Goal: Task Accomplishment & Management: Manage account settings

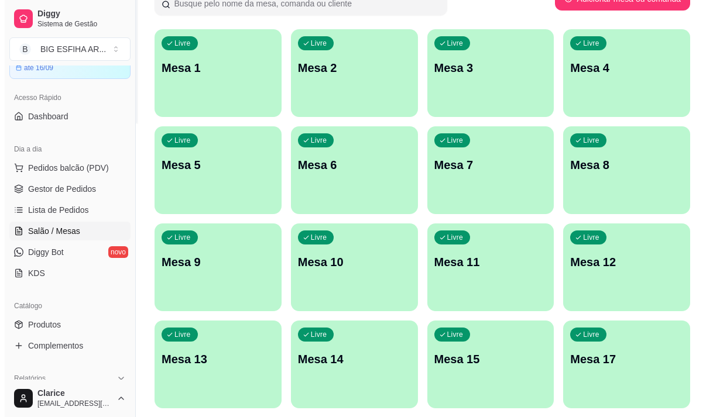
scroll to position [117, 0]
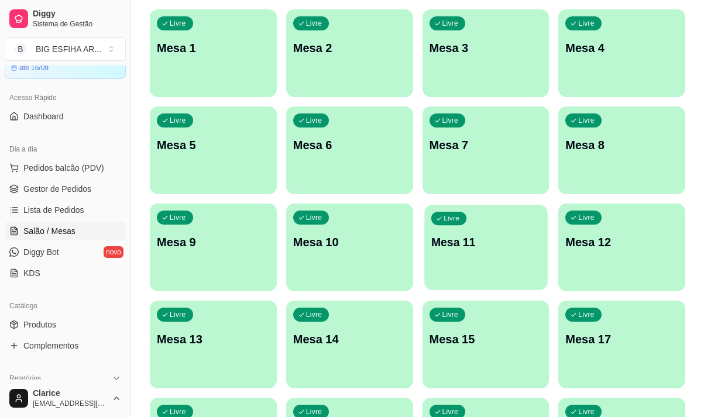
click at [514, 259] on div "Livre Mesa 11" at bounding box center [485, 240] width 123 height 71
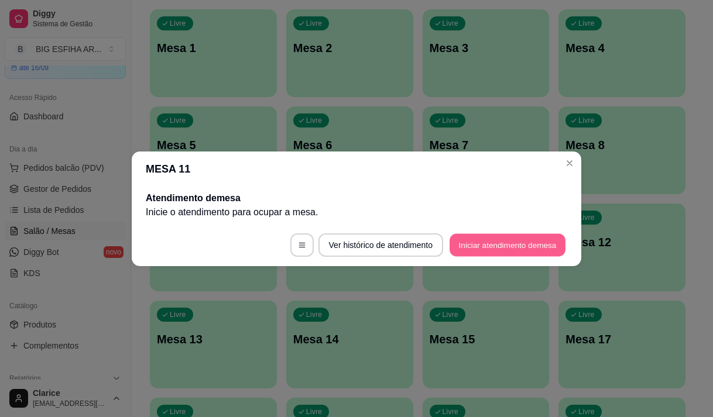
click at [518, 239] on button "Iniciar atendimento de mesa" at bounding box center [508, 245] width 116 height 23
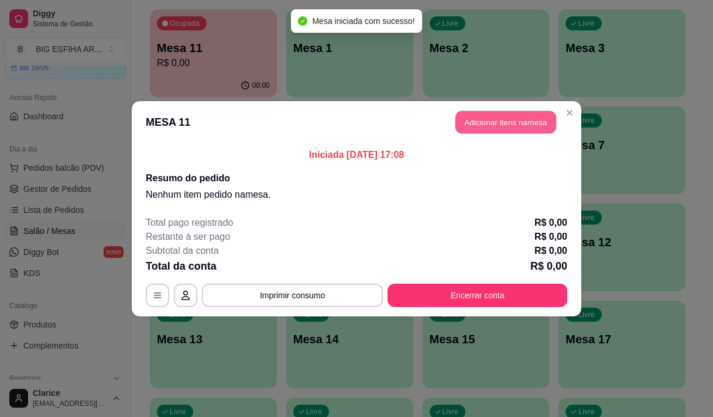
click at [506, 124] on button "Adicionar itens na mesa" at bounding box center [505, 122] width 101 height 23
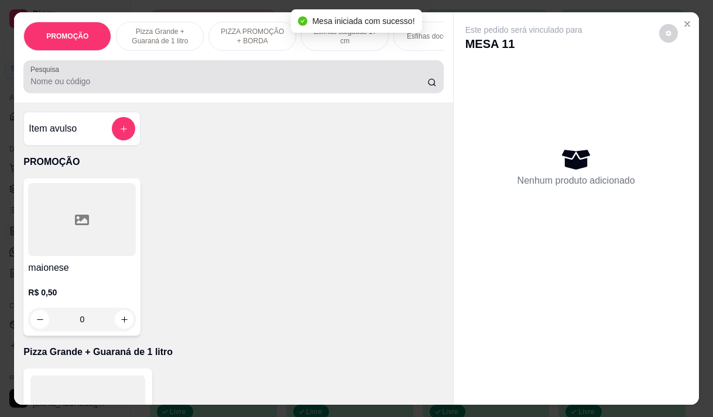
click at [103, 85] on input "Pesquisa" at bounding box center [228, 82] width 397 height 12
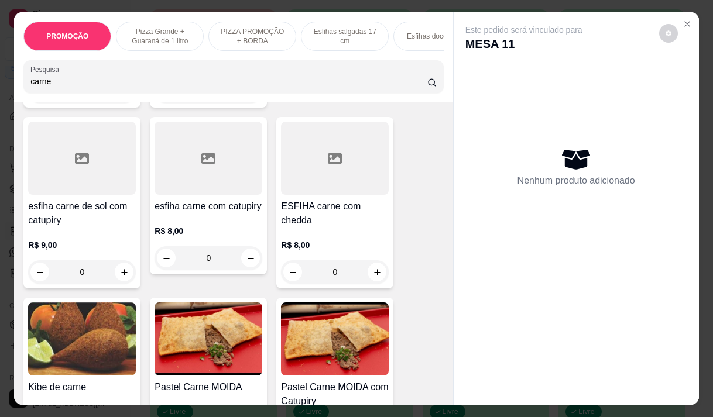
scroll to position [468, 0]
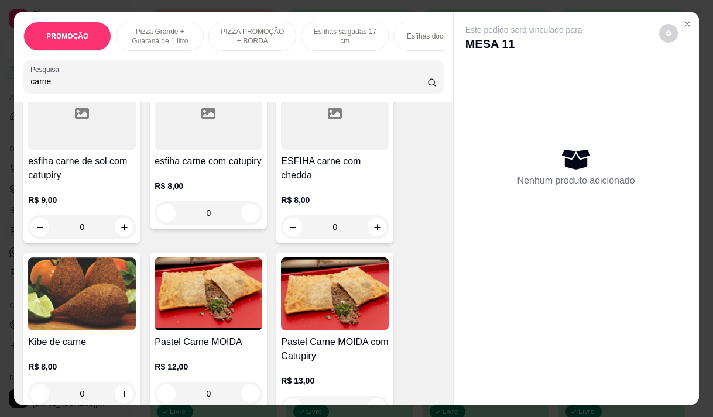
type input "carne"
click at [211, 299] on img at bounding box center [209, 294] width 108 height 73
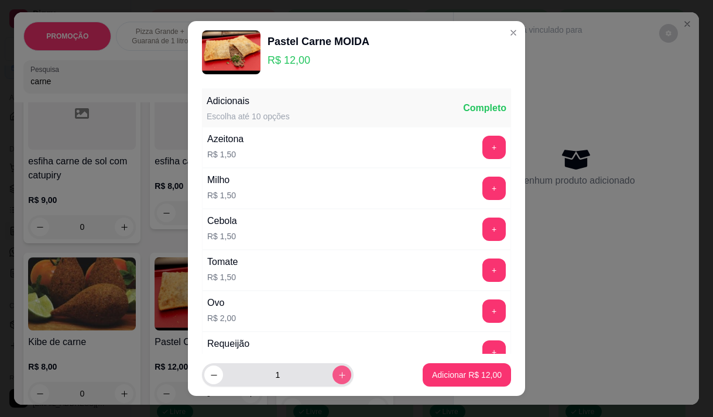
click at [338, 378] on icon "increase-product-quantity" at bounding box center [342, 375] width 9 height 9
type input "2"
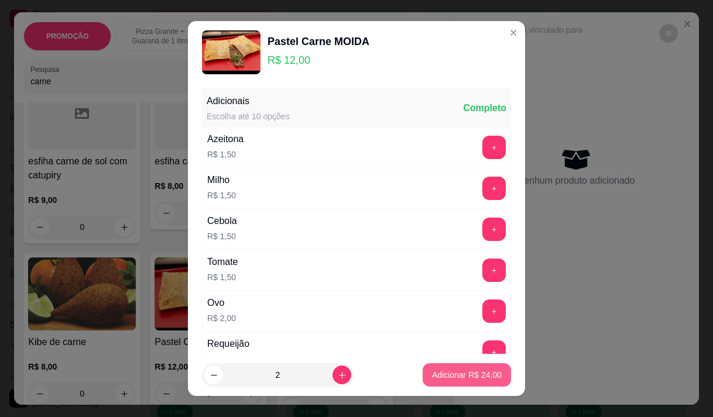
click at [437, 372] on p "Adicionar R$ 24,00" at bounding box center [467, 375] width 70 height 12
type input "2"
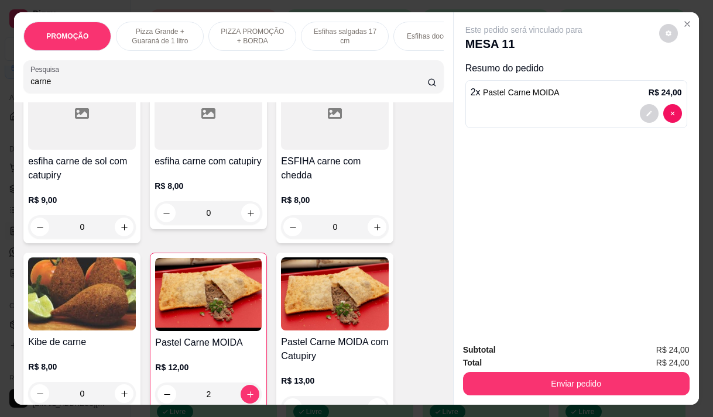
click at [104, 82] on input "carne" at bounding box center [228, 82] width 397 height 12
type input "c"
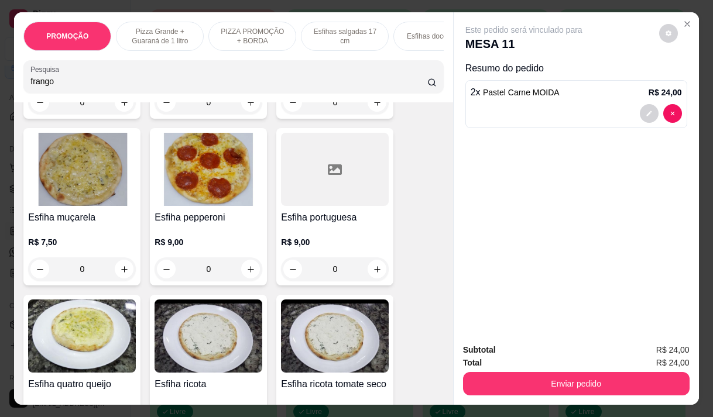
scroll to position [2227, 0]
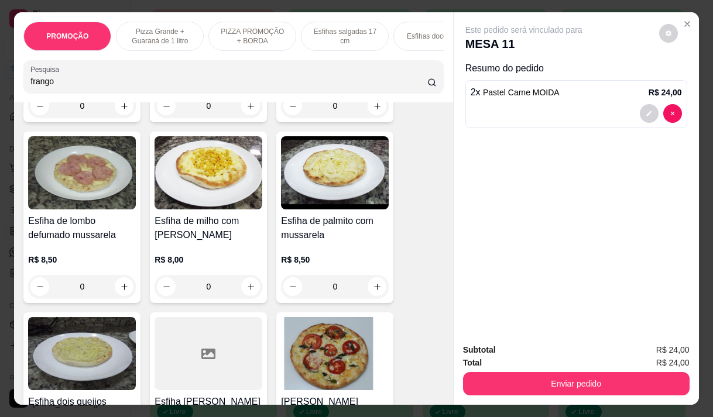
type input "frango"
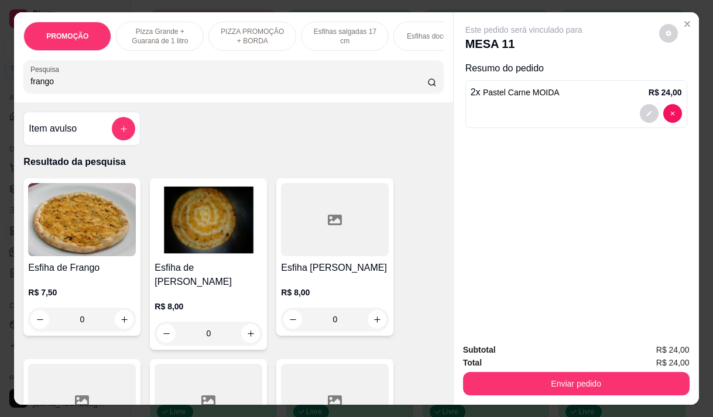
scroll to position [293, 0]
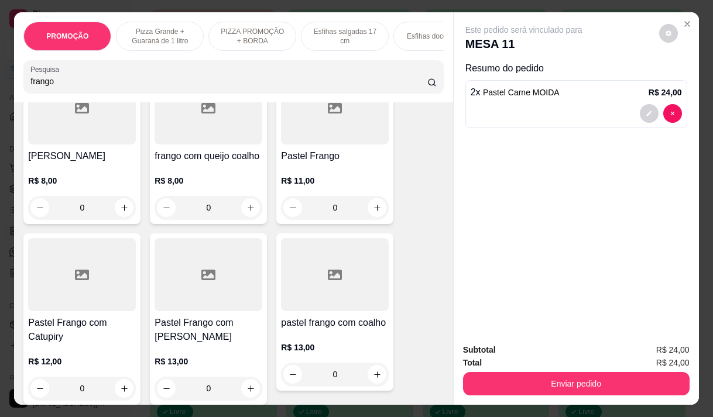
click at [321, 149] on h4 "Pastel Frango" at bounding box center [335, 156] width 108 height 14
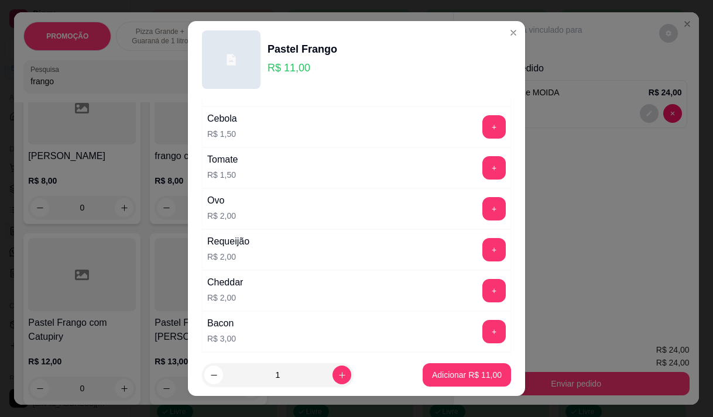
scroll to position [176, 0]
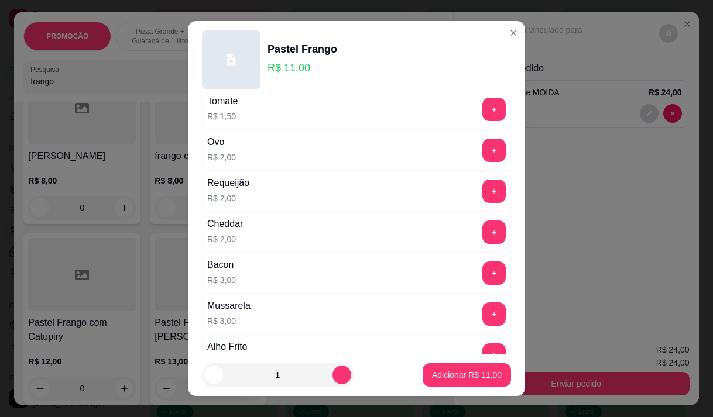
click at [488, 273] on div "+" at bounding box center [494, 273] width 33 height 23
click at [482, 275] on button "+" at bounding box center [493, 273] width 23 height 23
click at [469, 372] on p "Adicionar R$ 14,00" at bounding box center [467, 375] width 70 height 12
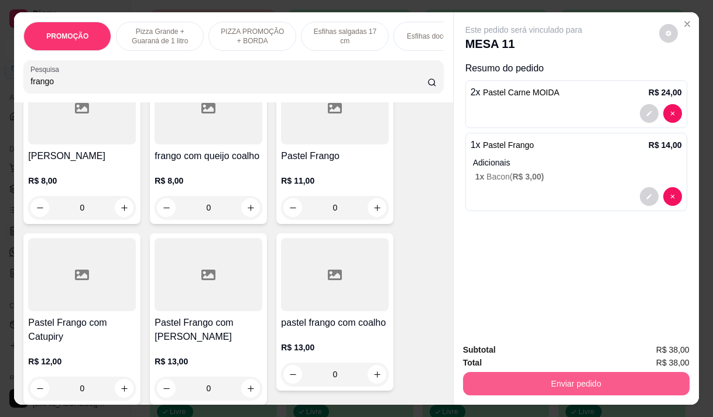
click at [472, 372] on button "Enviar pedido" at bounding box center [576, 383] width 227 height 23
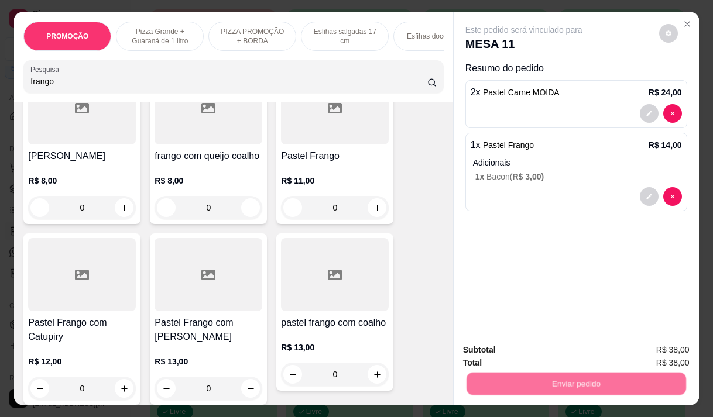
click at [499, 342] on button "Não registrar e enviar pedido" at bounding box center [537, 350] width 122 height 22
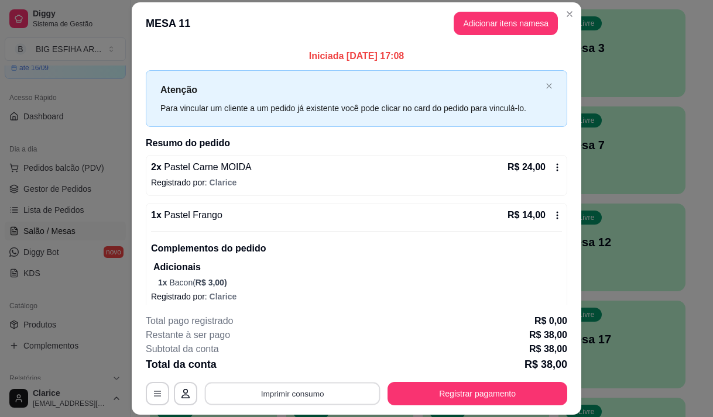
click at [323, 392] on button "Imprimir consumo" at bounding box center [293, 394] width 176 height 23
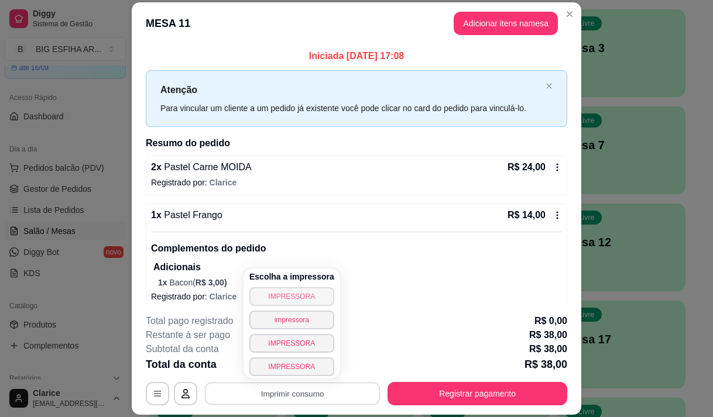
click at [303, 302] on button "IMPRESSORA" at bounding box center [291, 296] width 85 height 19
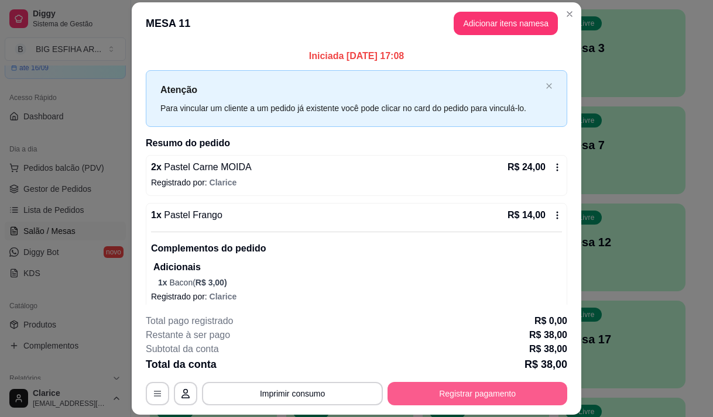
click at [483, 393] on button "Registrar pagamento" at bounding box center [477, 393] width 180 height 23
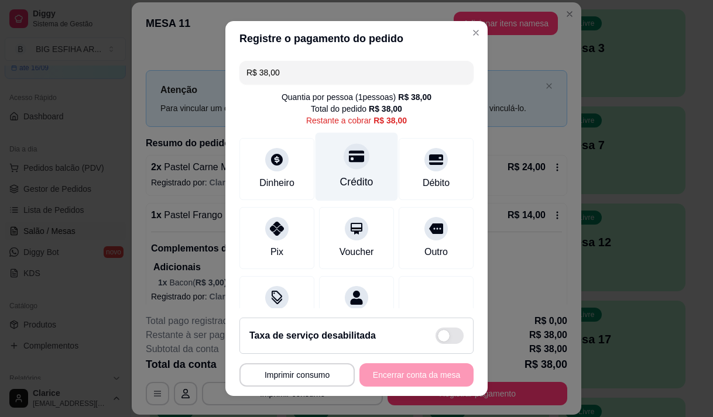
click at [338, 174] on div "Crédito" at bounding box center [356, 166] width 83 height 68
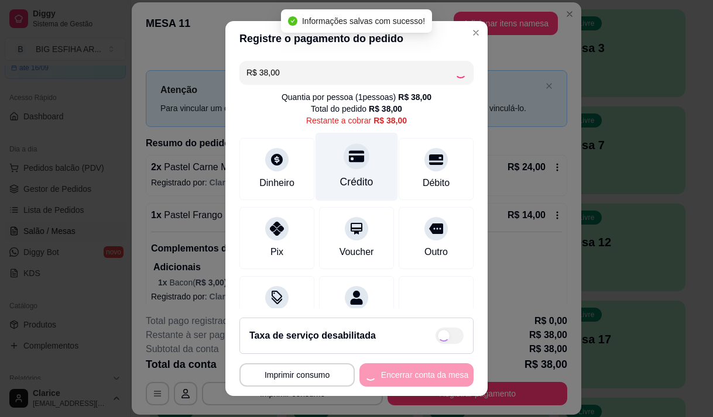
type input "R$ 0,00"
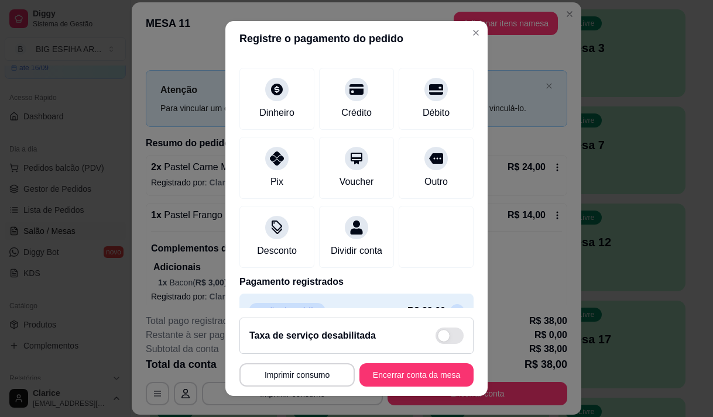
scroll to position [97, 0]
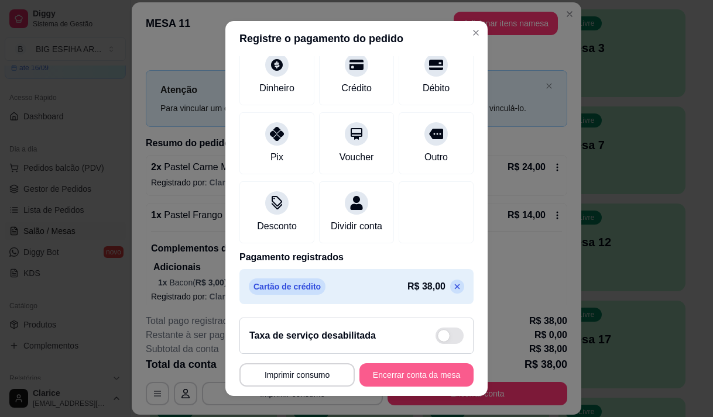
click at [403, 369] on button "Encerrar conta da mesa" at bounding box center [416, 374] width 114 height 23
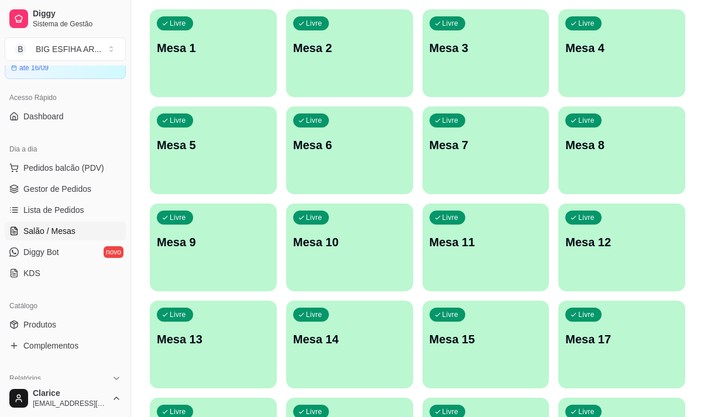
click at [608, 240] on p "Mesa 12" at bounding box center [621, 242] width 113 height 16
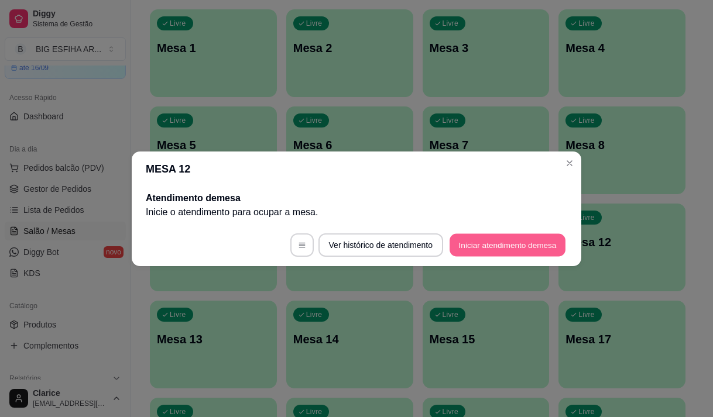
click at [483, 242] on button "Iniciar atendimento de mesa" at bounding box center [508, 245] width 116 height 23
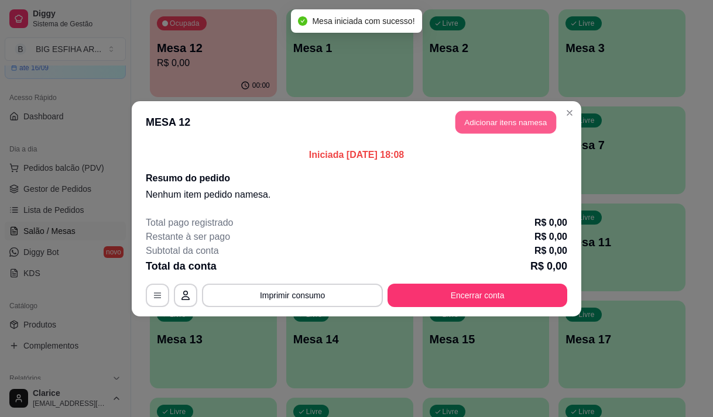
click at [492, 128] on button "Adicionar itens na mesa" at bounding box center [505, 122] width 101 height 23
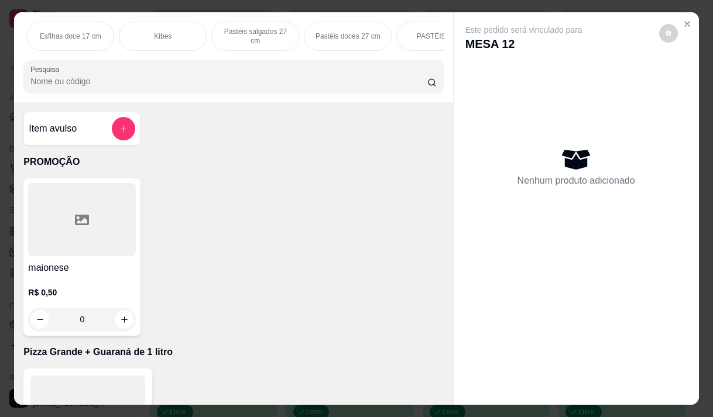
scroll to position [0, 735]
click at [160, 32] on p "Pizza Salgadas" at bounding box center [165, 36] width 49 height 9
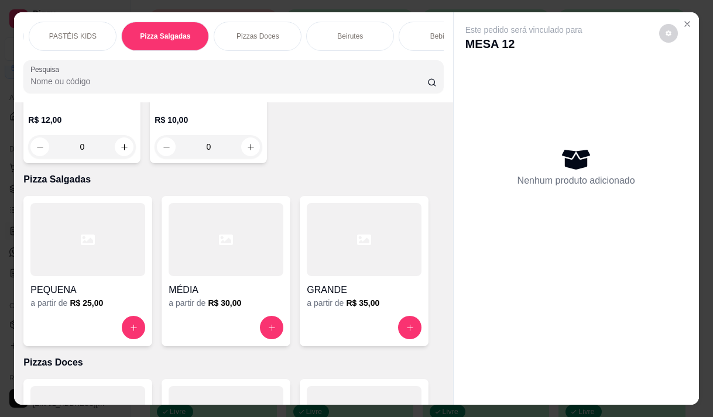
scroll to position [29, 0]
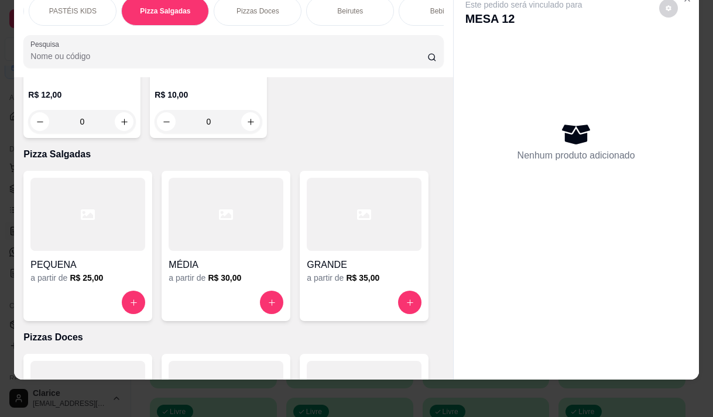
click at [344, 178] on div at bounding box center [364, 214] width 115 height 73
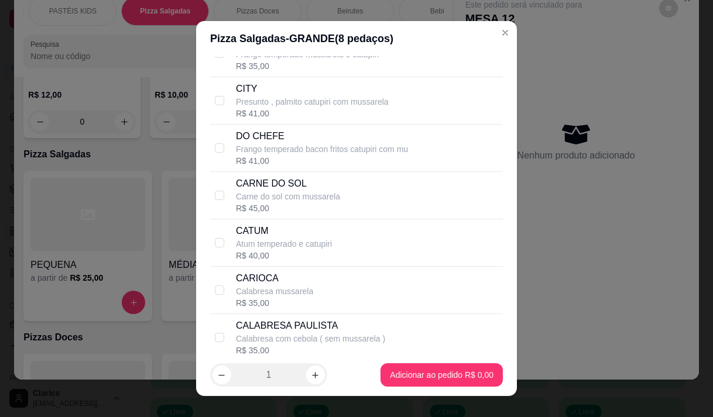
scroll to position [702, 0]
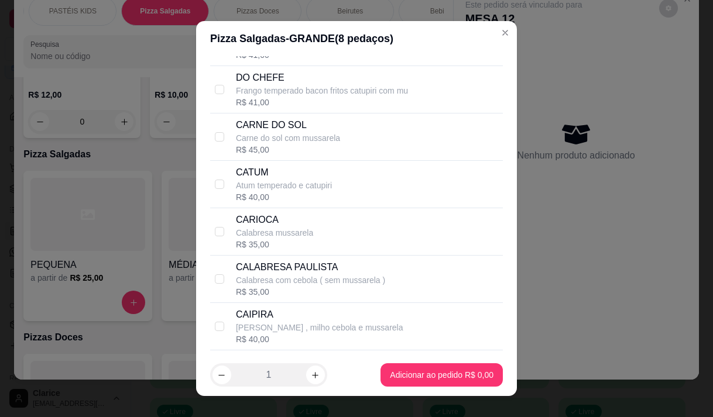
click at [321, 132] on p "CARNE DO SOL" at bounding box center [288, 125] width 104 height 14
checkbox input "true"
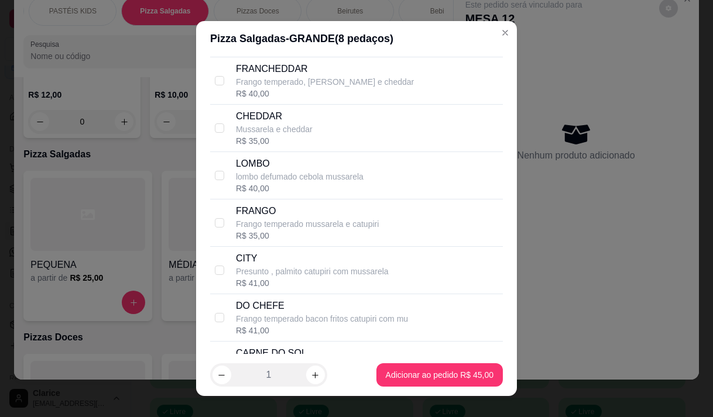
scroll to position [410, 0]
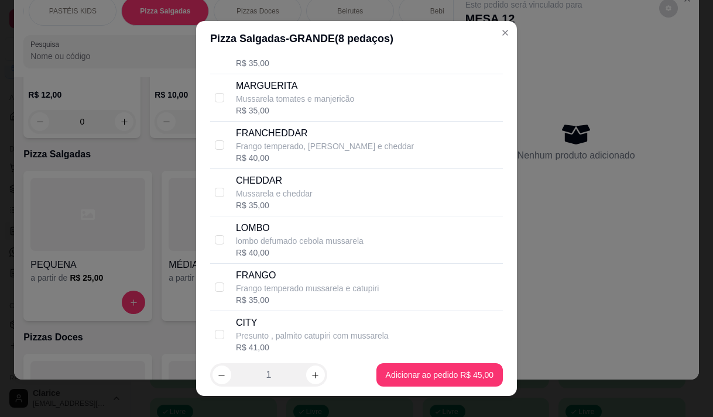
click at [313, 294] on p "Frango temperado mussarela e catupiri" at bounding box center [307, 289] width 143 height 12
checkbox input "true"
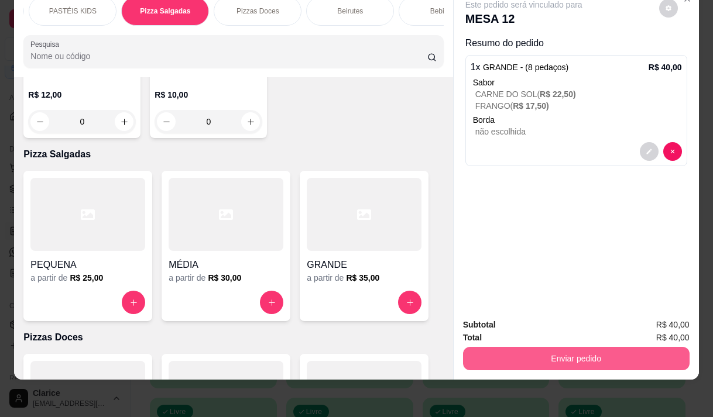
click at [528, 348] on button "Enviar pedido" at bounding box center [576, 358] width 227 height 23
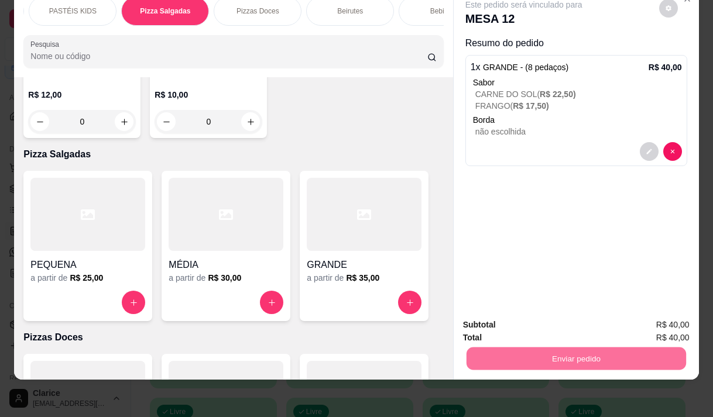
click at [518, 321] on button "Não registrar e enviar pedido" at bounding box center [537, 321] width 122 height 22
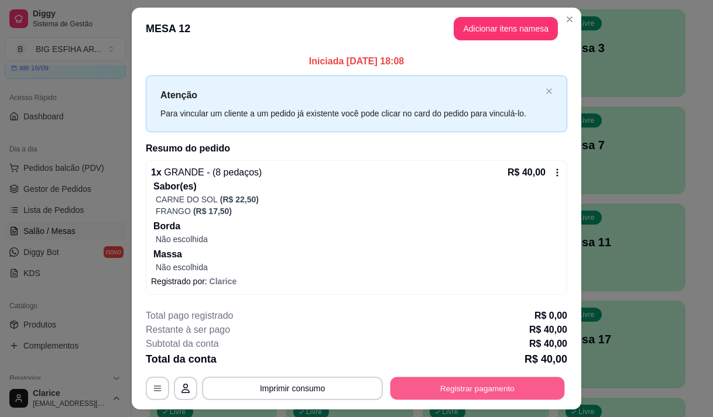
click at [458, 386] on button "Registrar pagamento" at bounding box center [477, 389] width 174 height 23
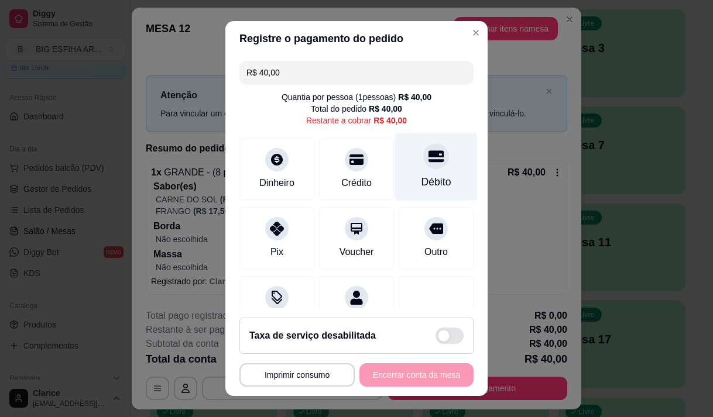
click at [416, 173] on div "Débito" at bounding box center [436, 166] width 83 height 68
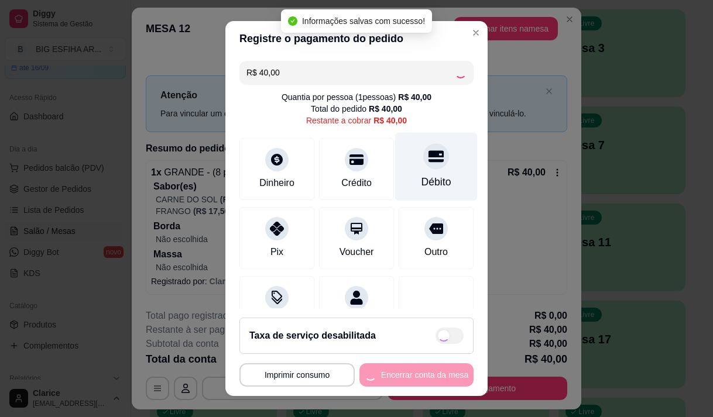
type input "R$ 0,00"
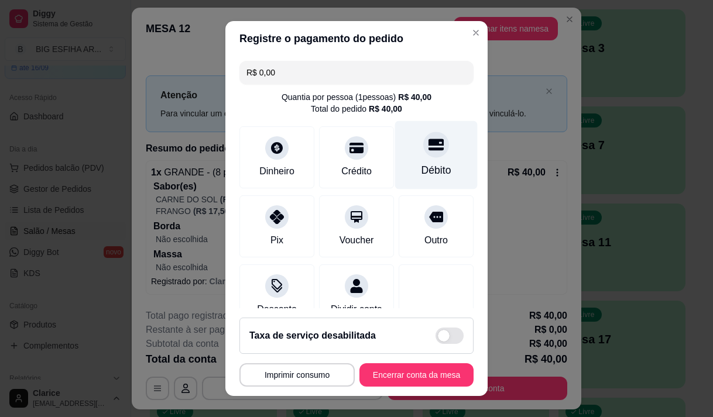
click at [427, 138] on div at bounding box center [436, 145] width 26 height 26
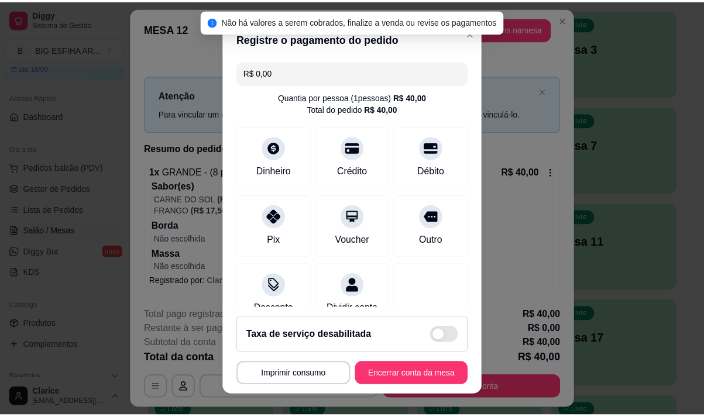
scroll to position [97, 0]
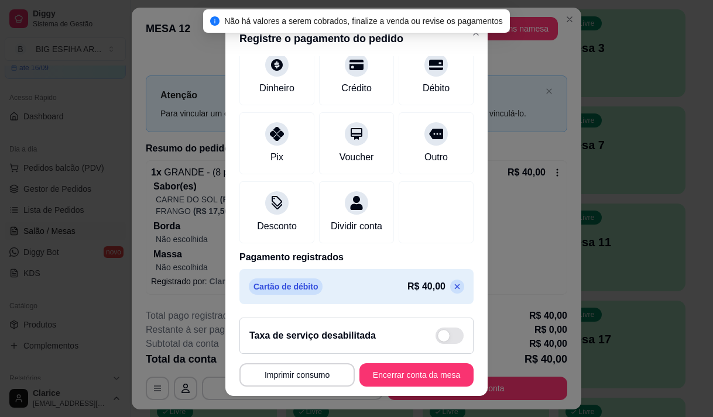
click at [280, 387] on footer "**********" at bounding box center [356, 352] width 262 height 88
click at [282, 372] on button "Imprimir consumo" at bounding box center [296, 374] width 115 height 23
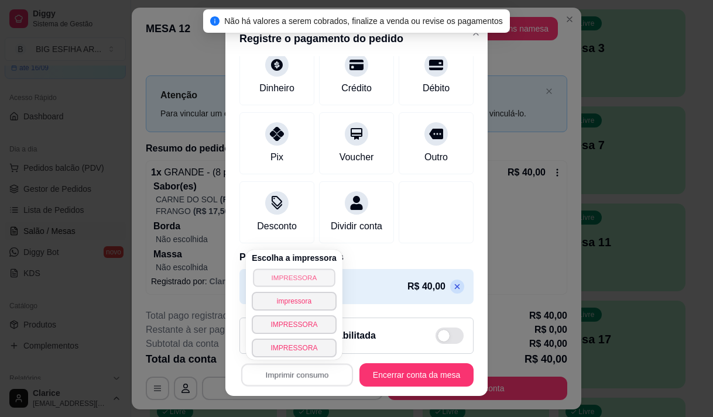
click at [299, 277] on button "IMPRESSORA" at bounding box center [294, 278] width 82 height 18
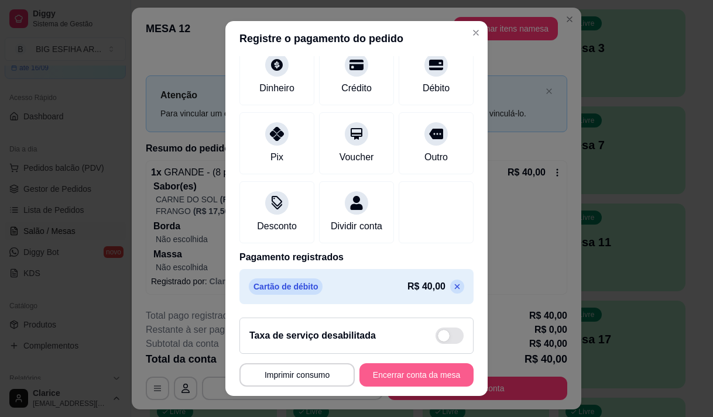
click at [387, 371] on button "Encerrar conta da mesa" at bounding box center [416, 374] width 114 height 23
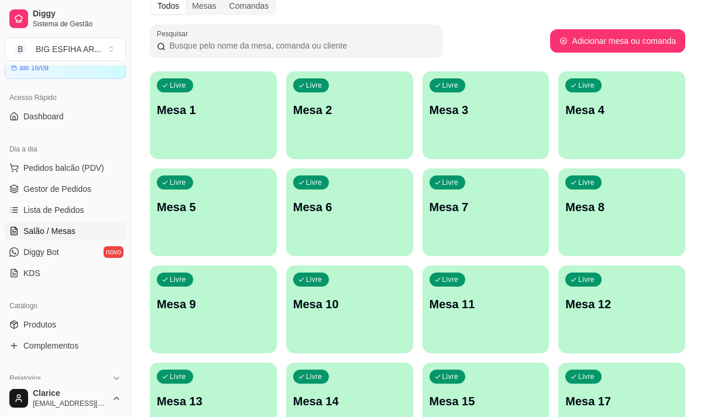
scroll to position [0, 0]
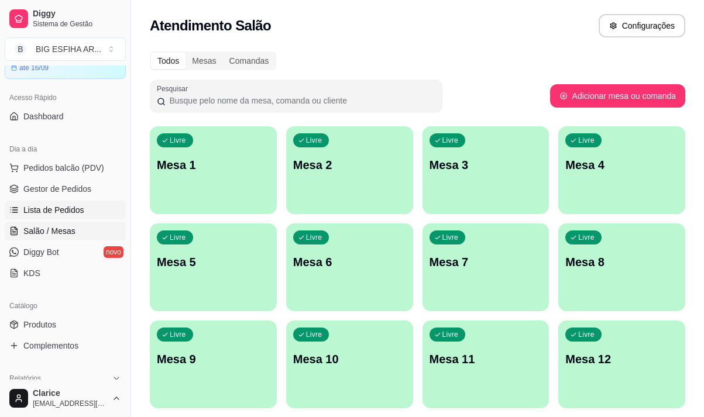
click at [64, 207] on span "Lista de Pedidos" at bounding box center [53, 210] width 61 height 12
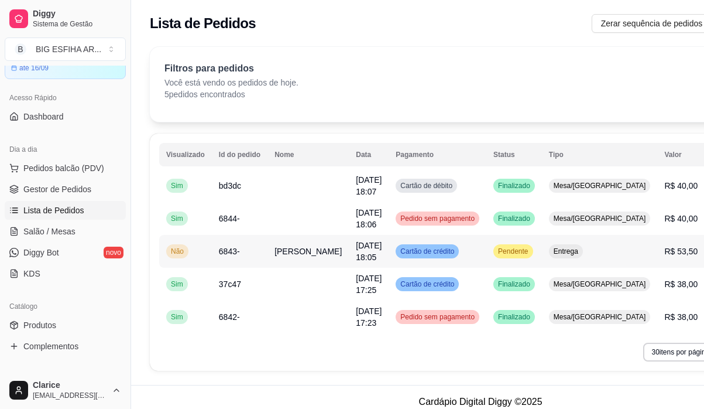
click at [283, 253] on span "Oton Fernandes" at bounding box center [308, 250] width 67 height 9
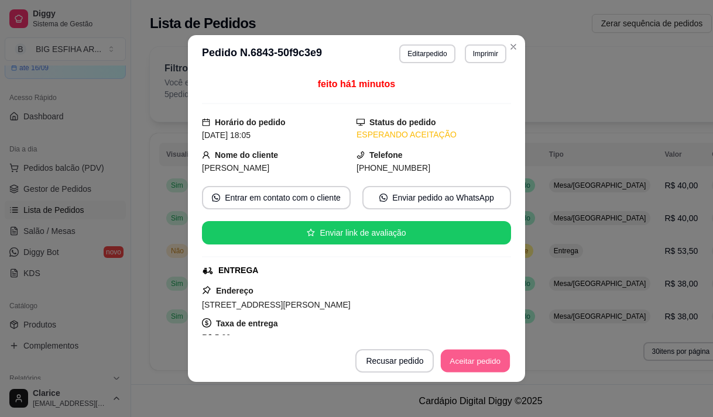
click at [475, 356] on button "Aceitar pedido" at bounding box center [475, 361] width 69 height 23
click at [472, 362] on button "Mover para preparo" at bounding box center [465, 360] width 91 height 23
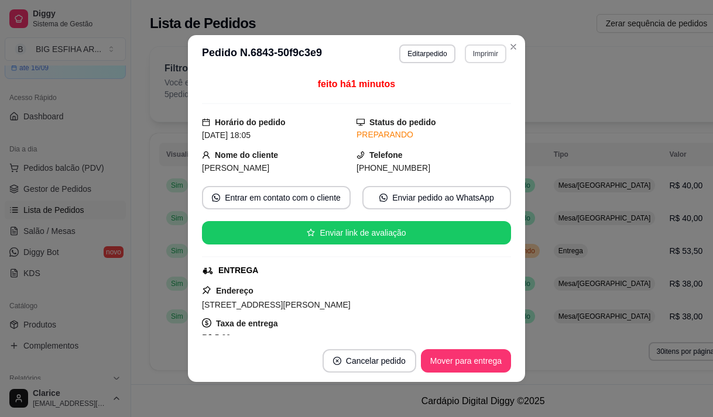
click at [473, 57] on button "Imprimir" at bounding box center [486, 53] width 42 height 19
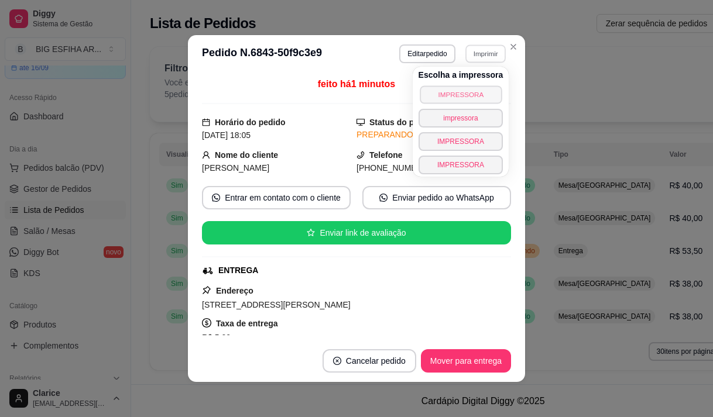
click at [462, 95] on button "IMPRESSORA" at bounding box center [461, 94] width 82 height 18
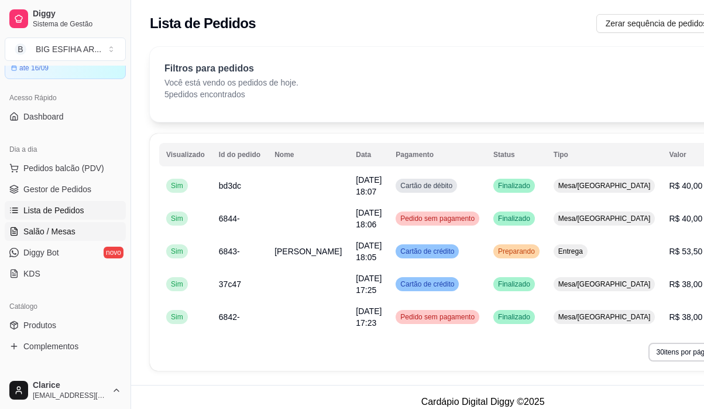
click at [29, 230] on span "Salão / Mesas" at bounding box center [49, 231] width 52 height 12
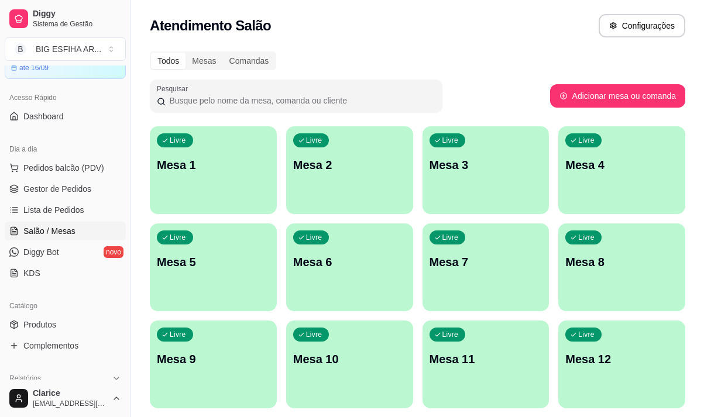
scroll to position [176, 0]
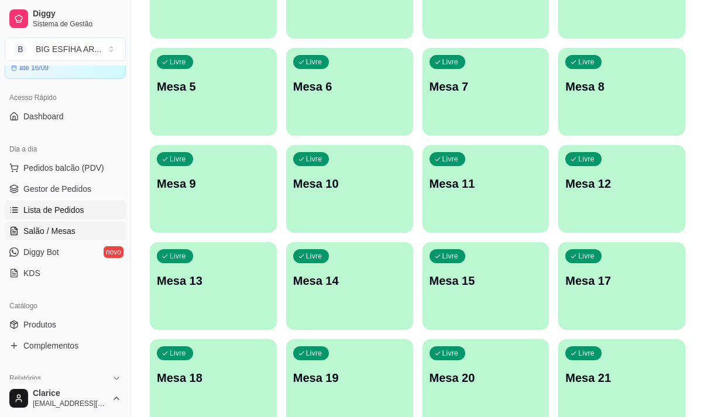
click at [72, 207] on span "Lista de Pedidos" at bounding box center [53, 210] width 61 height 12
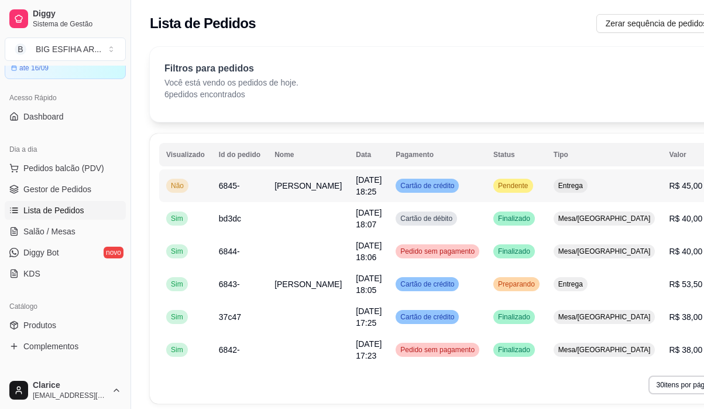
click at [279, 183] on span "Beatriz" at bounding box center [308, 185] width 67 height 9
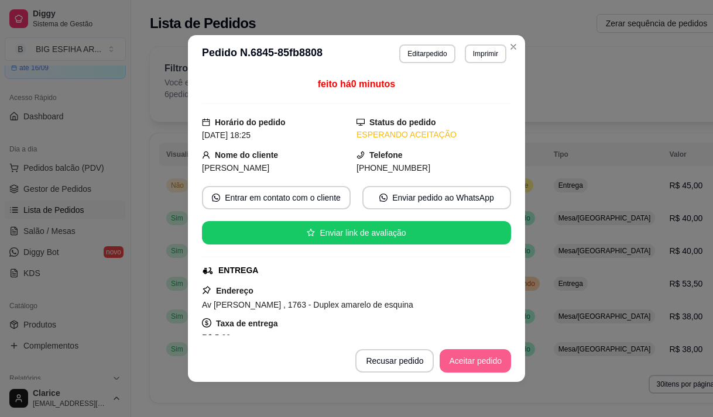
click at [475, 354] on button "Aceitar pedido" at bounding box center [475, 360] width 71 height 23
click at [474, 356] on button "Mover para preparo" at bounding box center [465, 360] width 91 height 23
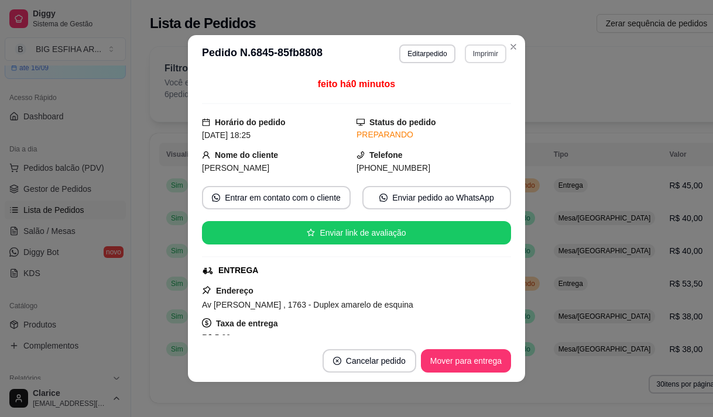
click at [487, 54] on button "Imprimir" at bounding box center [486, 53] width 42 height 19
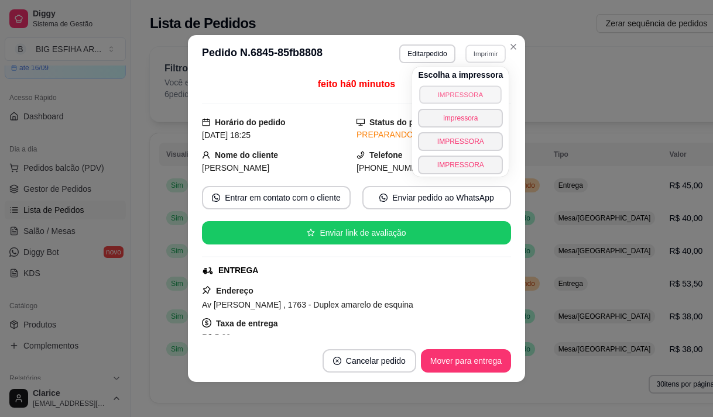
click at [476, 91] on button "IMPRESSORA" at bounding box center [461, 94] width 82 height 18
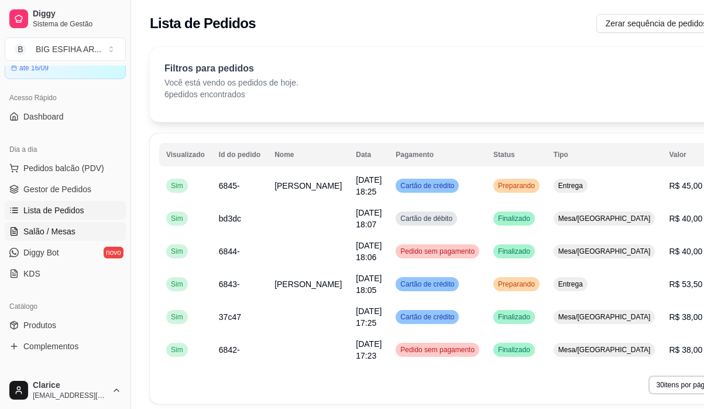
click at [56, 234] on span "Salão / Mesas" at bounding box center [49, 231] width 52 height 12
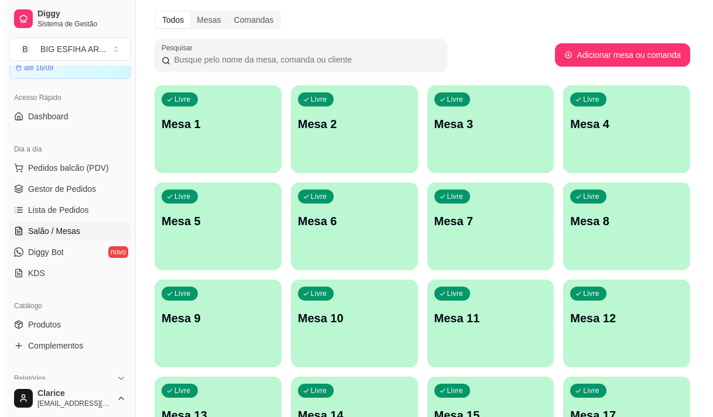
scroll to position [59, 0]
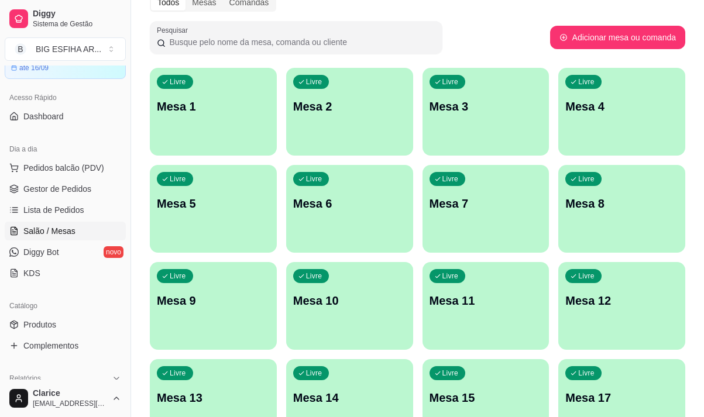
click at [610, 223] on div "Livre Mesa 8" at bounding box center [621, 202] width 127 height 74
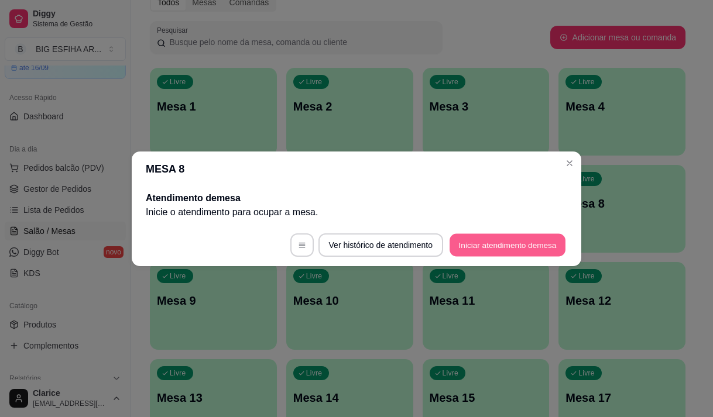
click at [490, 251] on button "Iniciar atendimento de mesa" at bounding box center [508, 245] width 116 height 23
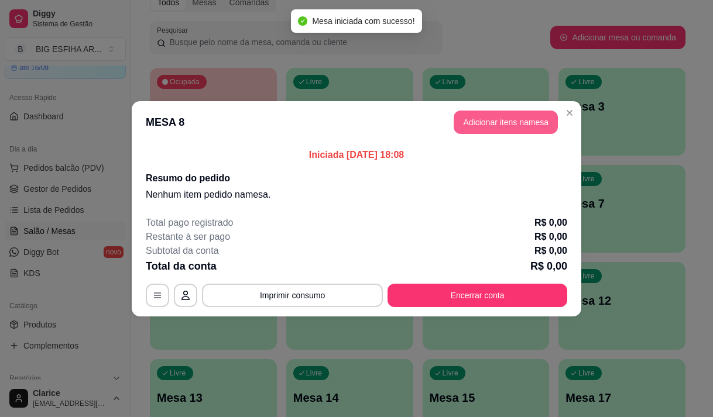
click at [472, 122] on button "Adicionar itens na mesa" at bounding box center [506, 122] width 104 height 23
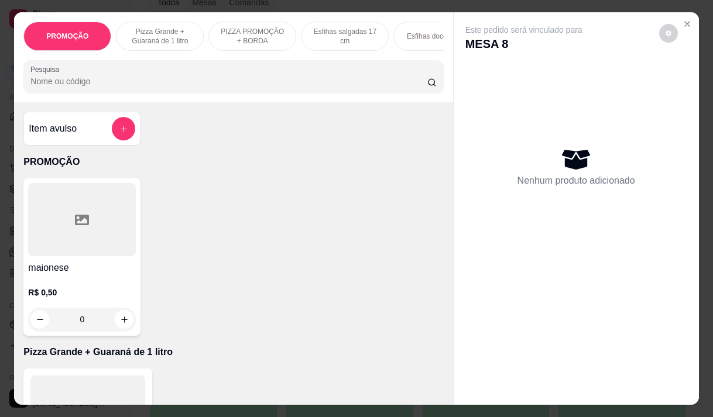
click at [239, 37] on p "PIZZA PROMOÇÃO + BORDA" at bounding box center [252, 36] width 68 height 19
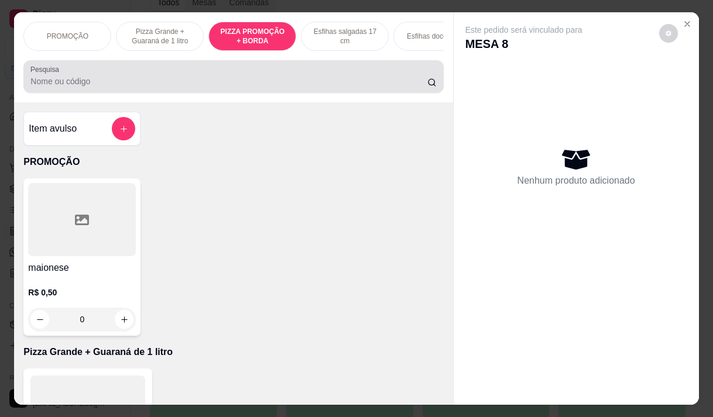
scroll to position [29, 0]
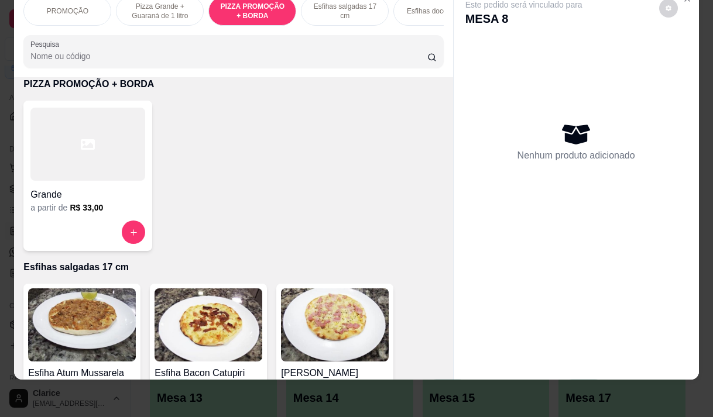
click at [102, 176] on div at bounding box center [87, 144] width 115 height 73
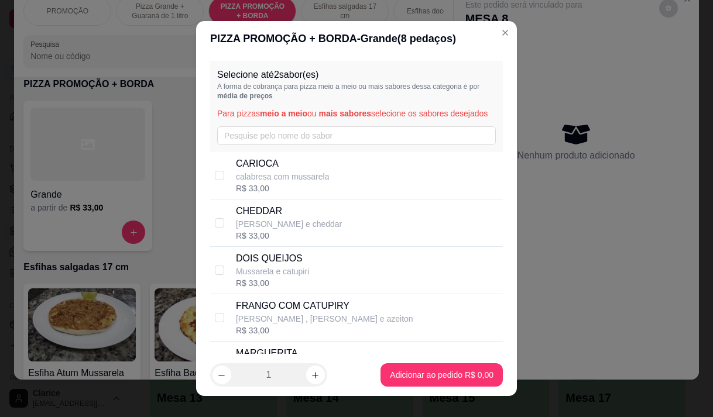
click at [270, 183] on p "calabresa com mussarela" at bounding box center [283, 177] width 94 height 12
checkbox input "true"
click at [292, 277] on p "Mussarela e catupiri" at bounding box center [272, 272] width 73 height 12
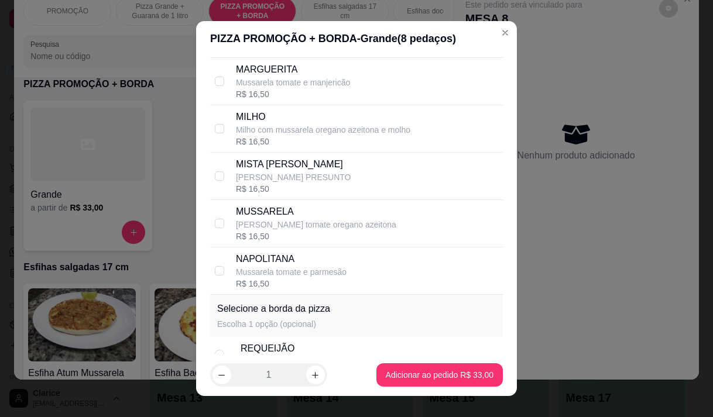
scroll to position [167, 0]
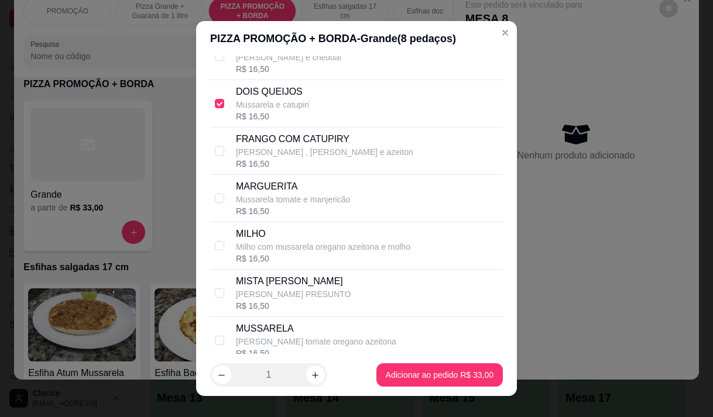
click at [246, 111] on p "Mussarela e catupiri" at bounding box center [272, 105] width 73 height 12
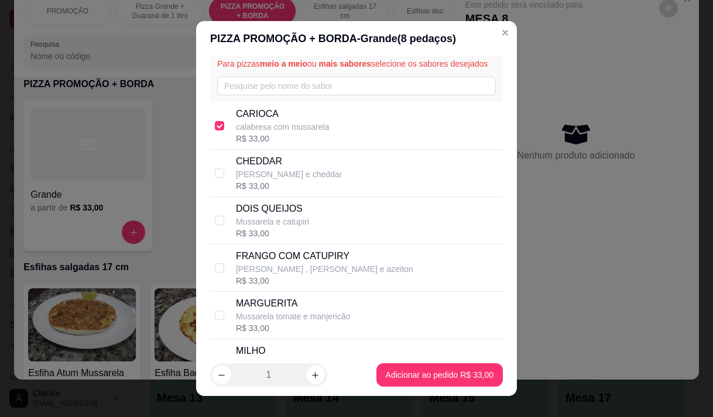
click at [272, 216] on p "DOIS QUEIJOS" at bounding box center [272, 209] width 73 height 14
checkbox input "true"
click at [257, 133] on p "calabresa com mussarela" at bounding box center [283, 127] width 94 height 12
checkbox input "false"
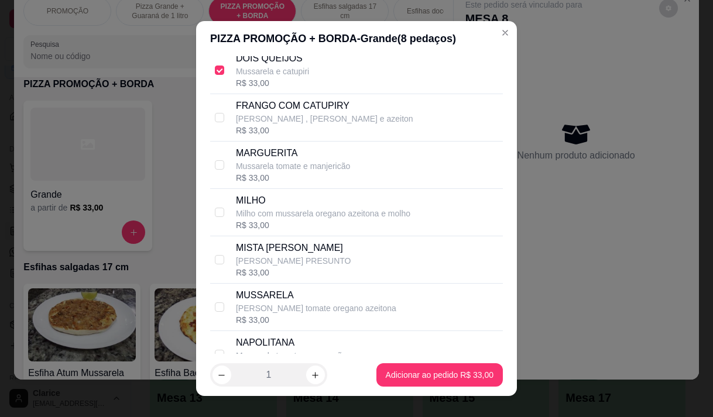
scroll to position [225, 0]
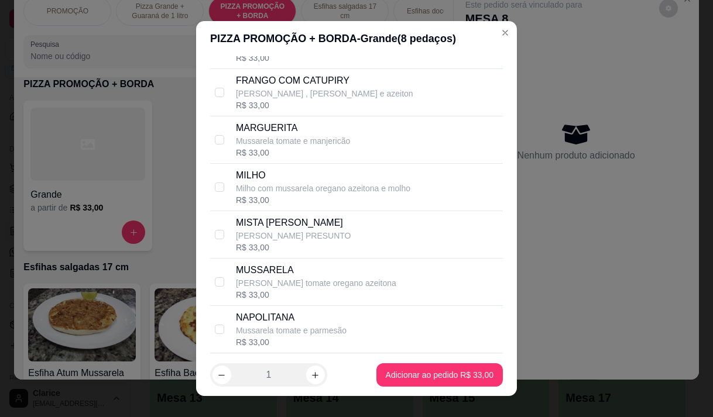
click at [318, 100] on p "Frango catupiri , mussarela oregano e azeiton" at bounding box center [324, 94] width 177 height 12
click at [275, 100] on p "Frango catupiri , mussarela oregano e azeiton" at bounding box center [324, 94] width 177 height 12
checkbox input "true"
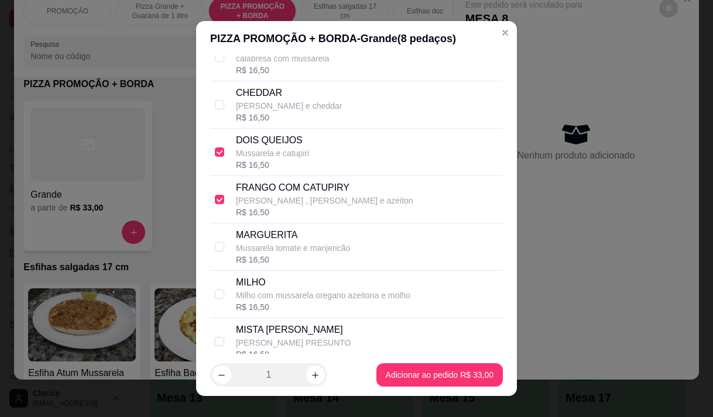
scroll to position [108, 0]
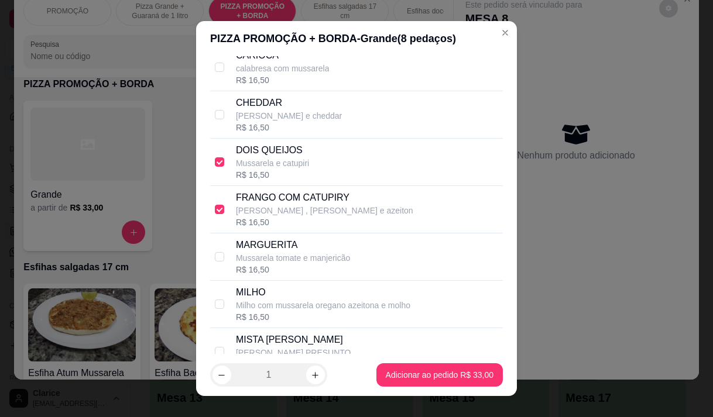
click at [284, 169] on p "Mussarela e catupiri" at bounding box center [272, 163] width 73 height 12
checkbox input "false"
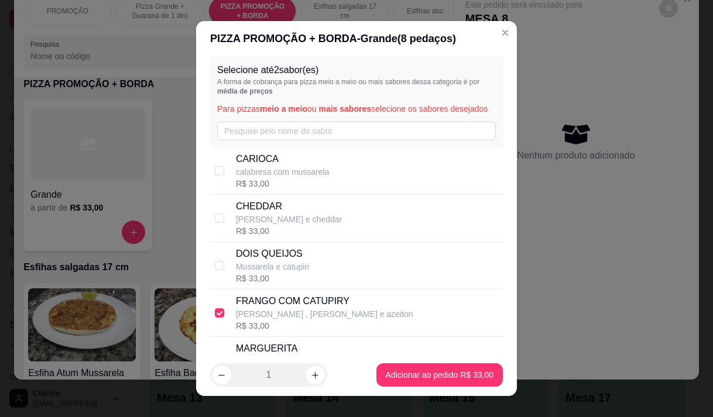
scroll to position [0, 0]
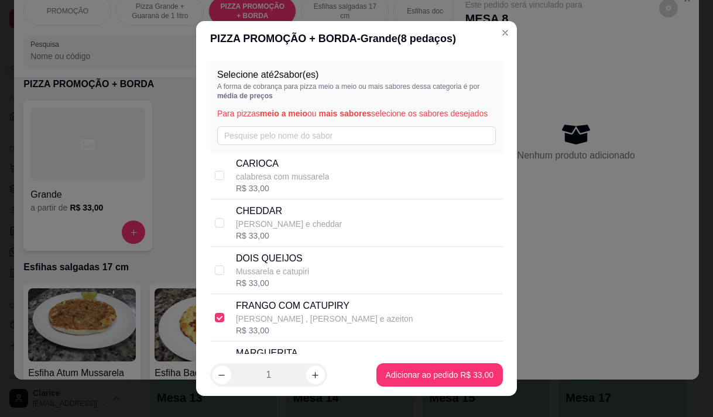
click at [246, 183] on p "calabresa com mussarela" at bounding box center [283, 177] width 94 height 12
checkbox input "true"
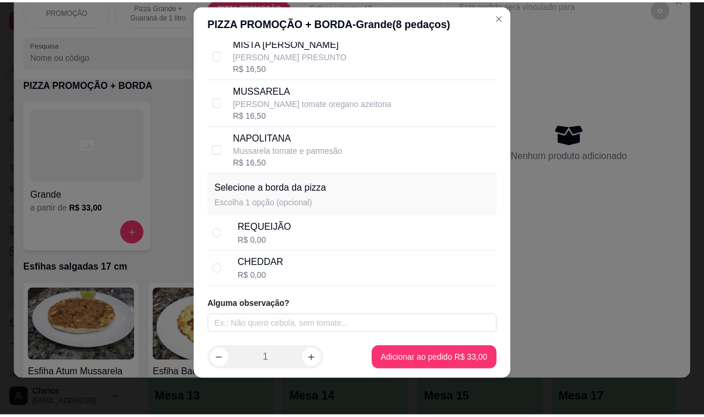
scroll to position [16, 0]
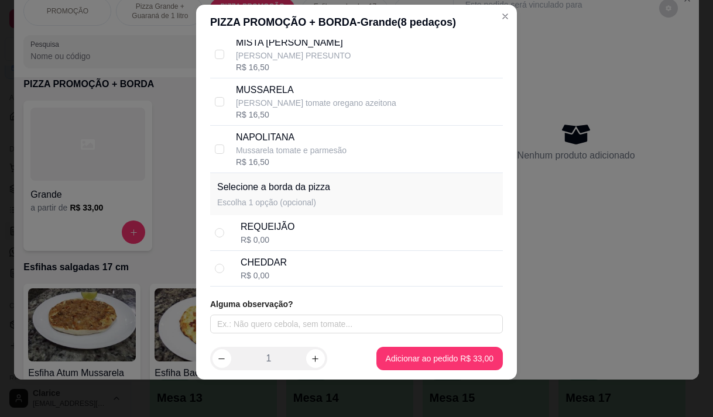
click at [266, 234] on div "REQUEIJÃO" at bounding box center [268, 227] width 54 height 14
radio input "true"
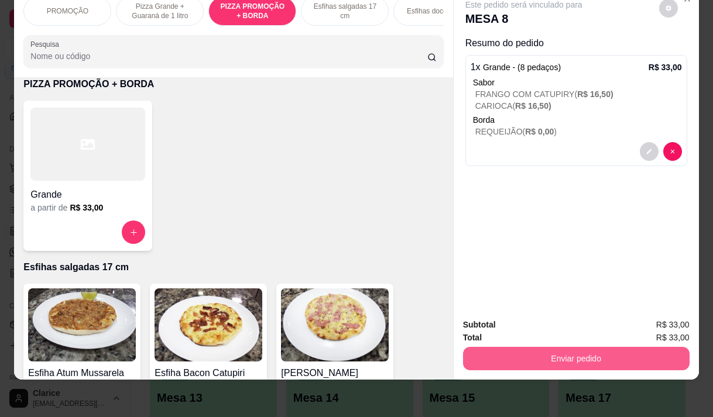
click at [514, 356] on button "Enviar pedido" at bounding box center [576, 358] width 227 height 23
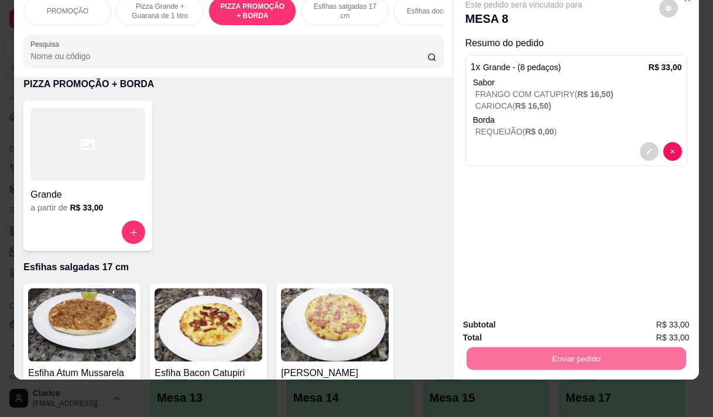
click at [517, 317] on button "Não registrar e enviar pedido" at bounding box center [537, 321] width 122 height 22
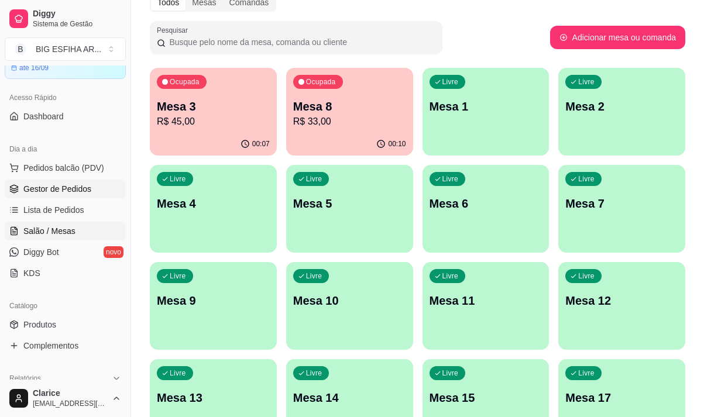
click at [68, 189] on span "Gestor de Pedidos" at bounding box center [57, 189] width 68 height 12
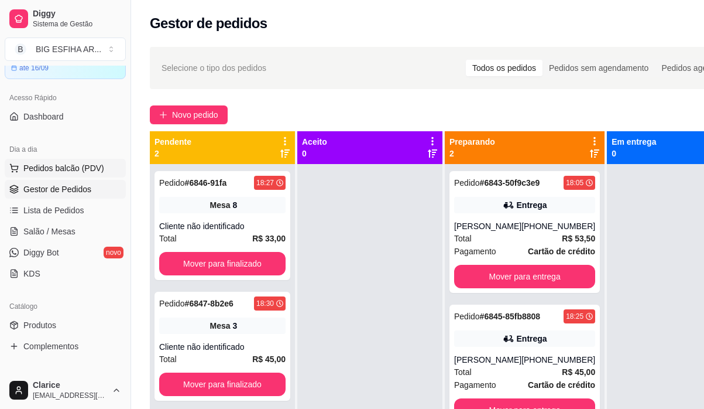
click at [67, 162] on span "Pedidos balcão (PDV)" at bounding box center [63, 168] width 81 height 12
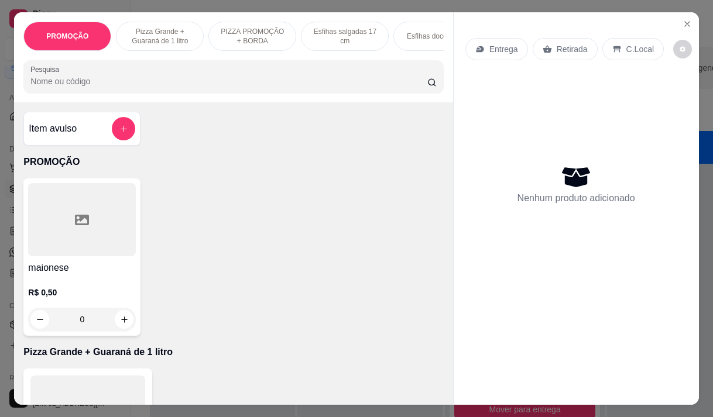
click at [505, 49] on p "Entrega" at bounding box center [503, 49] width 29 height 12
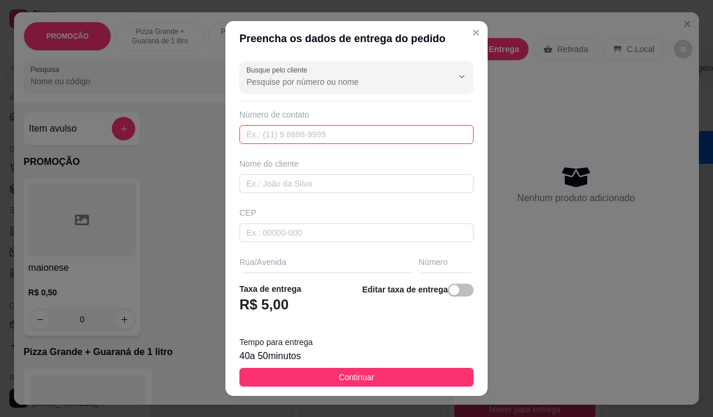
click at [306, 139] on input "text" at bounding box center [356, 134] width 234 height 19
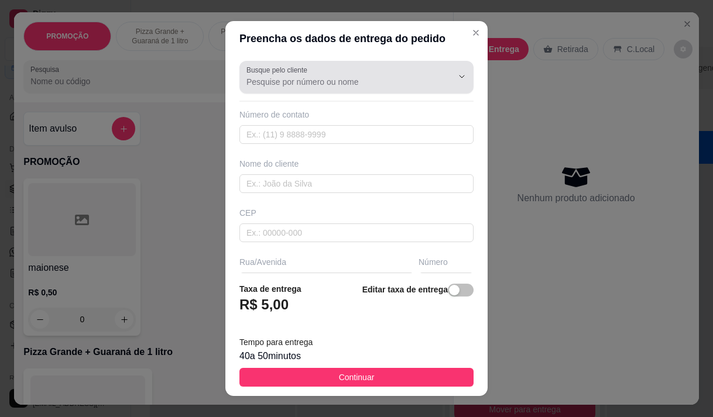
click at [286, 79] on input "Busque pelo cliente" at bounding box center [339, 82] width 187 height 12
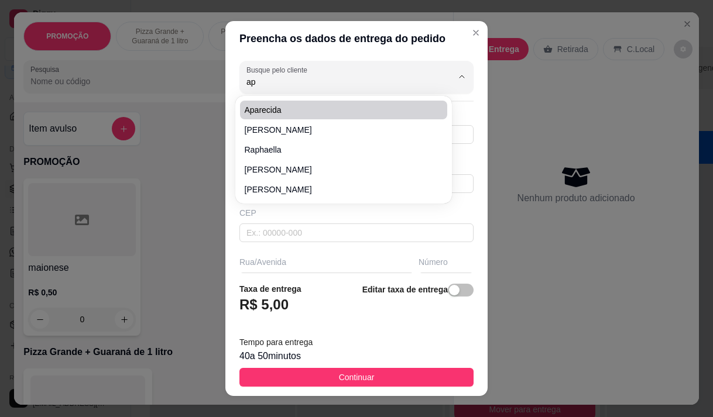
click at [273, 104] on li "aparecida" at bounding box center [343, 110] width 207 height 19
type input "aparecida"
type input "85997193919"
type input "aparecida"
type input "rua mendes de maranhes 451 apt 401"
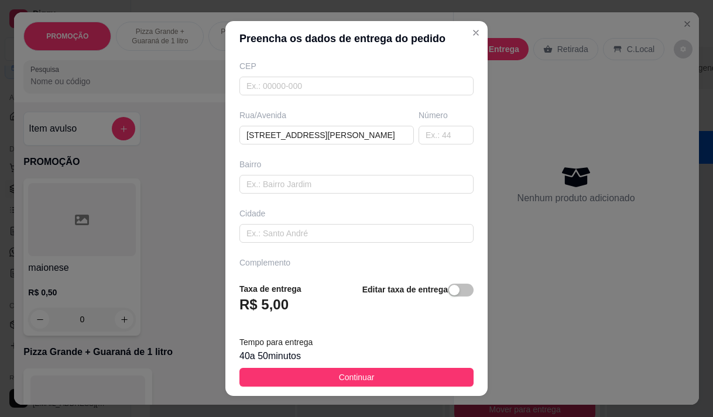
scroll to position [177, 0]
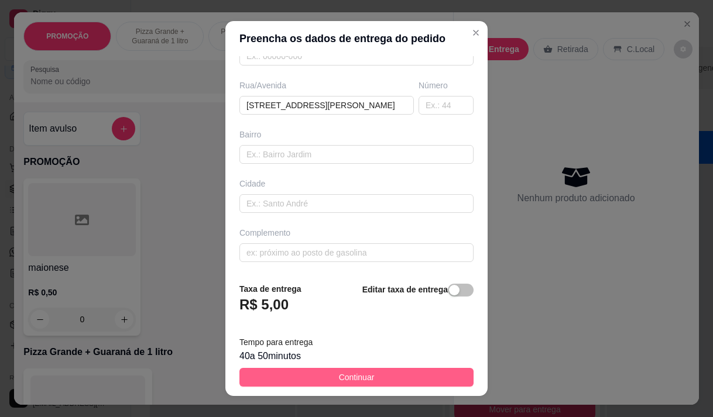
type input "aparecida"
click at [340, 381] on span "Continuar" at bounding box center [357, 377] width 36 height 13
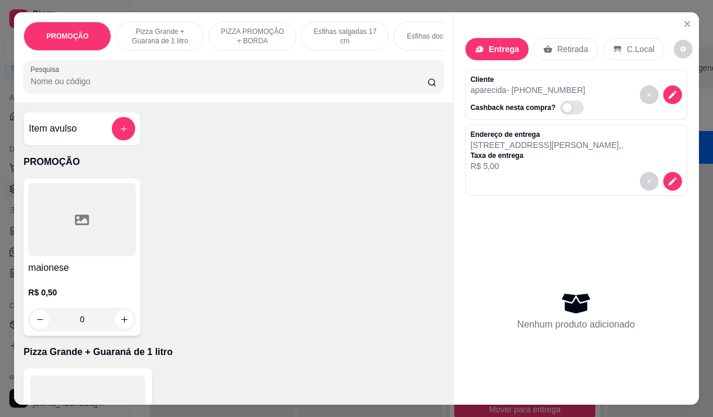
click at [233, 37] on p "PIZZA PROMOÇÃO + BORDA" at bounding box center [252, 36] width 68 height 19
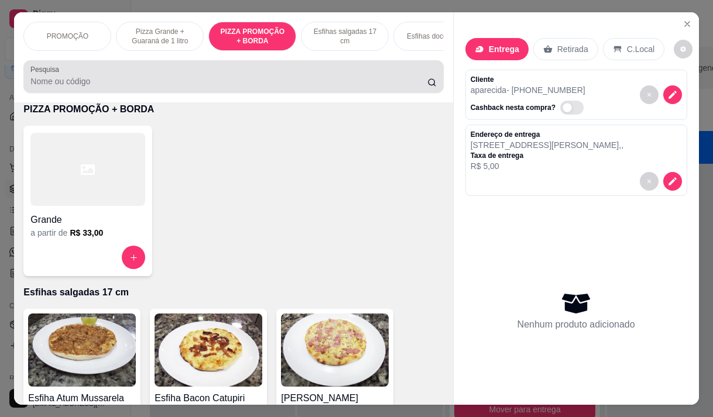
scroll to position [29, 0]
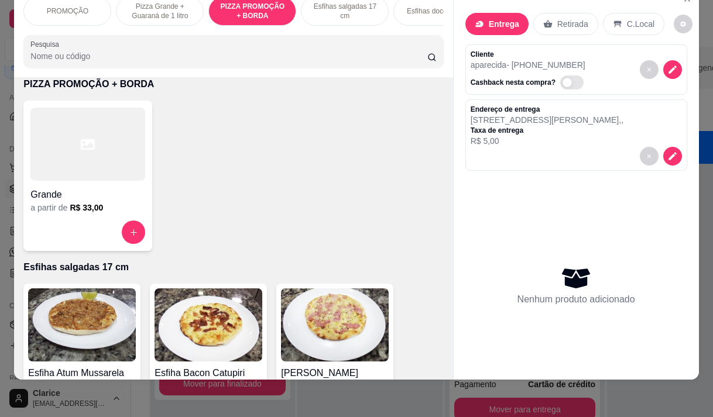
click at [93, 173] on div at bounding box center [87, 144] width 115 height 73
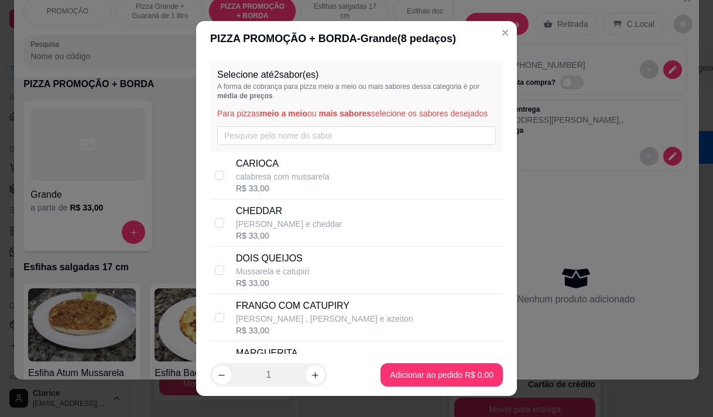
click at [299, 183] on p "calabresa com mussarela" at bounding box center [283, 177] width 94 height 12
checkbox input "true"
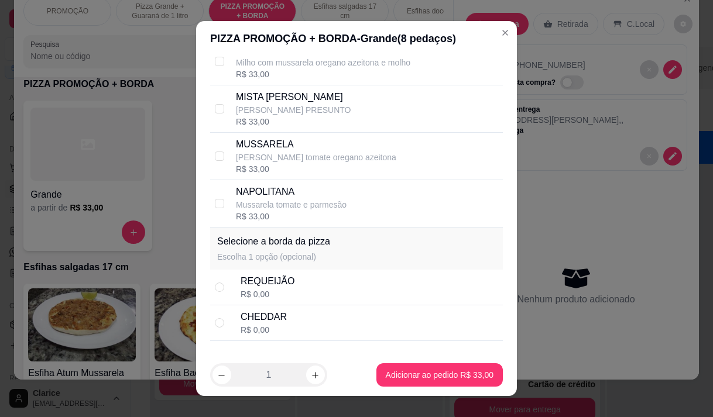
scroll to position [401, 0]
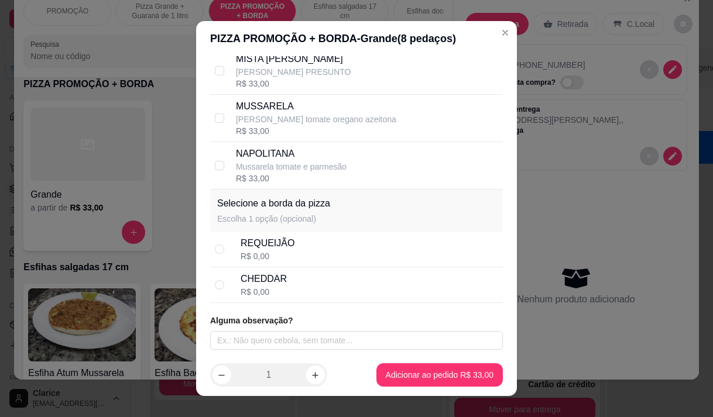
click at [273, 273] on div "CHEDDAR" at bounding box center [264, 279] width 46 height 14
radio input "true"
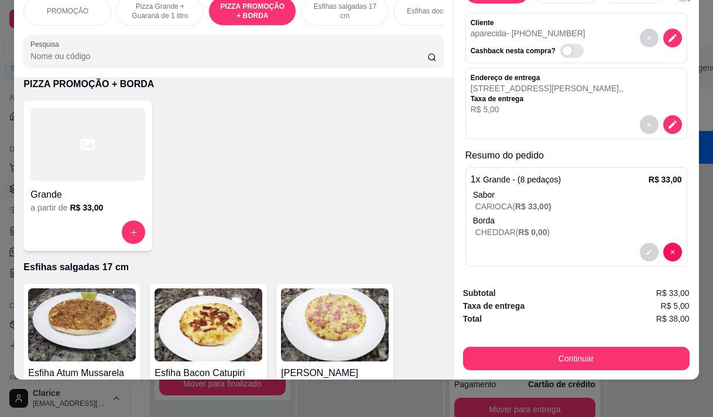
scroll to position [38, 0]
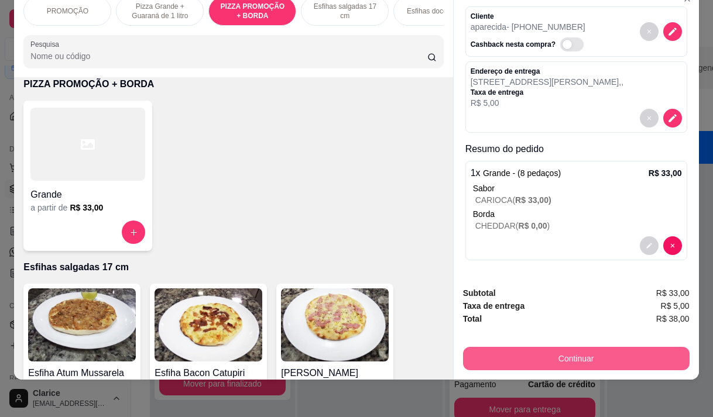
click at [575, 354] on button "Continuar" at bounding box center [576, 358] width 227 height 23
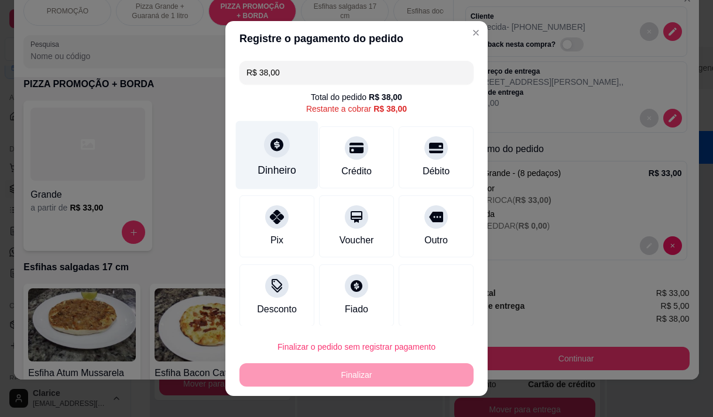
scroll to position [5, 0]
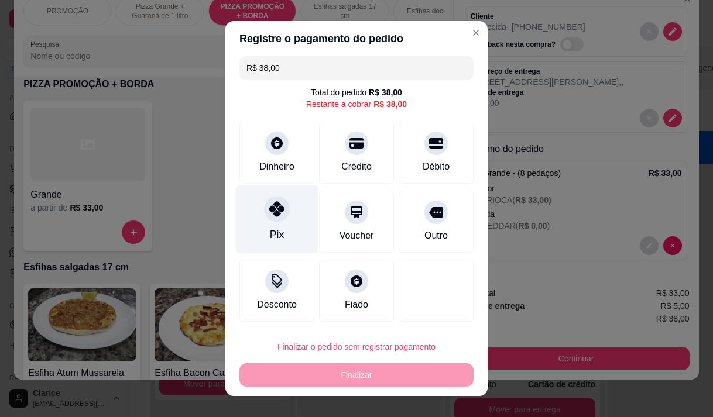
click at [275, 218] on div at bounding box center [277, 209] width 26 height 26
type input "R$ 0,00"
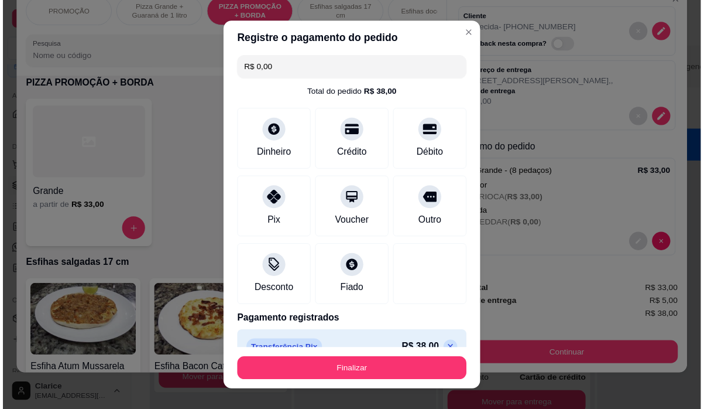
scroll to position [26, 0]
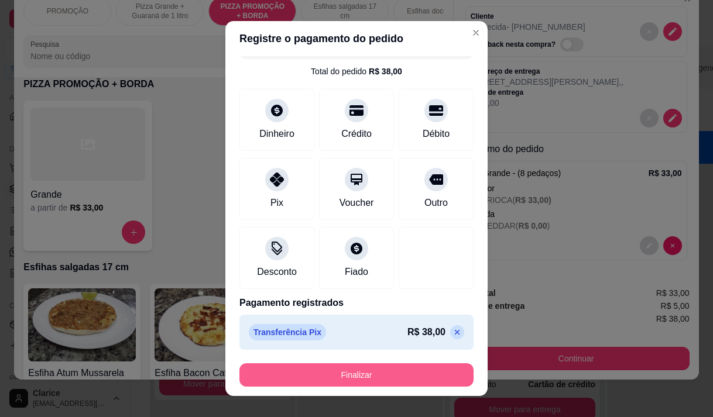
click at [362, 373] on button "Finalizar" at bounding box center [356, 374] width 234 height 23
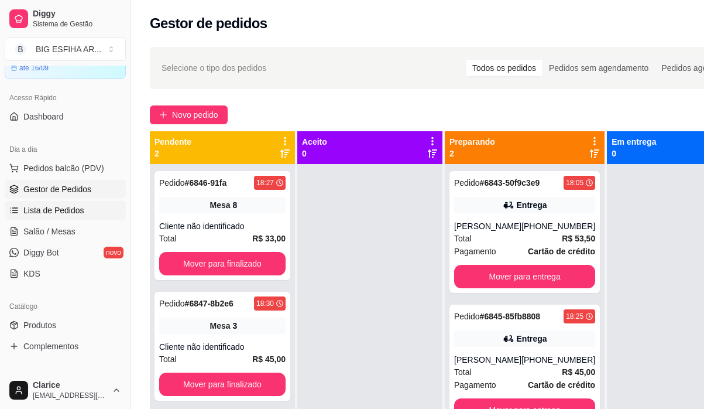
click at [60, 209] on span "Lista de Pedidos" at bounding box center [53, 210] width 61 height 12
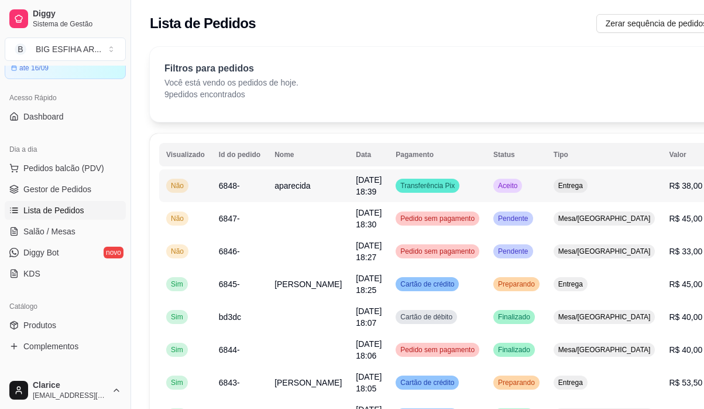
click at [308, 187] on td "aparecida" at bounding box center [307, 185] width 81 height 33
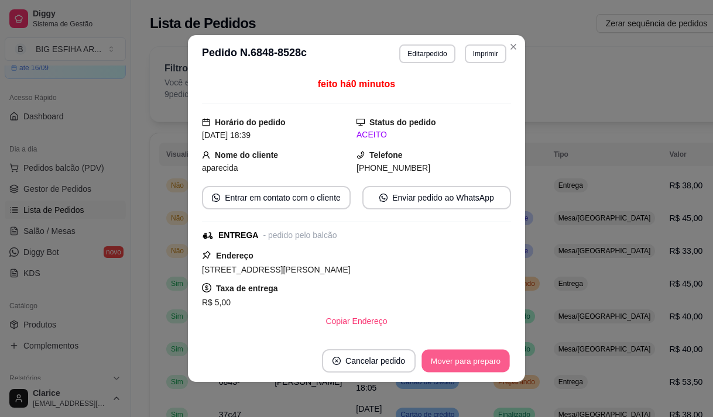
click at [453, 367] on button "Mover para preparo" at bounding box center [465, 361] width 88 height 23
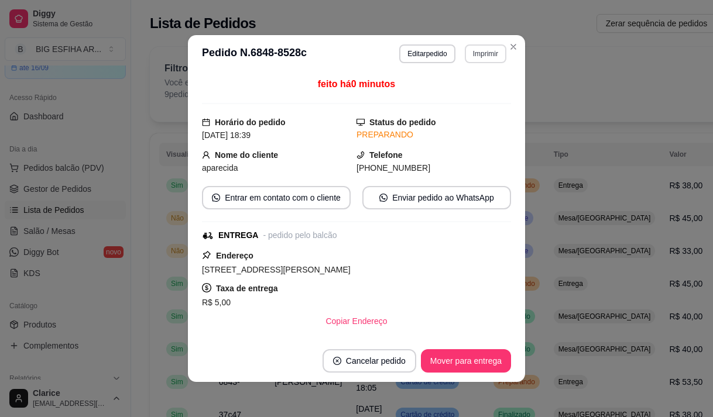
click at [481, 53] on button "Imprimir" at bounding box center [486, 53] width 42 height 19
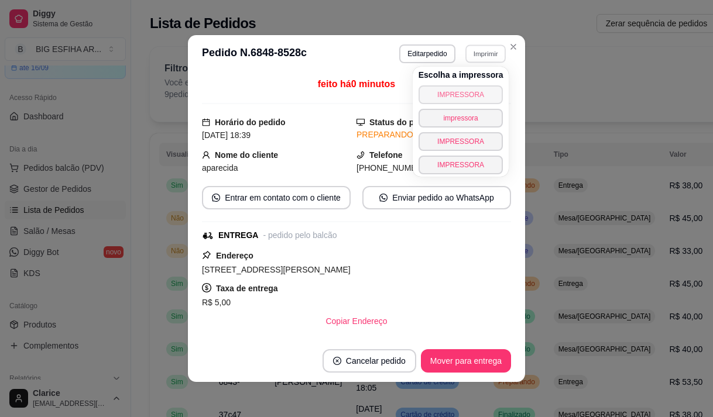
click at [473, 89] on button "IMPRESSORA" at bounding box center [460, 94] width 85 height 19
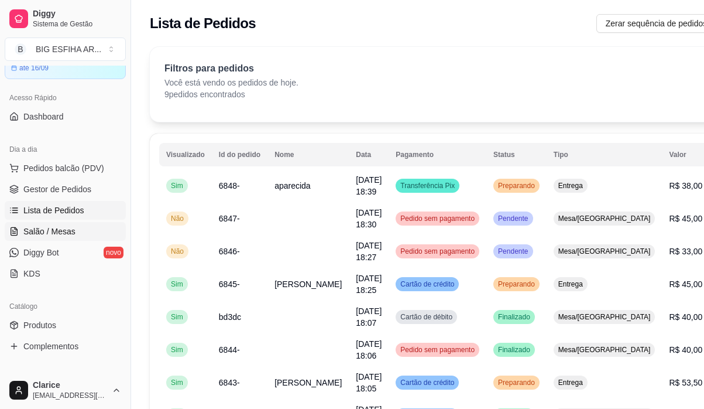
click at [77, 227] on link "Salão / Mesas" at bounding box center [65, 231] width 121 height 19
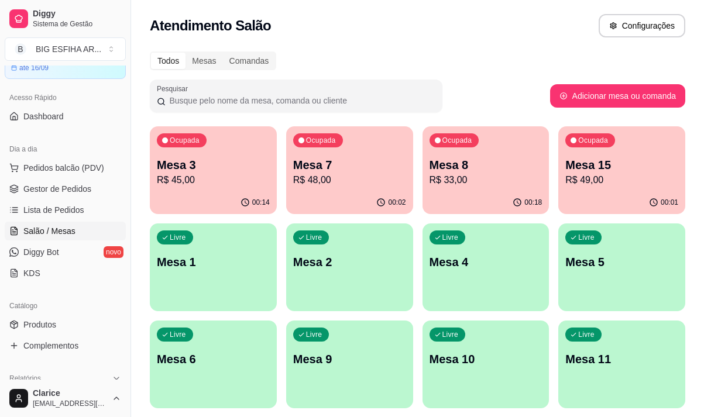
click at [640, 187] on div "Ocupada Mesa 15 R$ 49,00" at bounding box center [621, 158] width 127 height 65
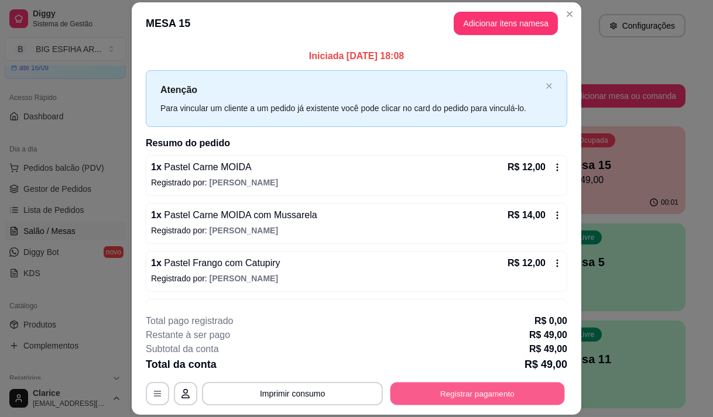
click at [526, 399] on button "Registrar pagamento" at bounding box center [477, 394] width 174 height 23
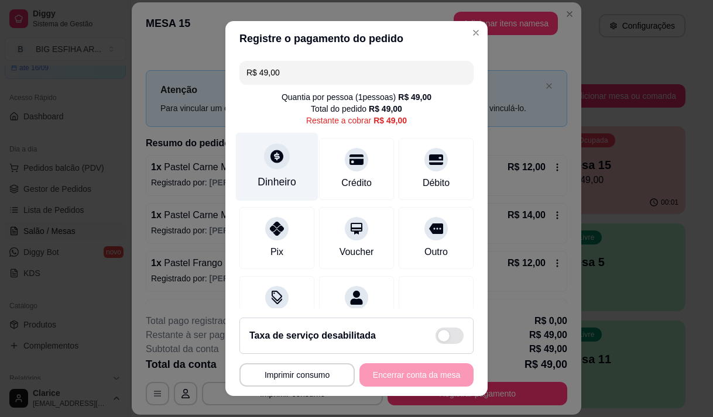
click at [268, 174] on div "Dinheiro" at bounding box center [277, 166] width 83 height 68
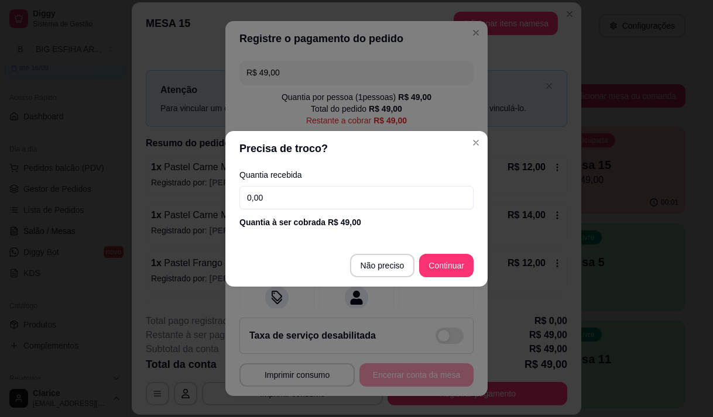
click at [279, 195] on input "0,00" at bounding box center [356, 197] width 234 height 23
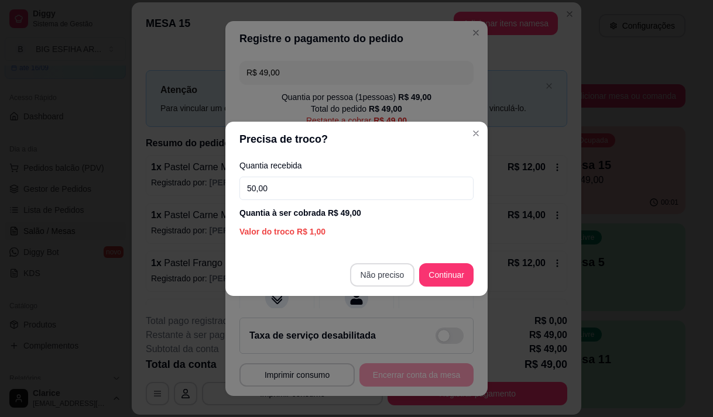
type input "50,00"
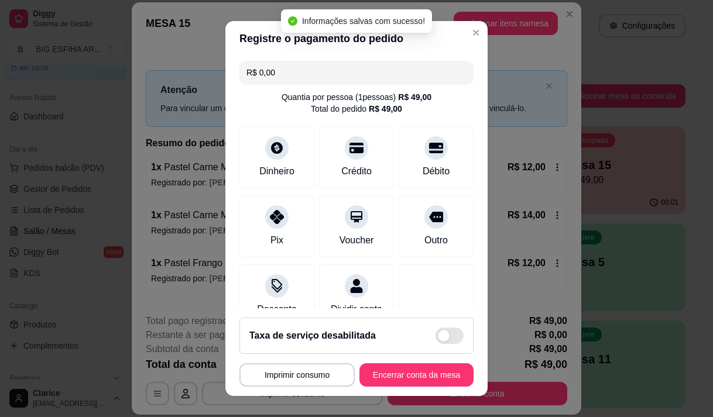
type input "R$ 0,00"
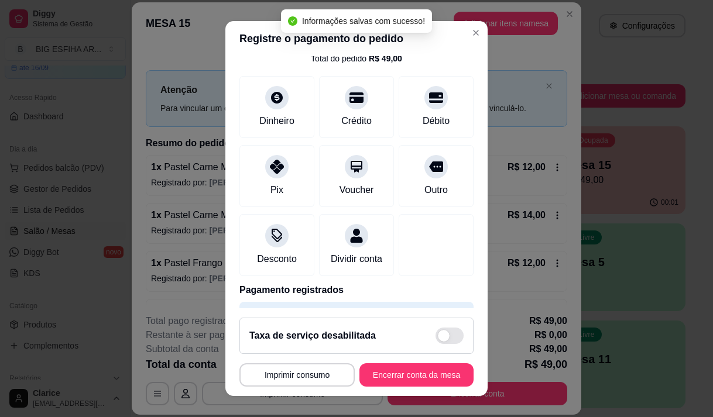
scroll to position [97, 0]
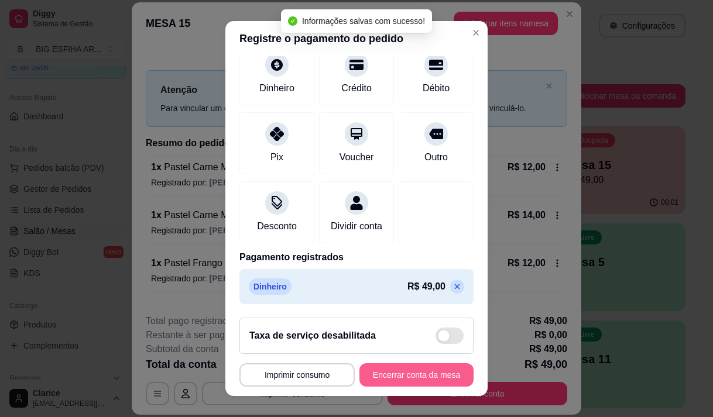
click at [389, 376] on button "Encerrar conta da mesa" at bounding box center [416, 374] width 114 height 23
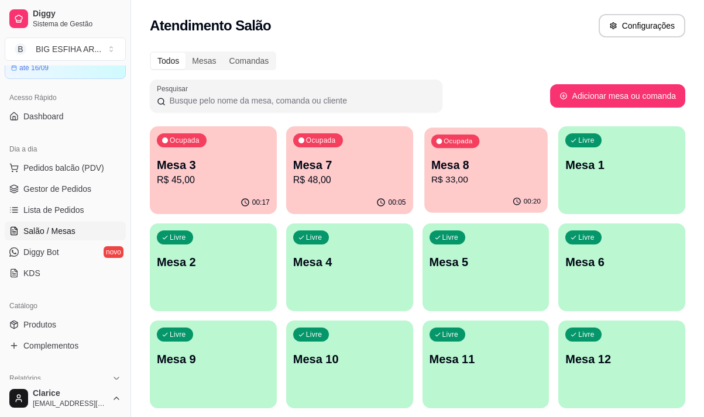
click at [435, 193] on div "00:20" at bounding box center [485, 202] width 123 height 22
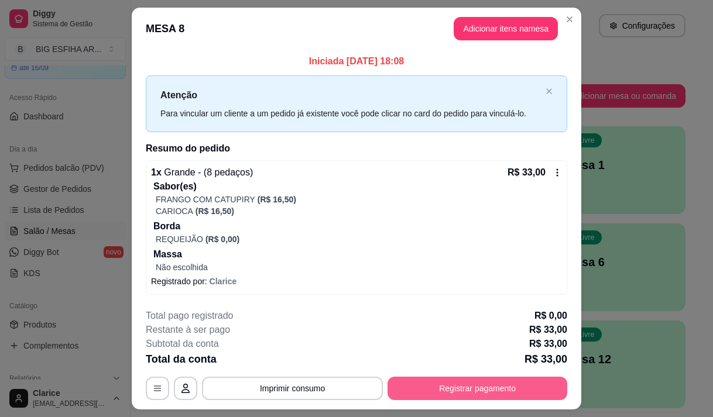
click at [458, 400] on button "Registrar pagamento" at bounding box center [477, 388] width 180 height 23
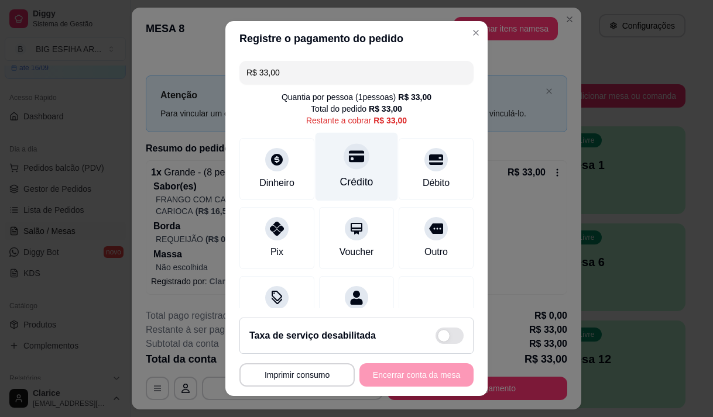
click at [344, 166] on div at bounding box center [357, 156] width 26 height 26
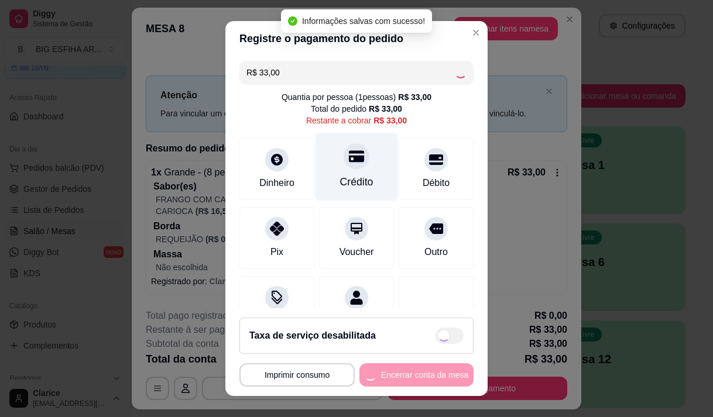
type input "R$ 0,00"
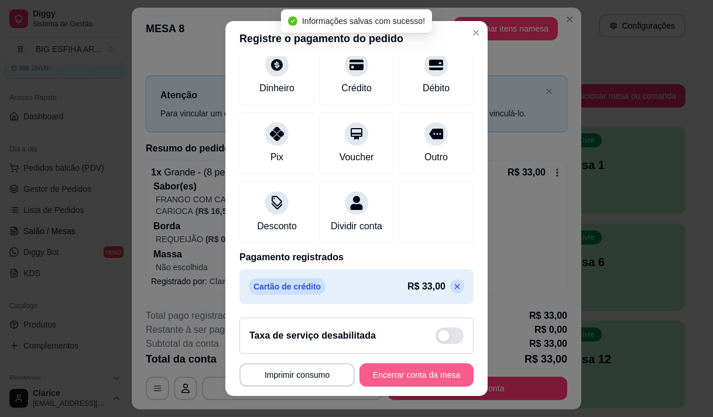
click at [400, 370] on button "Encerrar conta da mesa" at bounding box center [416, 374] width 114 height 23
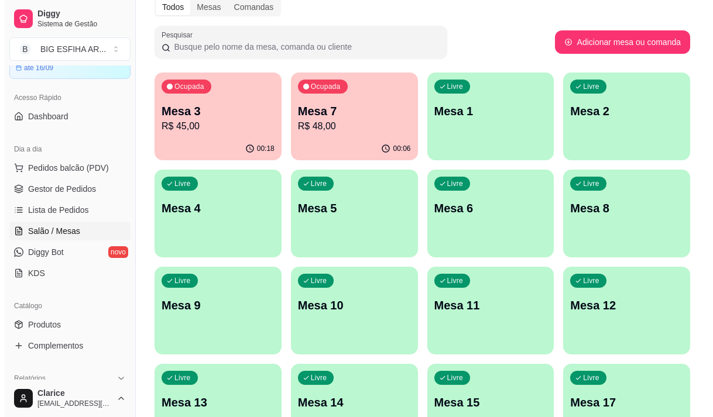
scroll to position [117, 0]
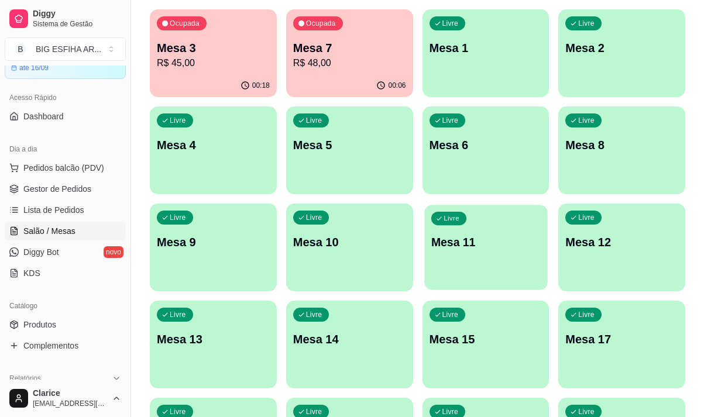
click at [478, 258] on div "Livre Mesa 11" at bounding box center [485, 240] width 123 height 71
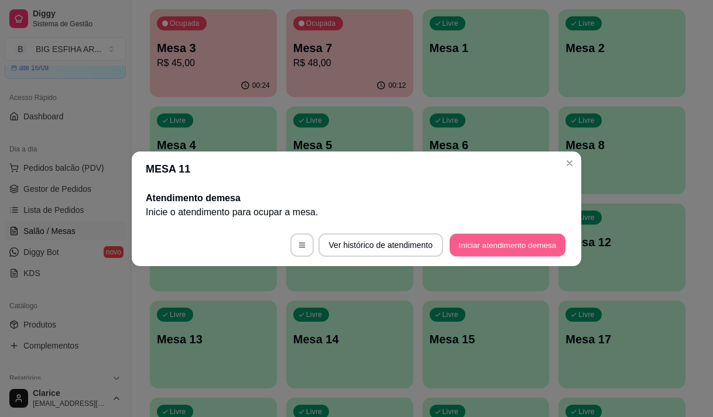
click at [467, 248] on button "Iniciar atendimento de mesa" at bounding box center [508, 245] width 116 height 23
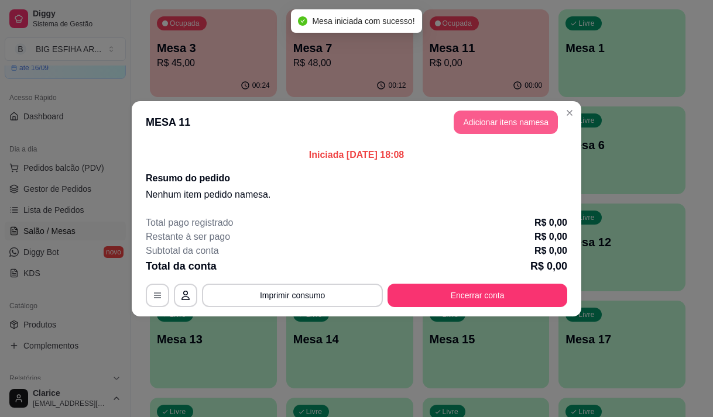
click at [483, 122] on button "Adicionar itens na mesa" at bounding box center [506, 122] width 104 height 23
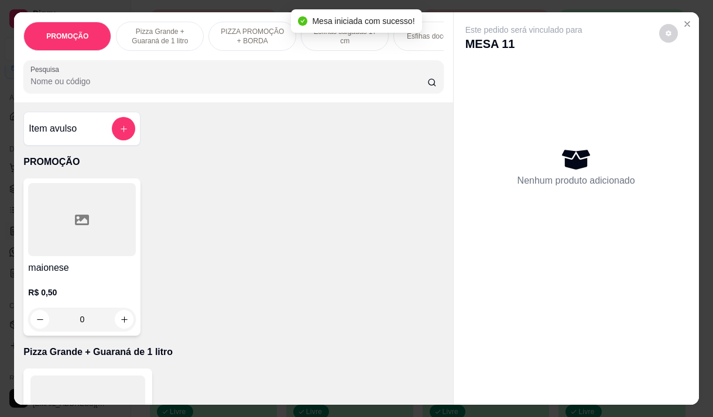
click at [149, 80] on input "Pesquisa" at bounding box center [228, 82] width 397 height 12
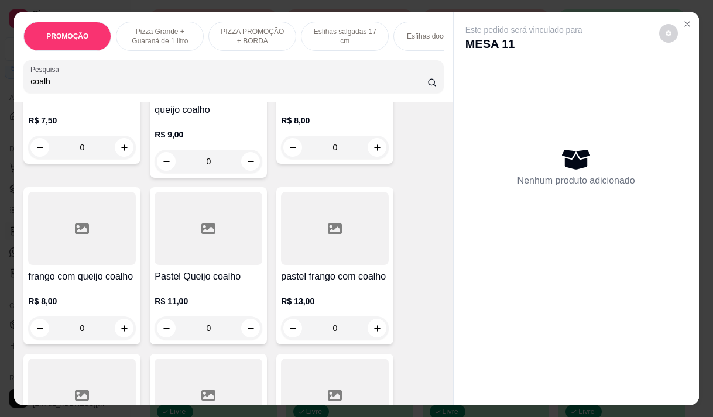
scroll to position [176, 0]
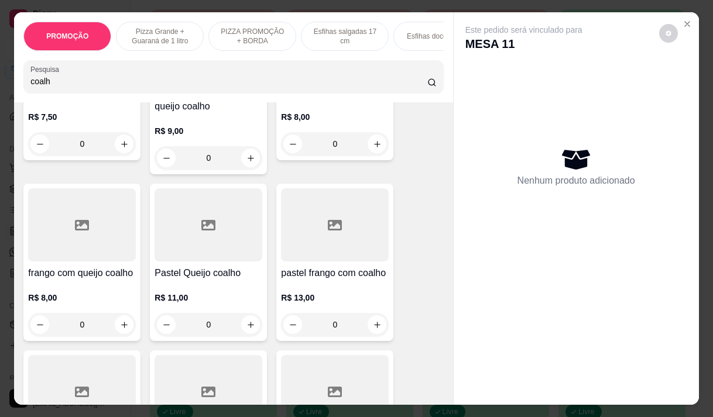
type input "coalh"
click at [184, 270] on h4 "Pastel Queijo coalho" at bounding box center [209, 273] width 108 height 14
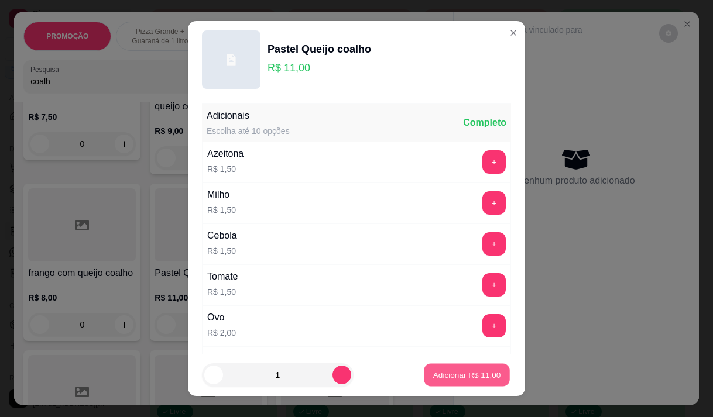
click at [448, 373] on p "Adicionar R$ 11,00" at bounding box center [467, 375] width 68 height 11
type input "1"
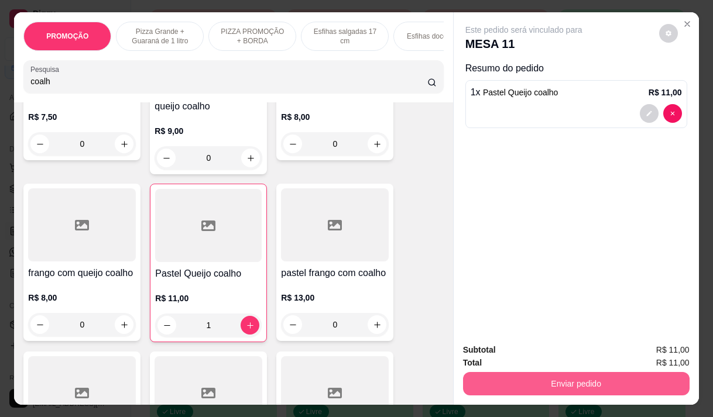
click at [506, 373] on button "Enviar pedido" at bounding box center [576, 383] width 227 height 23
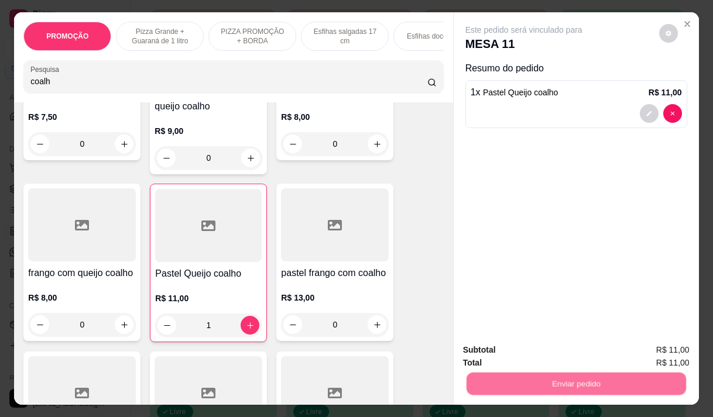
click at [499, 342] on button "Não registrar e enviar pedido" at bounding box center [537, 350] width 122 height 22
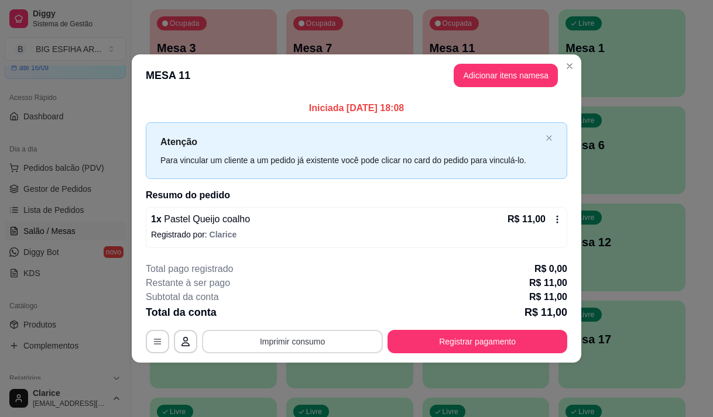
click at [335, 344] on button "Imprimir consumo" at bounding box center [292, 341] width 181 height 23
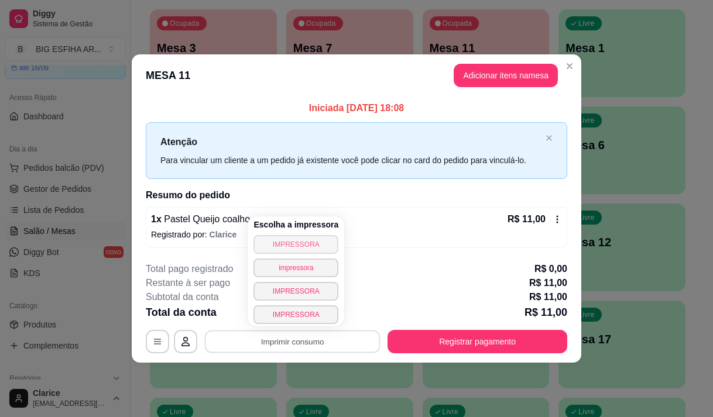
click at [310, 246] on button "IMPRESSORA" at bounding box center [295, 244] width 85 height 19
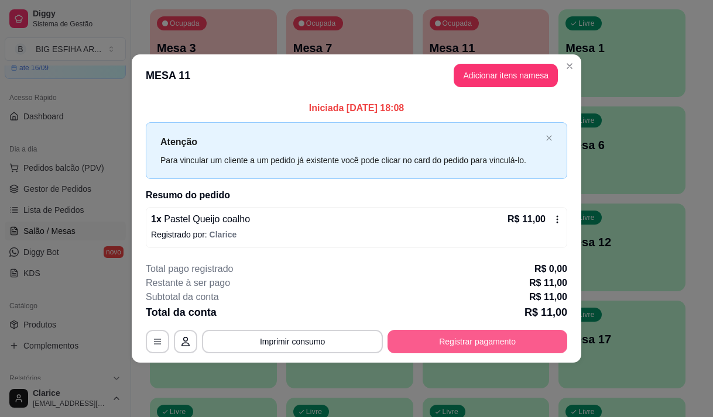
click at [465, 344] on button "Registrar pagamento" at bounding box center [477, 341] width 180 height 23
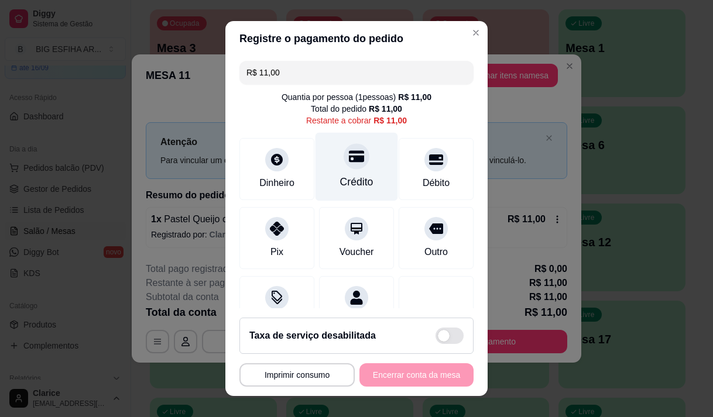
click at [351, 173] on div "Crédito" at bounding box center [356, 166] width 83 height 68
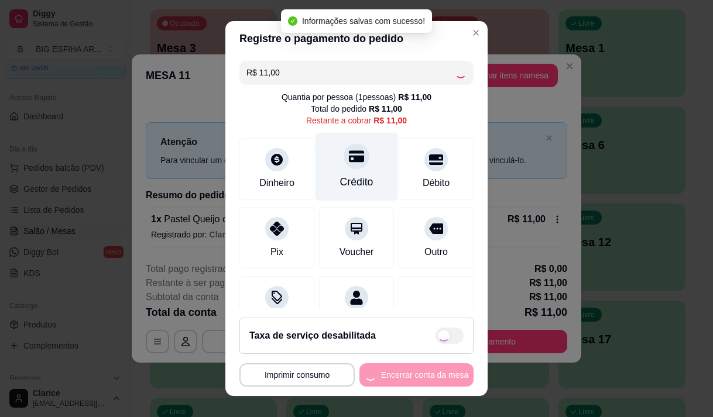
type input "R$ 0,00"
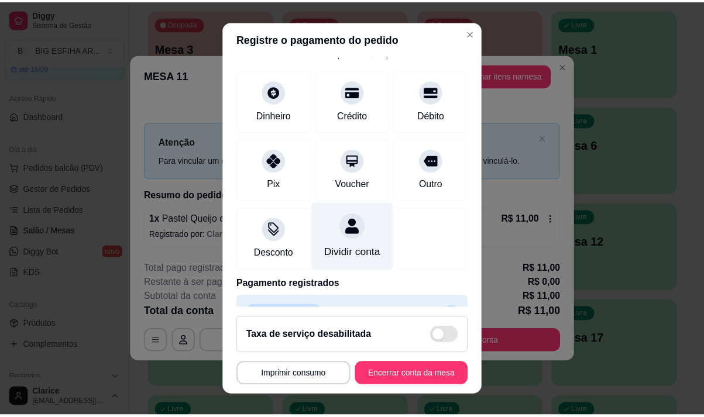
scroll to position [97, 0]
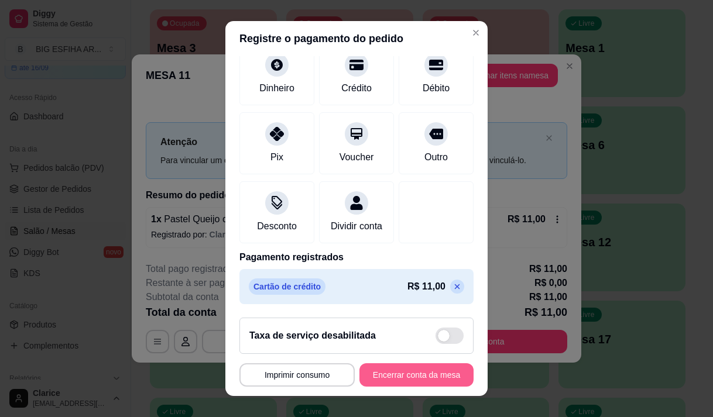
click at [380, 378] on button "Encerrar conta da mesa" at bounding box center [416, 374] width 114 height 23
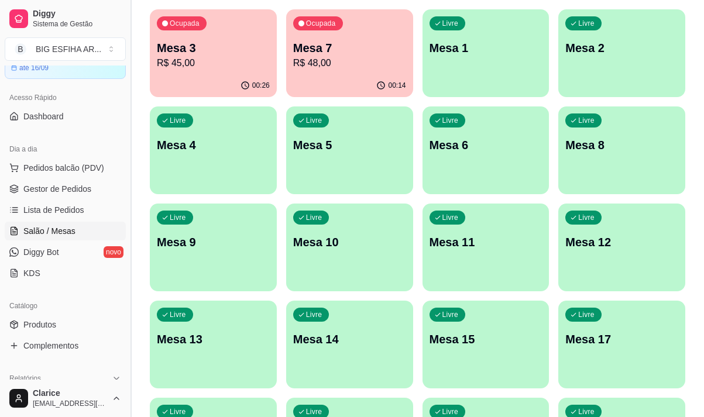
click at [133, 236] on button "Toggle Sidebar" at bounding box center [130, 208] width 9 height 417
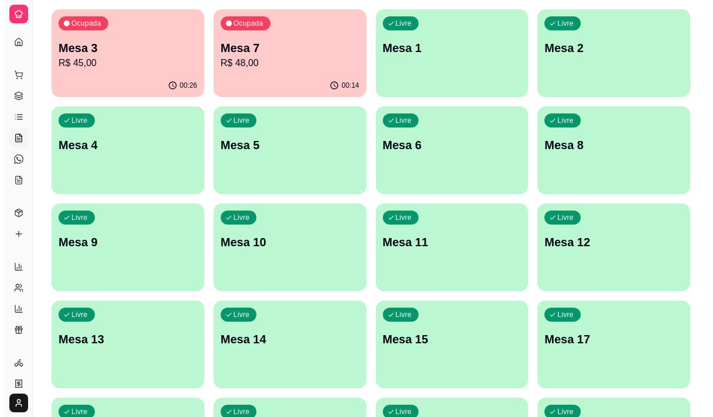
scroll to position [0, 0]
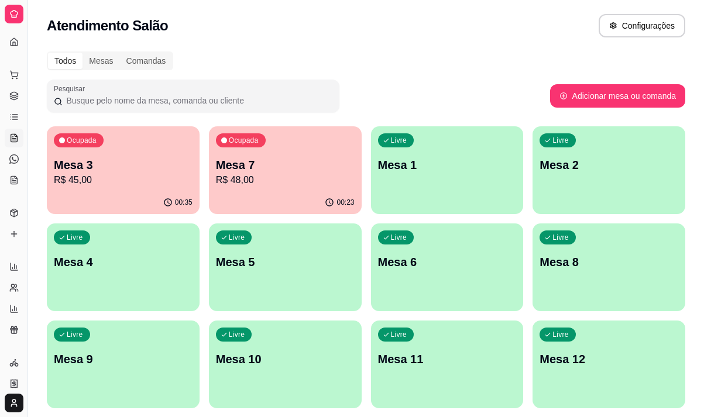
click at [278, 188] on div "Ocupada Mesa 7 R$ 48,00" at bounding box center [285, 158] width 153 height 65
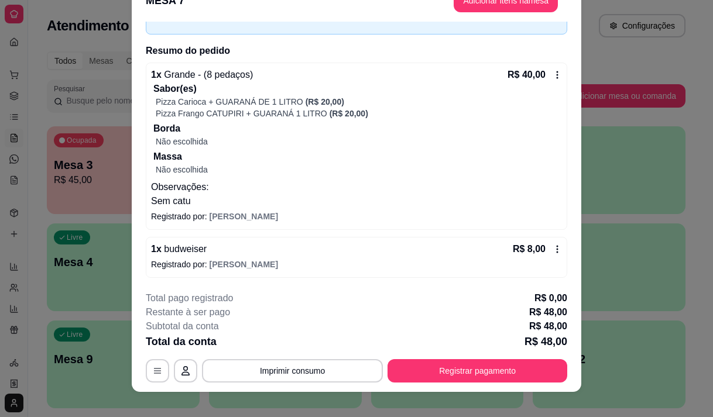
scroll to position [35, 0]
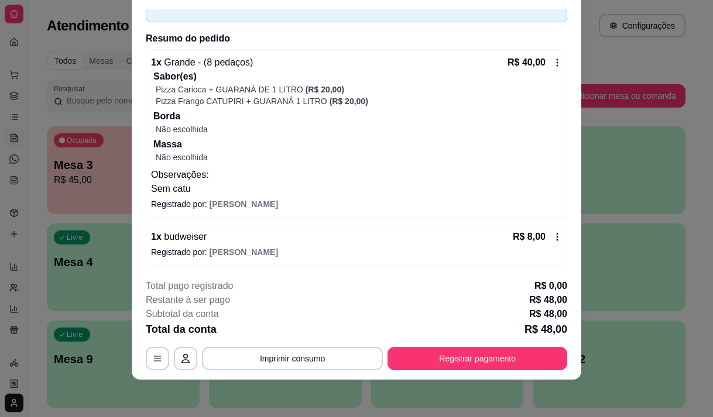
click at [458, 358] on button "Registrar pagamento" at bounding box center [477, 358] width 180 height 23
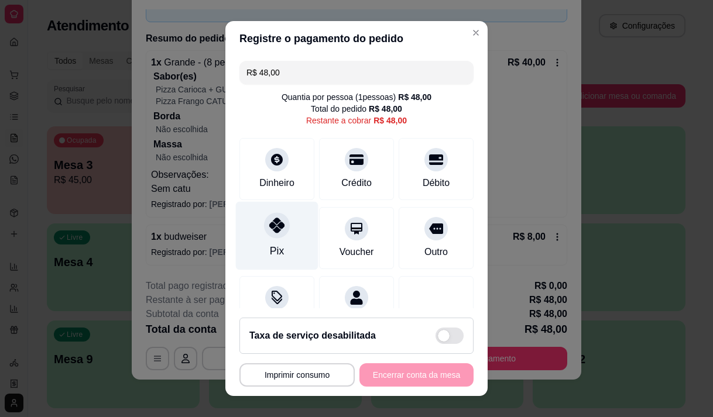
click at [269, 228] on icon at bounding box center [276, 225] width 15 height 15
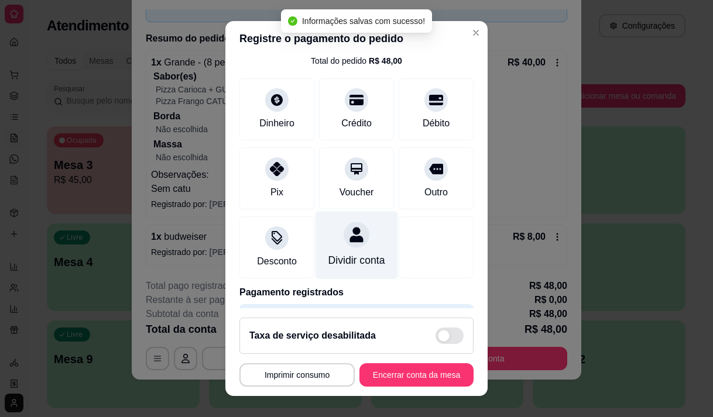
type input "R$ 0,00"
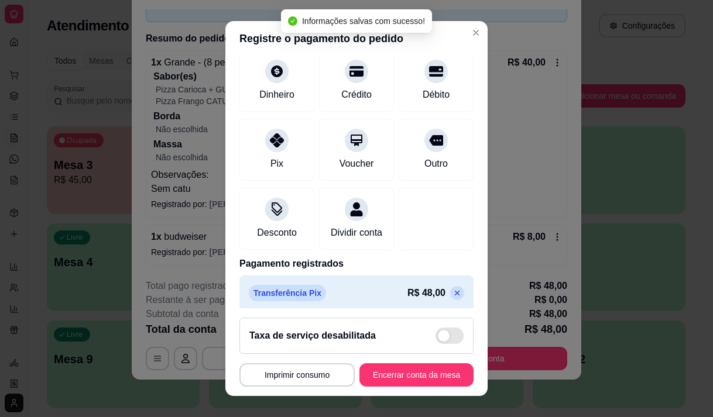
scroll to position [97, 0]
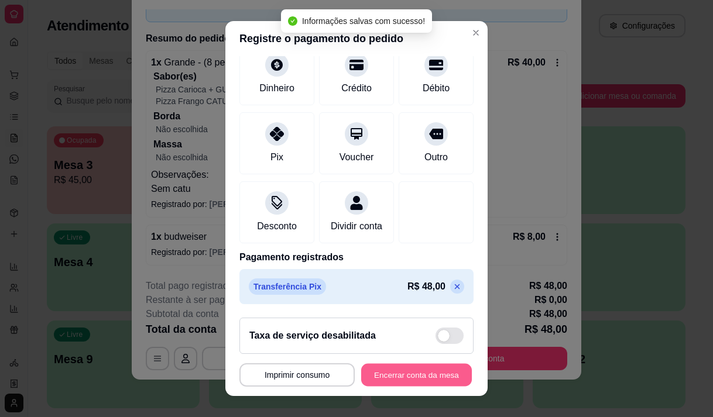
click at [423, 378] on button "Encerrar conta da mesa" at bounding box center [416, 375] width 111 height 23
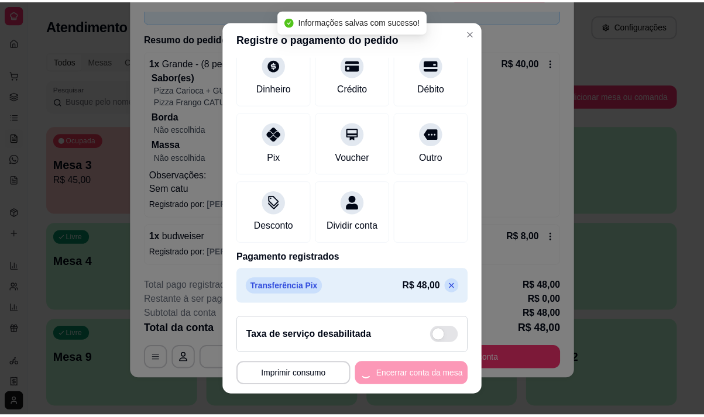
scroll to position [0, 0]
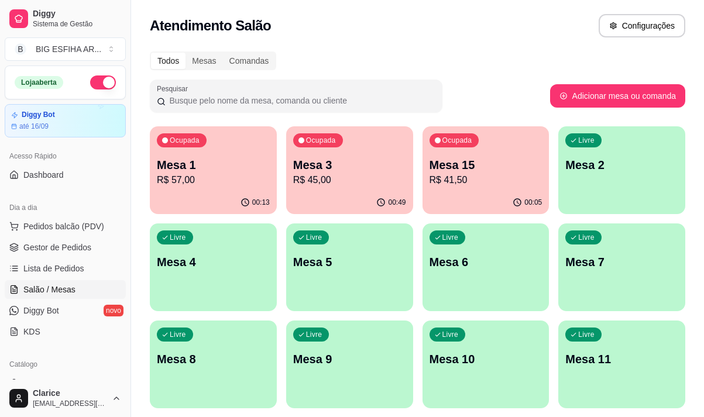
click at [327, 184] on p "R$ 45,00" at bounding box center [349, 180] width 113 height 14
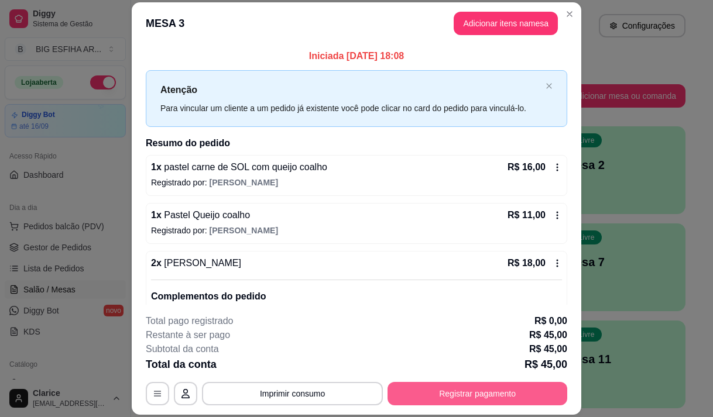
click at [441, 392] on button "Registrar pagamento" at bounding box center [477, 393] width 180 height 23
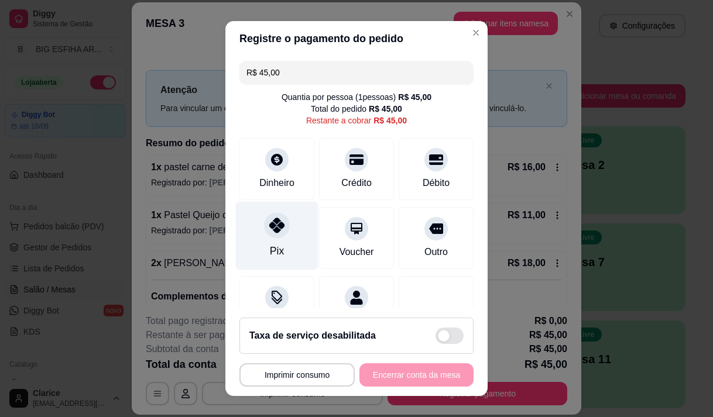
click at [264, 231] on div at bounding box center [277, 225] width 26 height 26
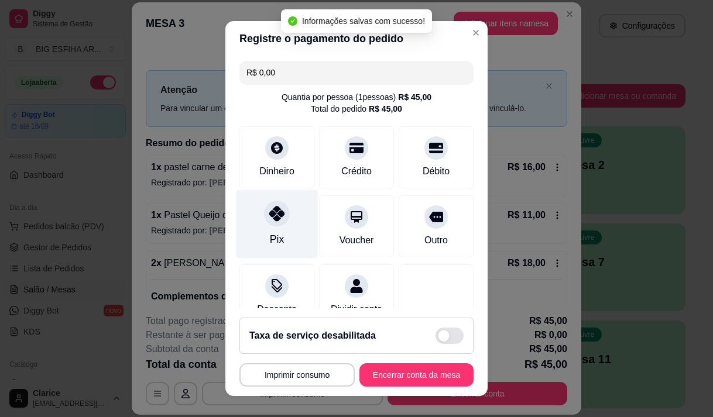
type input "R$ 0,00"
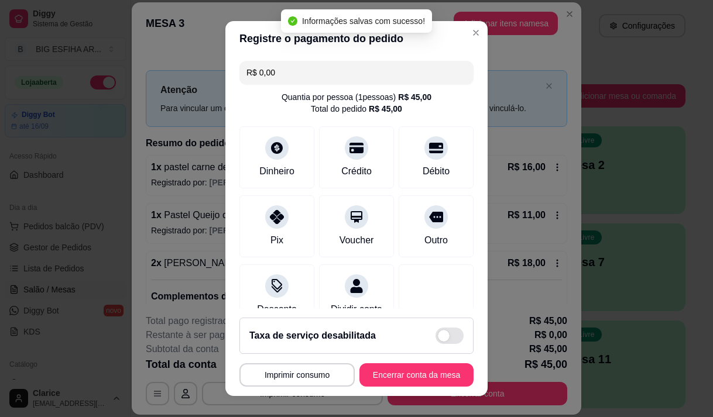
scroll to position [97, 0]
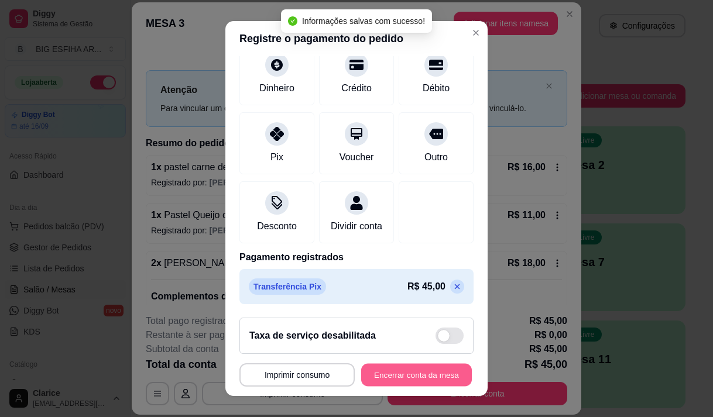
click at [389, 376] on button "Encerrar conta da mesa" at bounding box center [416, 375] width 111 height 23
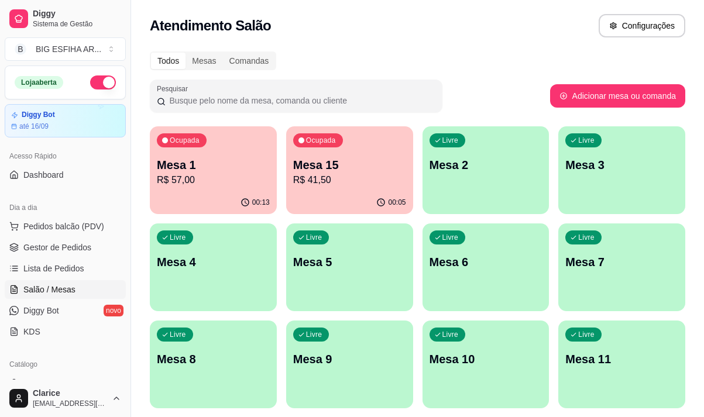
click at [200, 173] on div "Mesa 1 R$ 57,00" at bounding box center [213, 172] width 113 height 30
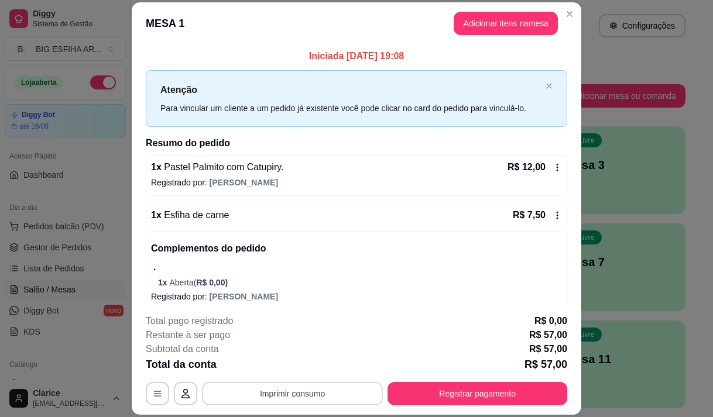
click at [280, 393] on button "Imprimir consumo" at bounding box center [292, 393] width 181 height 23
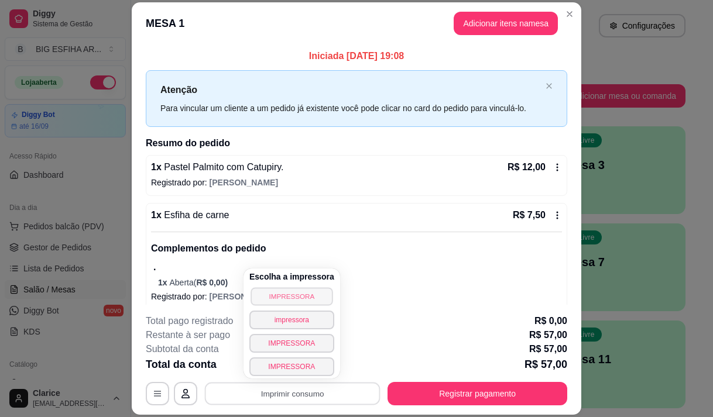
click at [282, 297] on button "IMPRESSORA" at bounding box center [292, 296] width 82 height 18
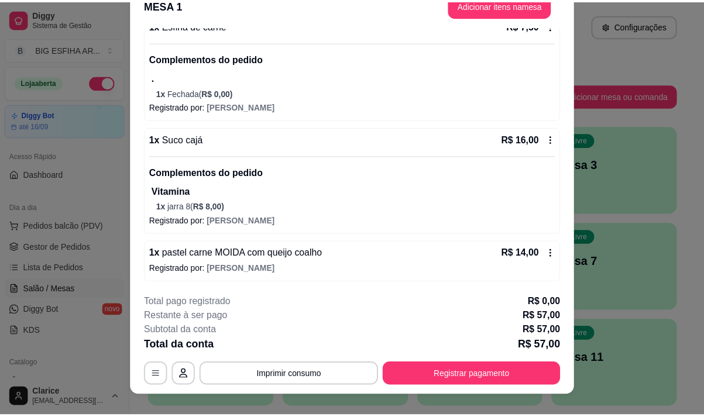
scroll to position [35, 0]
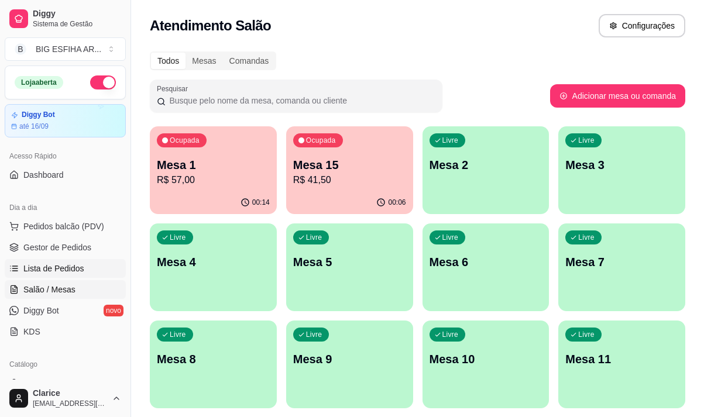
click at [63, 265] on span "Lista de Pedidos" at bounding box center [53, 269] width 61 height 12
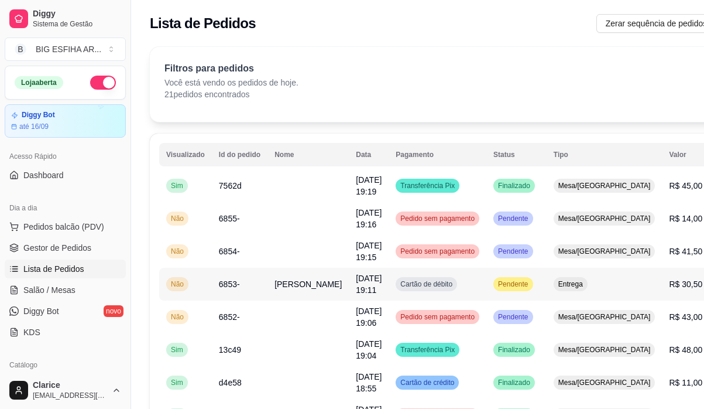
click at [280, 286] on span "Alice Feijó" at bounding box center [308, 283] width 67 height 9
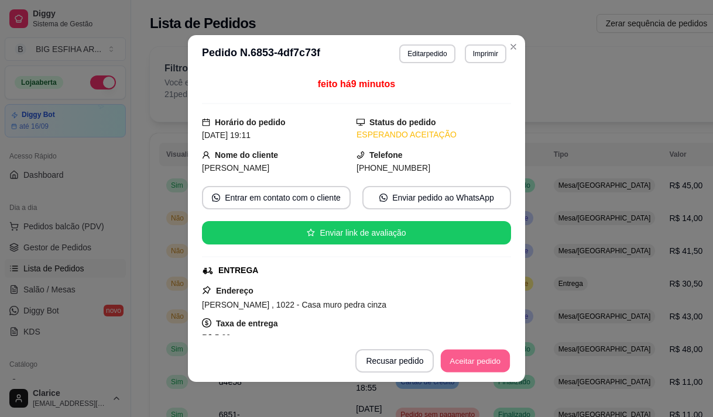
click at [457, 358] on button "Aceitar pedido" at bounding box center [475, 361] width 69 height 23
click at [455, 362] on button "Mover para preparo" at bounding box center [465, 360] width 91 height 23
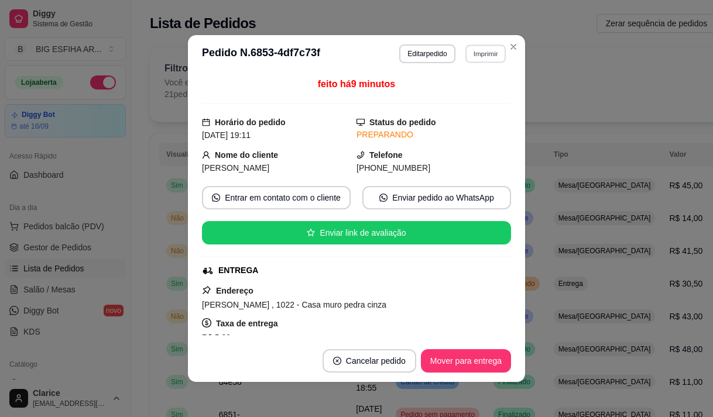
click at [486, 60] on button "Imprimir" at bounding box center [485, 53] width 40 height 18
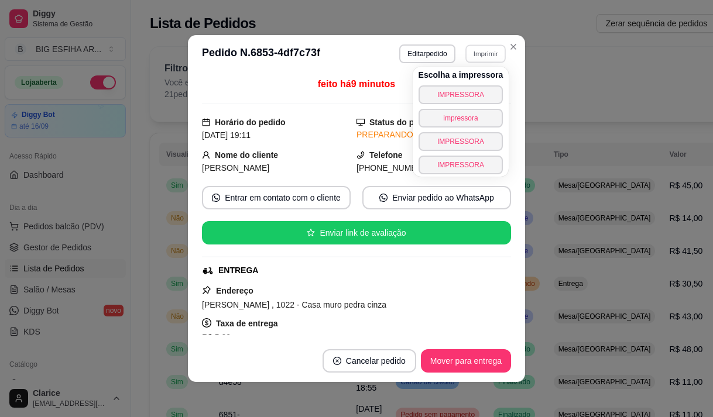
click at [476, 84] on div "Escolha a impressora IMPRESSORA impressora IMPRESSORA IMPRESSORA" at bounding box center [461, 122] width 97 height 110
click at [476, 90] on button "IMPRESSORA" at bounding box center [460, 94] width 85 height 19
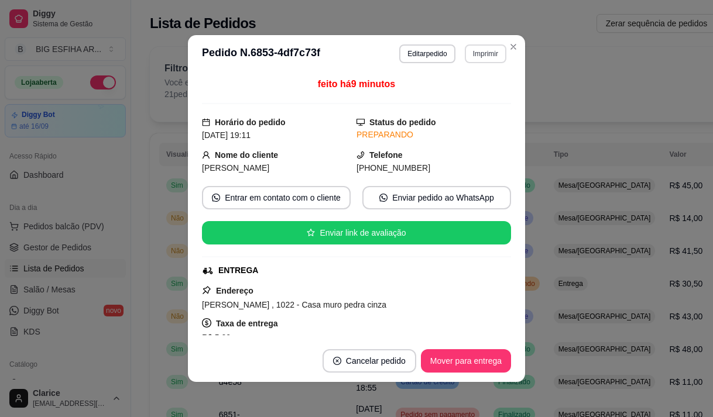
click at [472, 52] on button "Imprimir" at bounding box center [486, 53] width 42 height 19
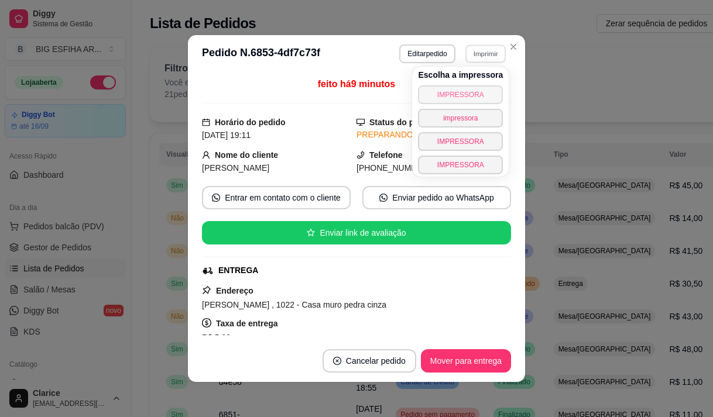
click at [458, 92] on button "IMPRESSORA" at bounding box center [460, 94] width 85 height 19
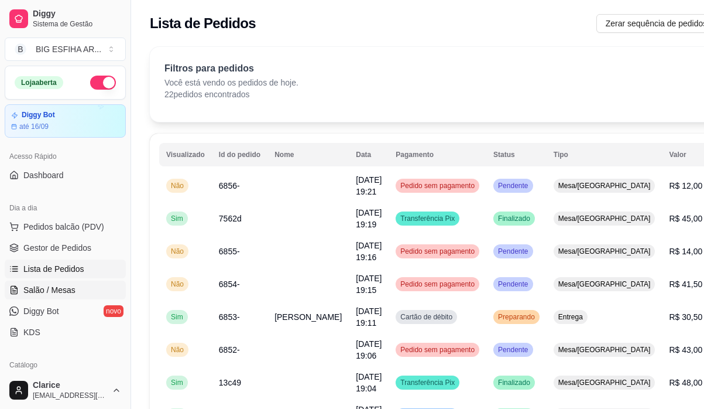
click at [61, 282] on link "Salão / Mesas" at bounding box center [65, 289] width 121 height 19
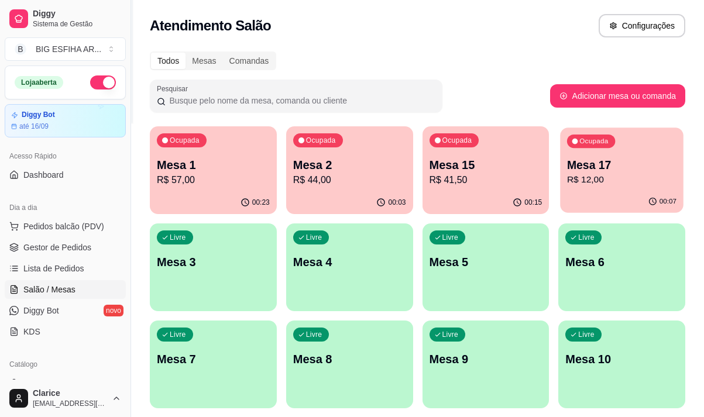
click at [602, 184] on p "R$ 12,00" at bounding box center [621, 179] width 109 height 13
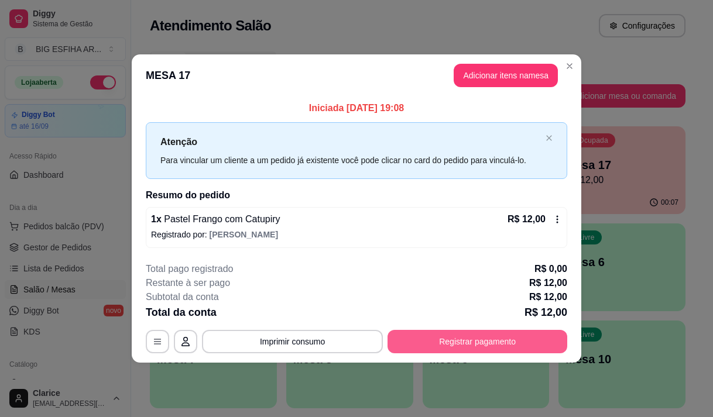
click at [442, 343] on button "Registrar pagamento" at bounding box center [477, 341] width 180 height 23
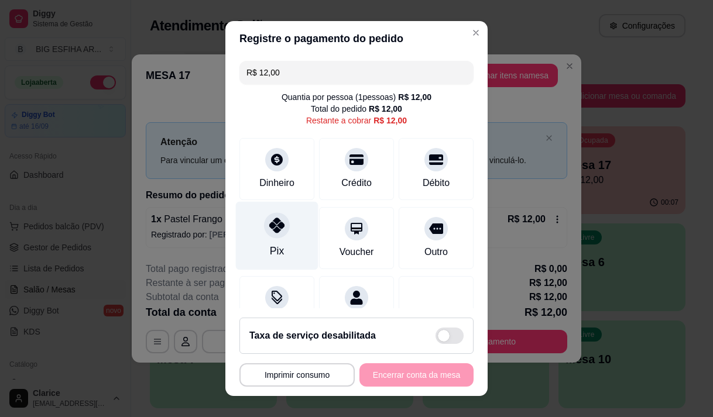
click at [277, 232] on icon at bounding box center [276, 225] width 15 height 15
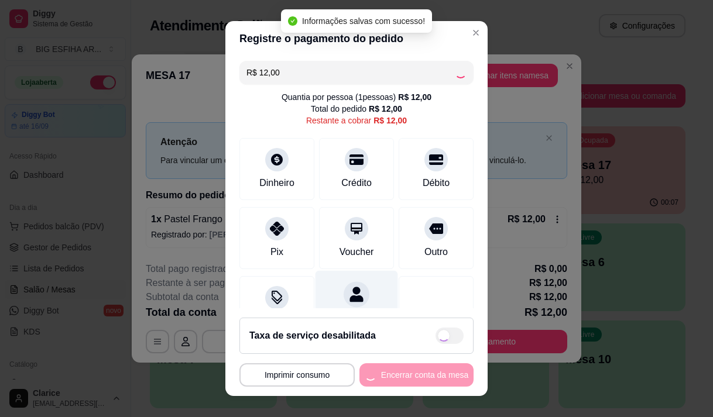
scroll to position [48, 0]
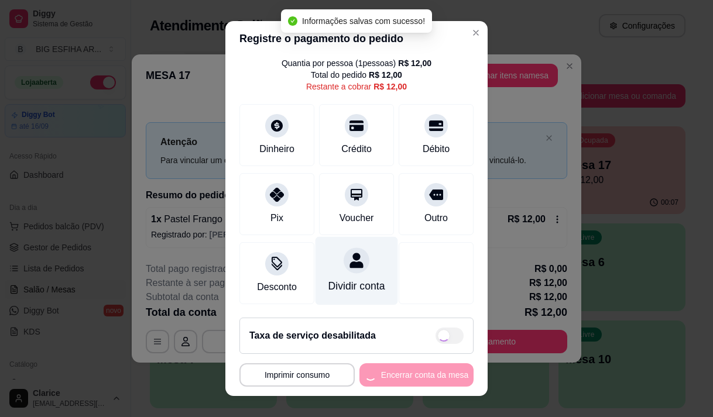
type input "R$ 0,00"
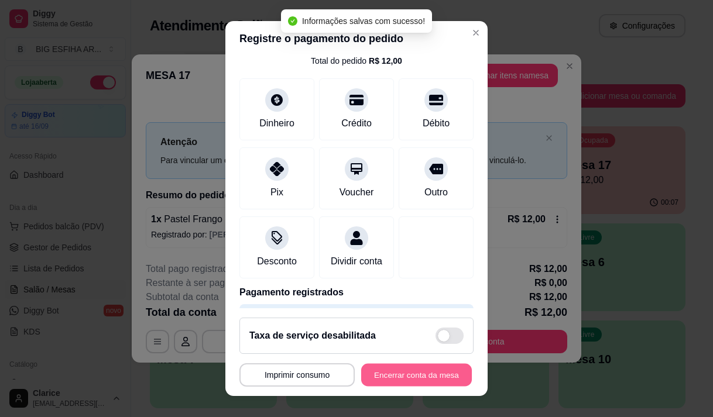
click at [408, 373] on button "Encerrar conta da mesa" at bounding box center [416, 375] width 111 height 23
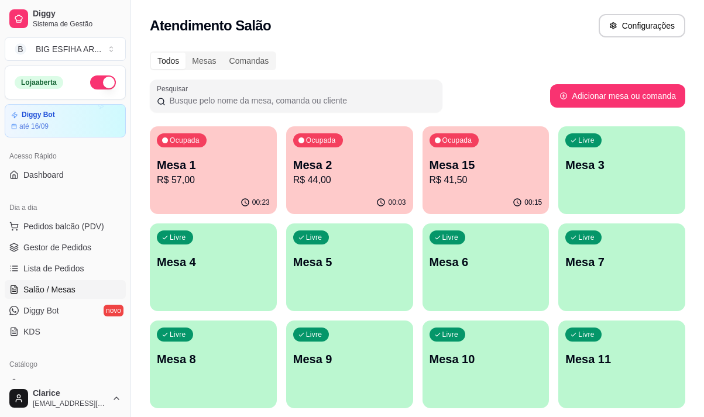
click at [483, 200] on div "00:15" at bounding box center [486, 202] width 127 height 23
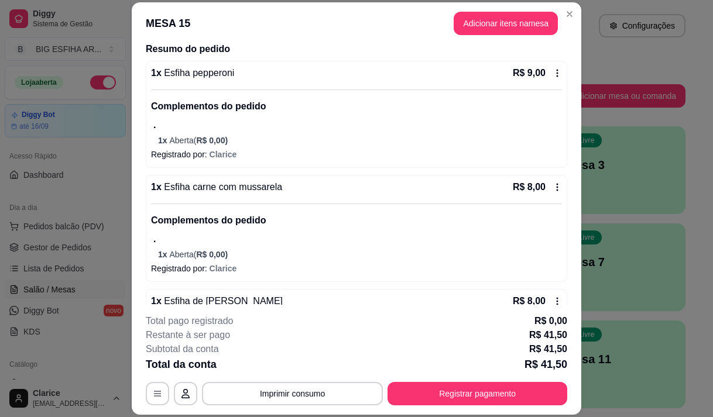
scroll to position [0, 0]
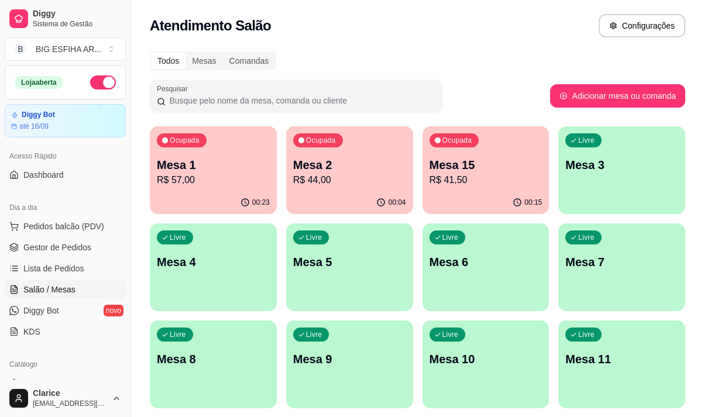
click at [469, 184] on p "R$ 41,50" at bounding box center [486, 180] width 113 height 14
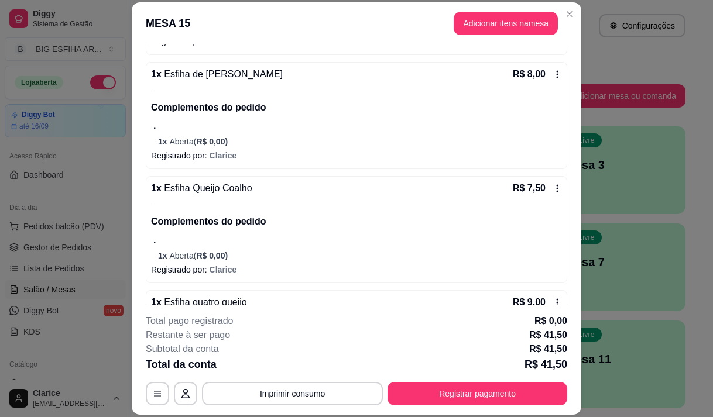
scroll to position [184, 0]
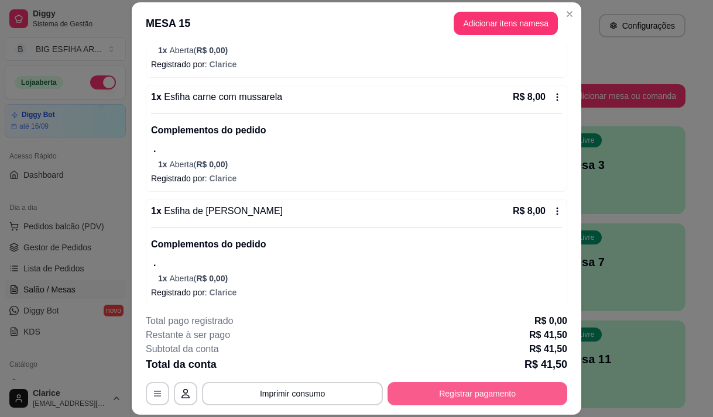
click at [463, 389] on button "Registrar pagamento" at bounding box center [477, 393] width 180 height 23
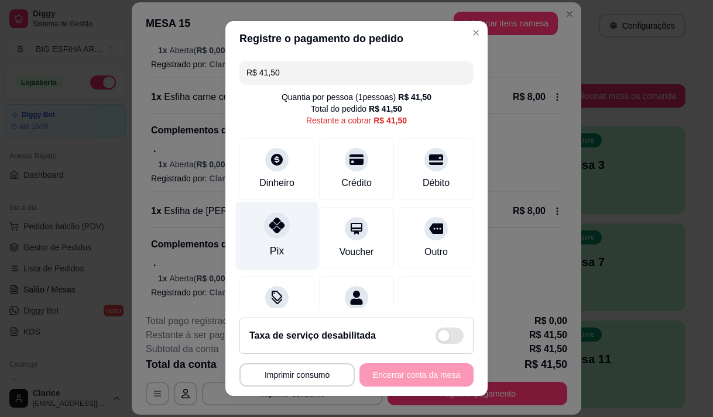
click at [275, 236] on div at bounding box center [277, 225] width 26 height 26
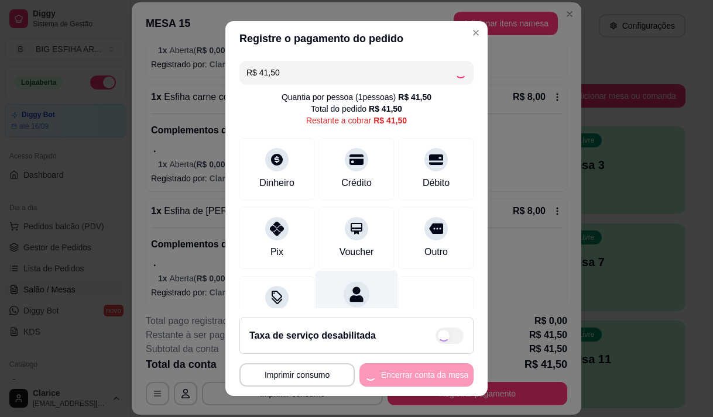
scroll to position [48, 0]
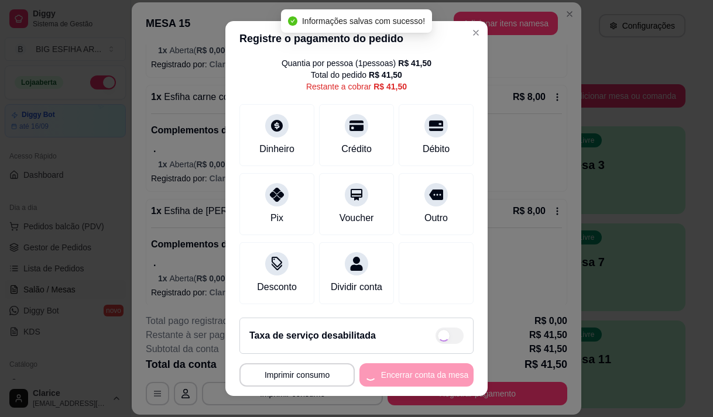
type input "R$ 0,00"
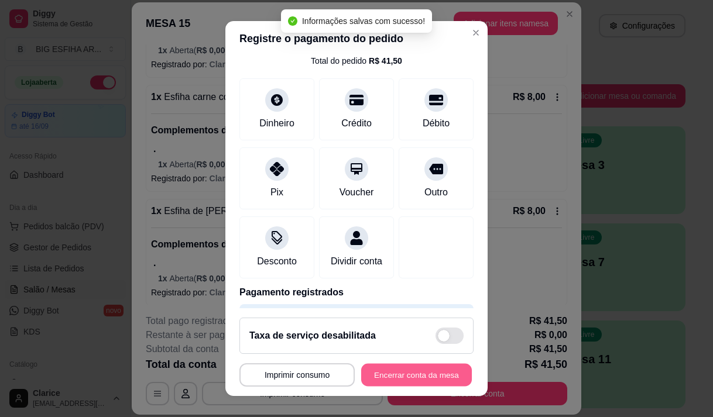
click at [399, 379] on button "Encerrar conta da mesa" at bounding box center [416, 375] width 111 height 23
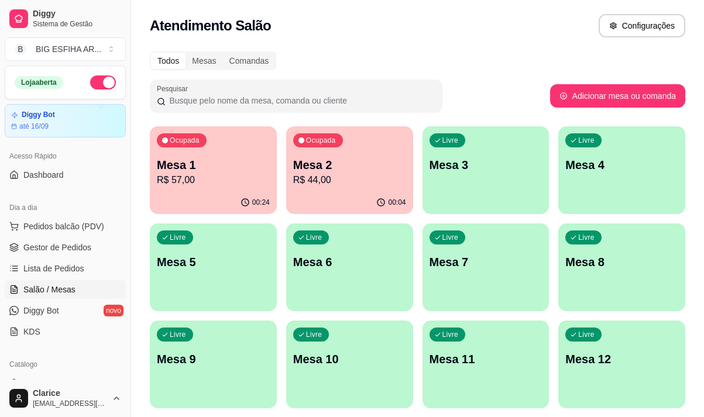
click at [339, 188] on div "Ocupada Mesa 2 R$ 44,00" at bounding box center [349, 158] width 127 height 65
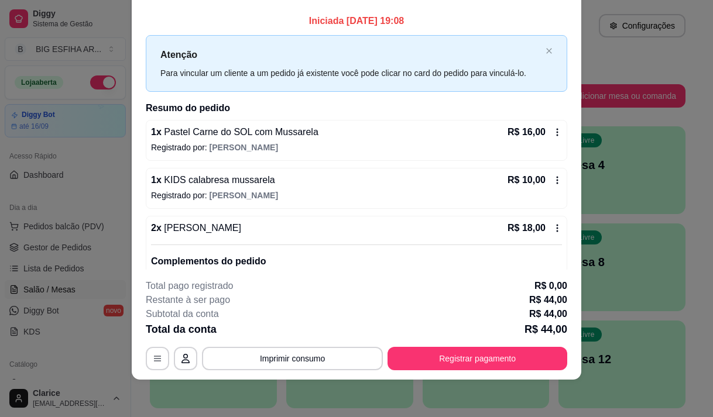
scroll to position [57, 0]
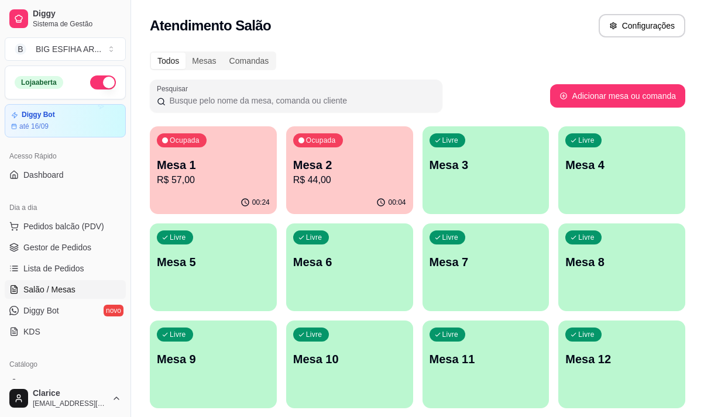
click at [224, 171] on p "Mesa 1" at bounding box center [213, 165] width 113 height 16
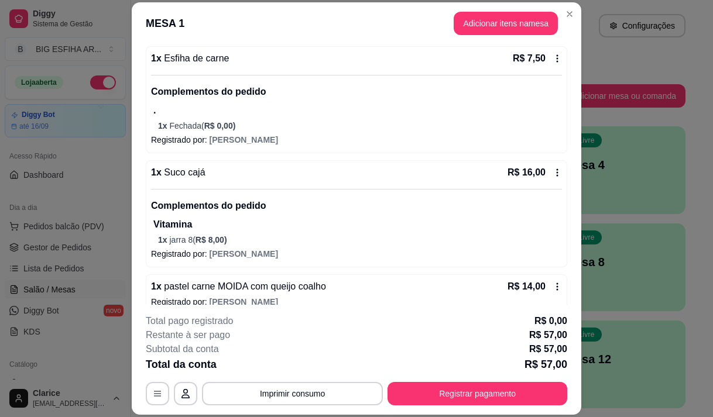
scroll to position [286, 0]
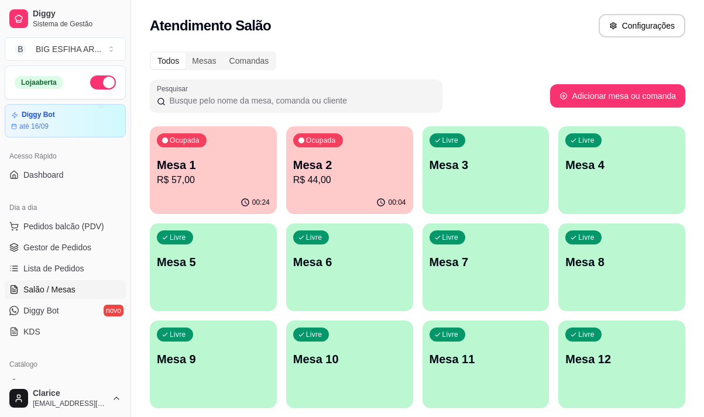
click at [355, 186] on p "R$ 44,00" at bounding box center [349, 180] width 113 height 14
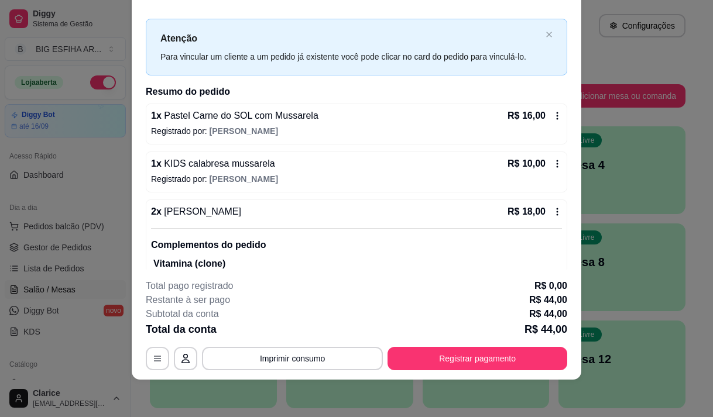
scroll to position [0, 0]
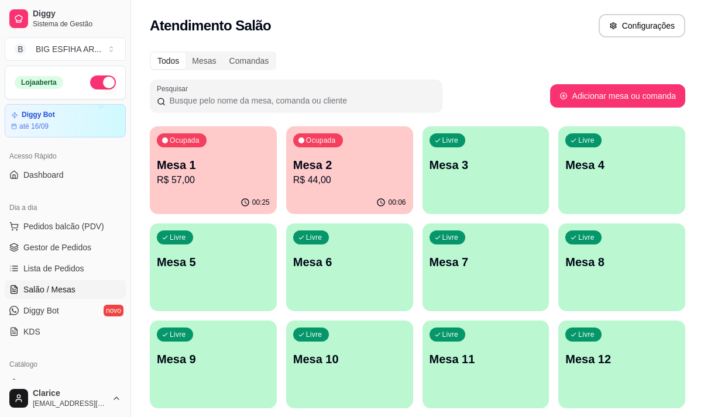
click at [362, 182] on p "R$ 44,00" at bounding box center [349, 180] width 113 height 14
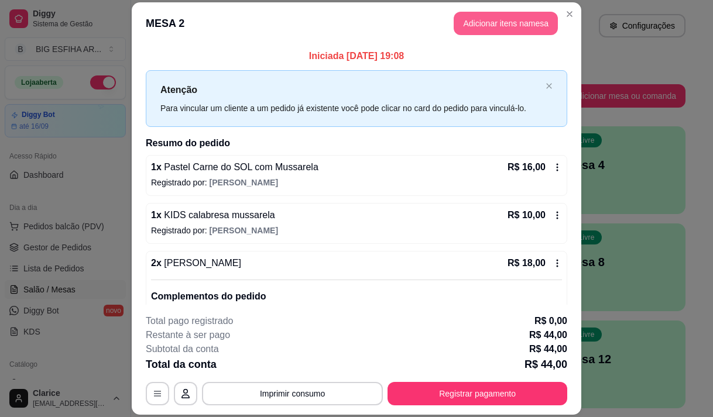
click at [479, 28] on button "Adicionar itens na mesa" at bounding box center [506, 23] width 104 height 23
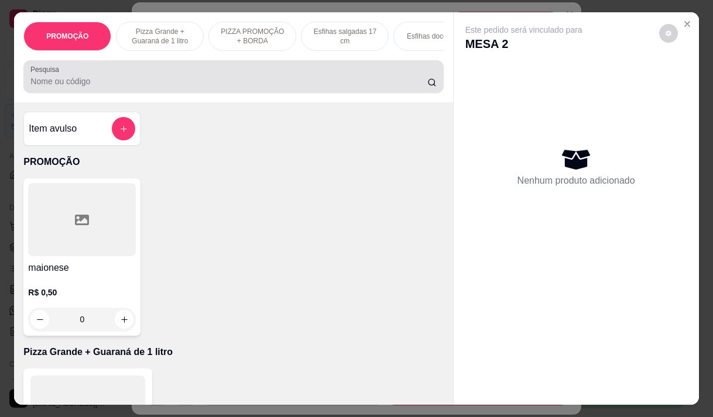
click at [69, 74] on div at bounding box center [233, 76] width 406 height 23
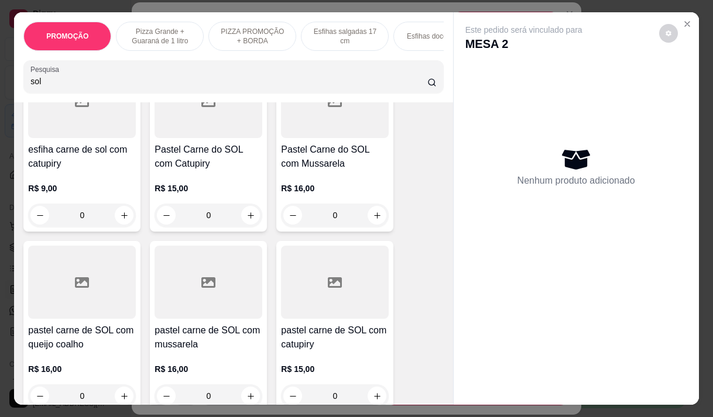
scroll to position [293, 0]
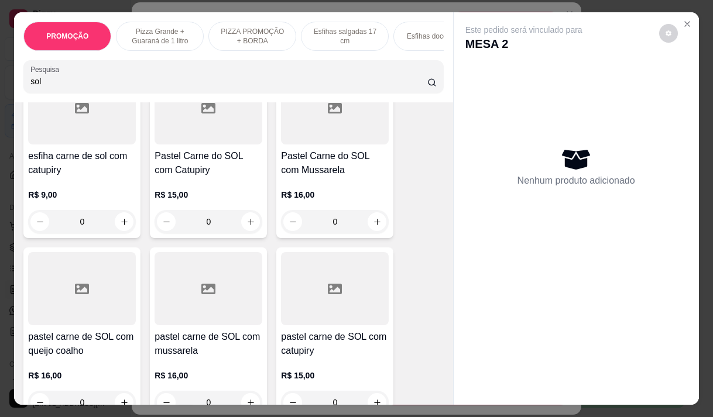
type input "sol"
click at [246, 227] on div "0" at bounding box center [209, 221] width 108 height 23
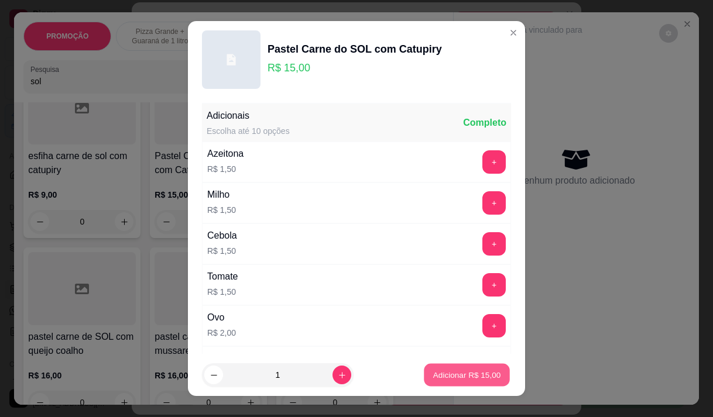
click at [479, 380] on p "Adicionar R$ 15,00" at bounding box center [467, 375] width 68 height 11
type input "1"
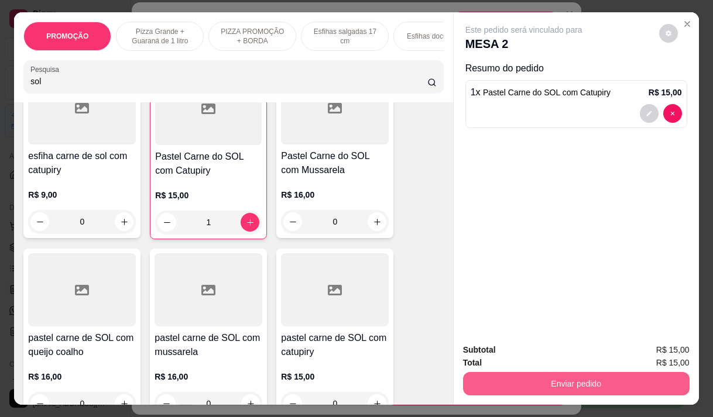
click at [496, 372] on button "Enviar pedido" at bounding box center [576, 383] width 227 height 23
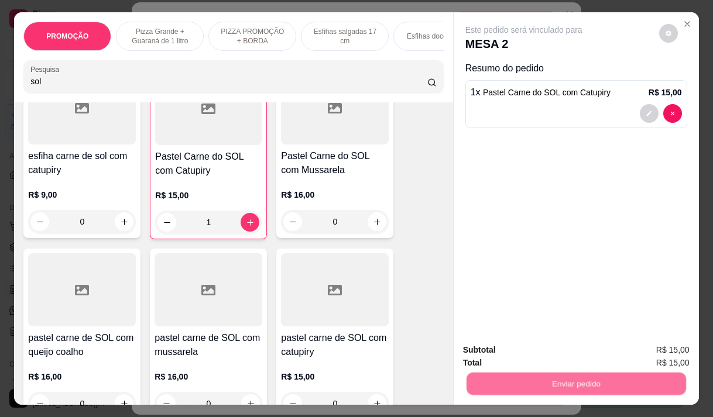
click at [487, 347] on button "Não registrar e enviar pedido" at bounding box center [537, 350] width 118 height 22
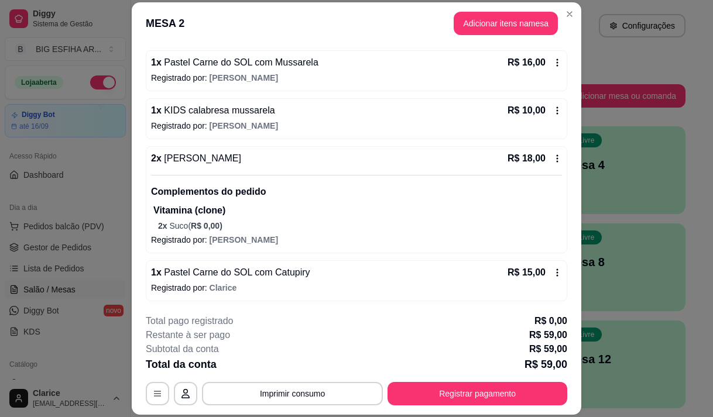
scroll to position [105, 0]
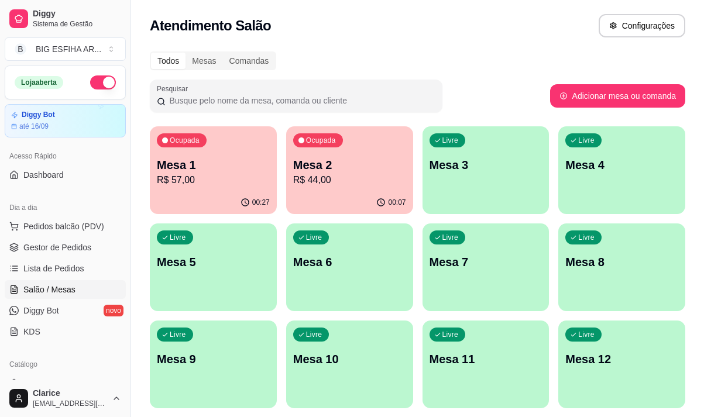
click at [324, 187] on p "R$ 44,00" at bounding box center [349, 180] width 113 height 14
click at [191, 170] on p "Mesa 1" at bounding box center [213, 165] width 109 height 16
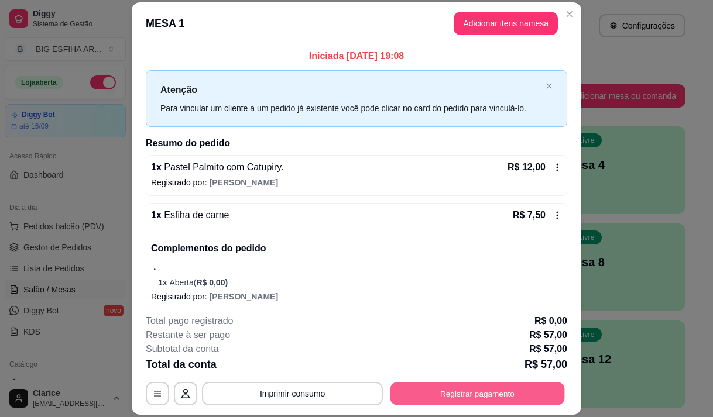
click at [438, 402] on button "Registrar pagamento" at bounding box center [477, 394] width 174 height 23
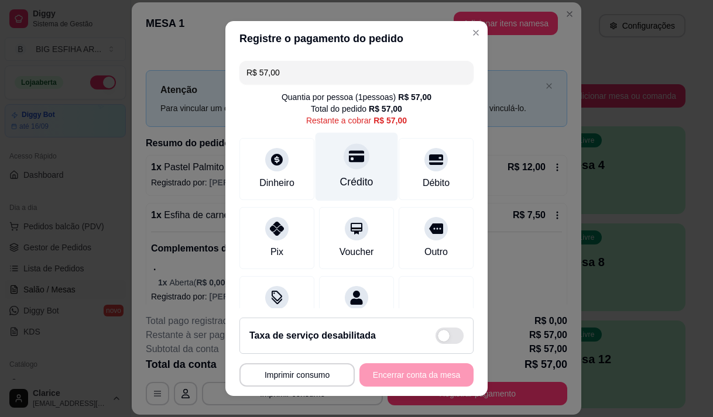
click at [349, 163] on icon at bounding box center [356, 156] width 15 height 15
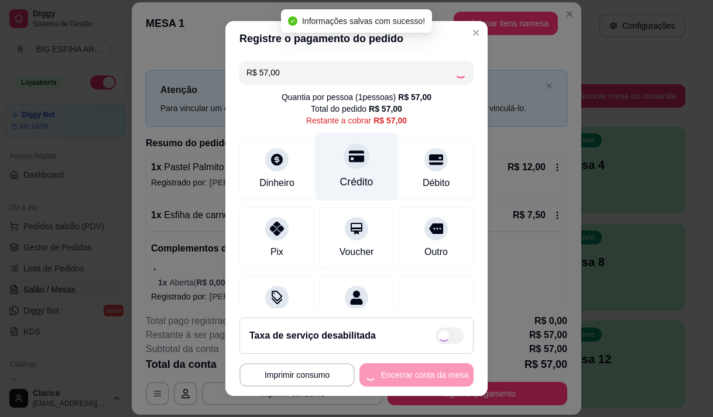
type input "R$ 0,00"
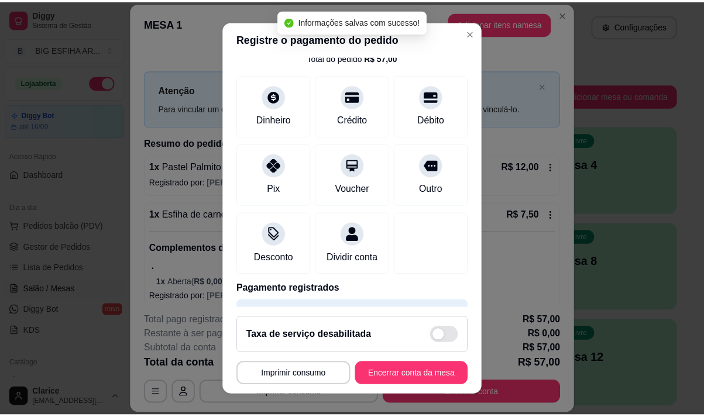
scroll to position [97, 0]
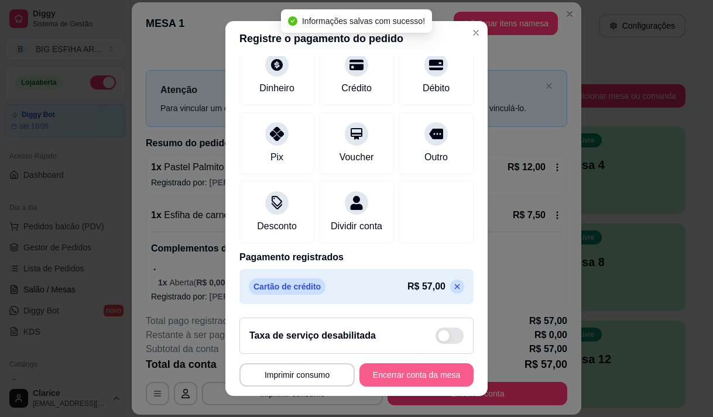
click at [399, 373] on button "Encerrar conta da mesa" at bounding box center [416, 374] width 114 height 23
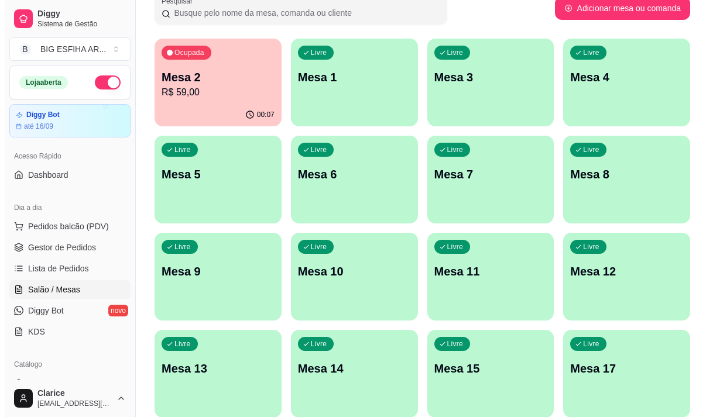
scroll to position [0, 0]
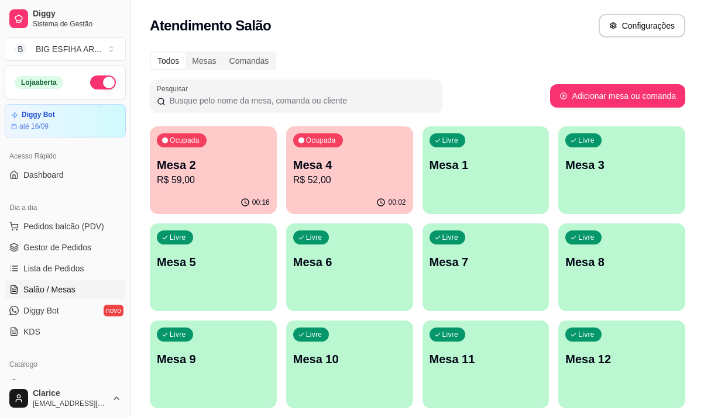
click at [334, 197] on div "00:02" at bounding box center [349, 202] width 127 height 23
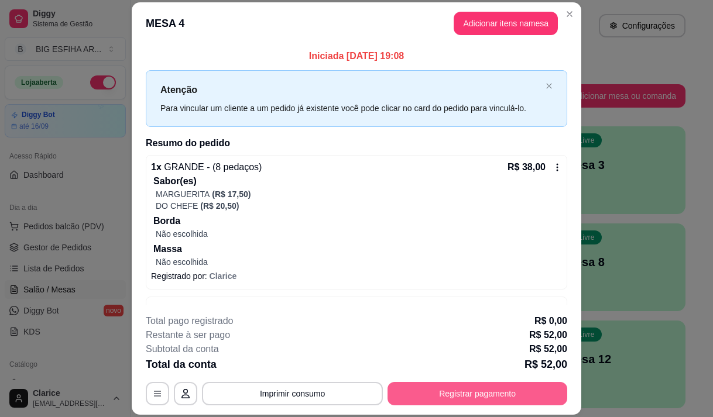
click at [427, 398] on button "Registrar pagamento" at bounding box center [477, 393] width 180 height 23
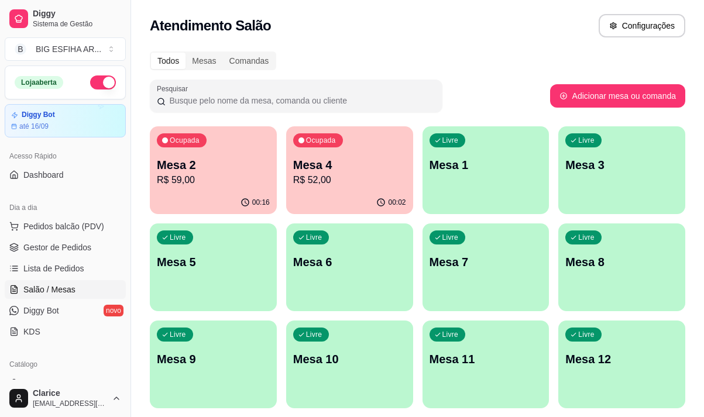
click at [349, 179] on p "R$ 52,00" at bounding box center [349, 180] width 113 height 14
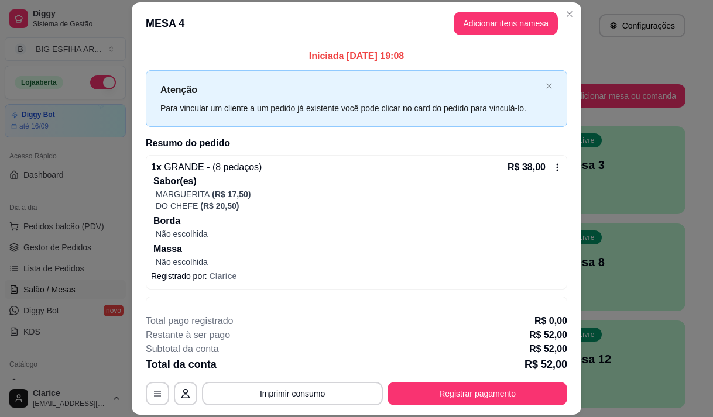
click at [269, 409] on footer "**********" at bounding box center [357, 360] width 450 height 110
click at [274, 396] on button "Imprimir consumo" at bounding box center [292, 393] width 181 height 23
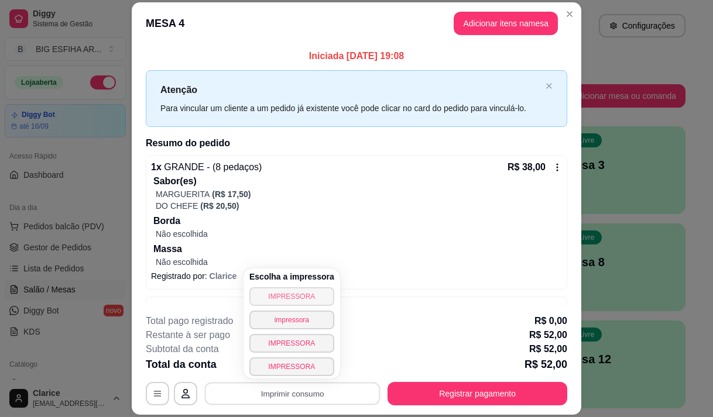
click at [279, 290] on button "IMPRESSORA" at bounding box center [291, 296] width 85 height 19
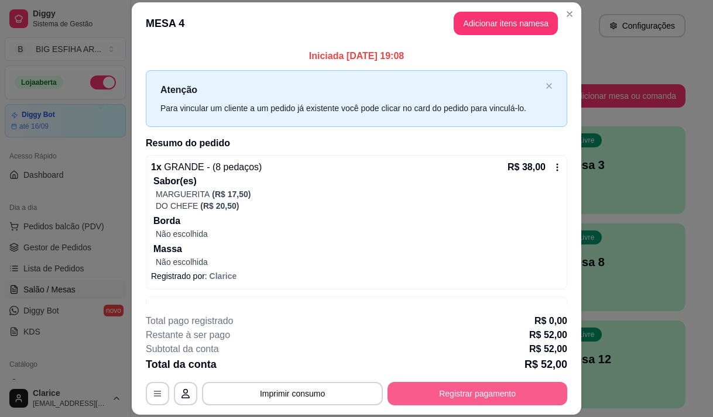
click at [457, 396] on button "Registrar pagamento" at bounding box center [477, 393] width 180 height 23
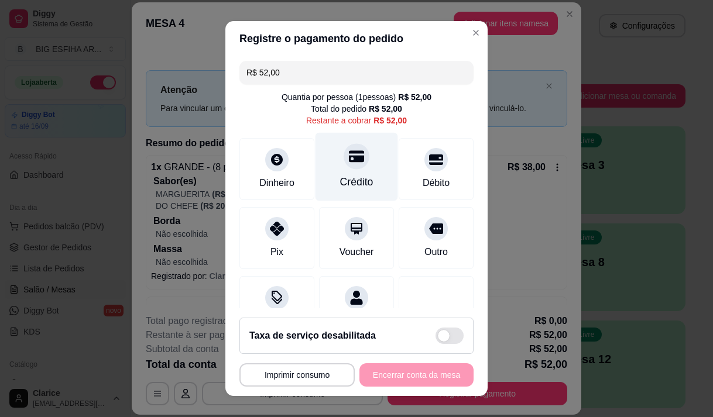
click at [349, 171] on div "Crédito" at bounding box center [356, 166] width 83 height 68
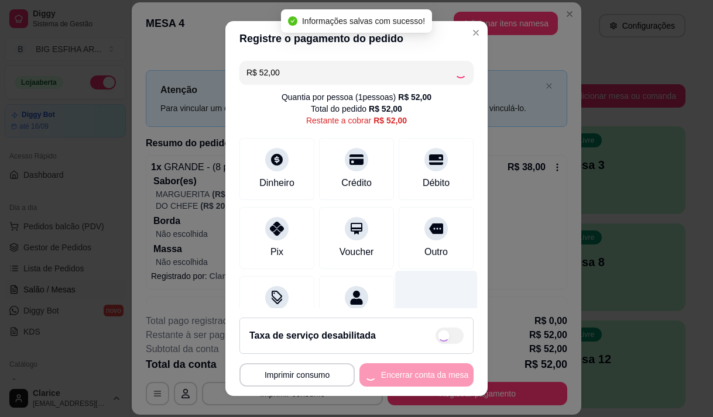
type input "R$ 0,00"
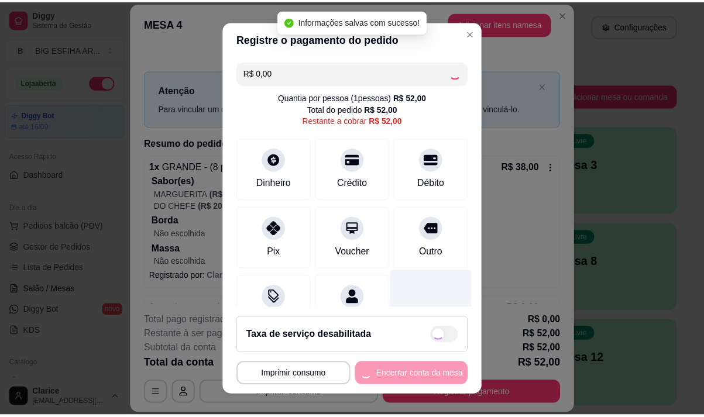
scroll to position [49, 0]
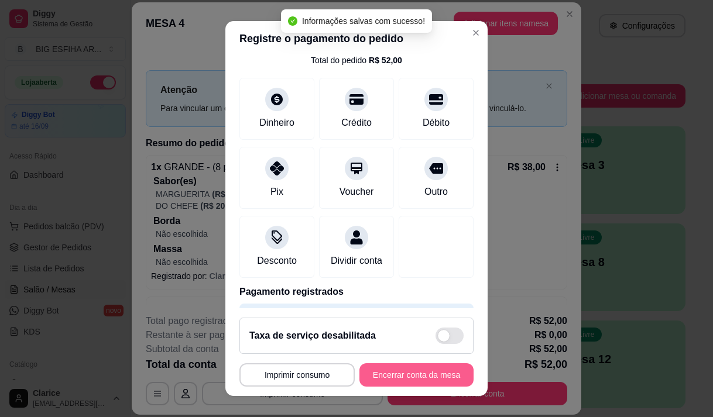
click at [403, 372] on button "Encerrar conta da mesa" at bounding box center [416, 374] width 114 height 23
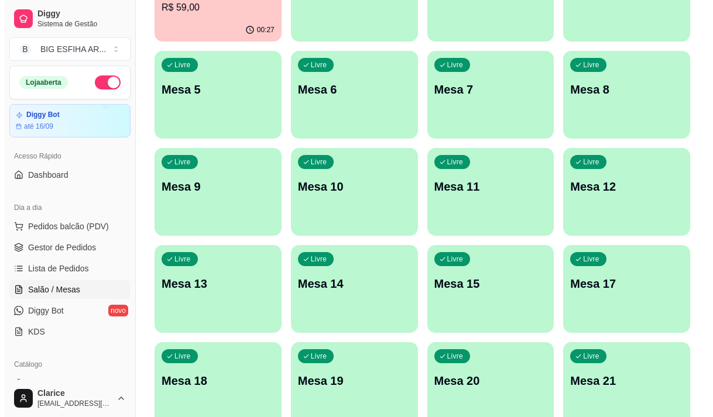
scroll to position [176, 0]
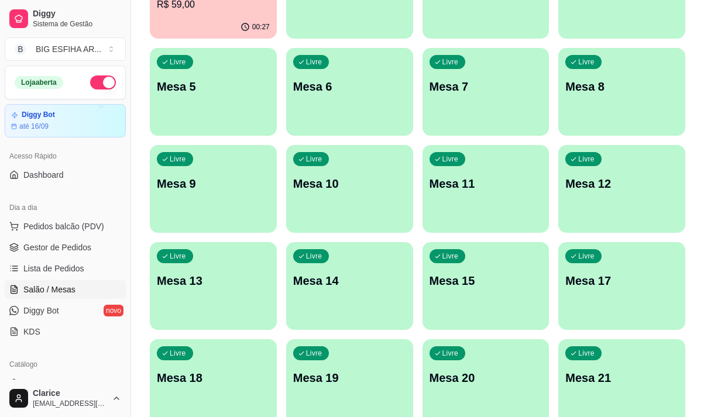
click at [623, 273] on p "Mesa 17" at bounding box center [621, 281] width 113 height 16
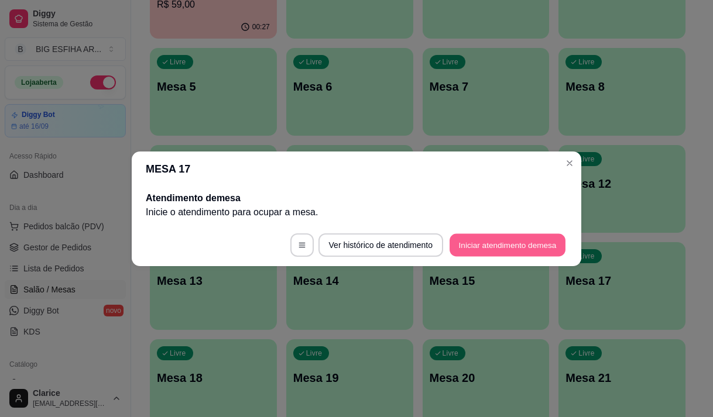
click at [509, 245] on button "Iniciar atendimento de mesa" at bounding box center [508, 245] width 116 height 23
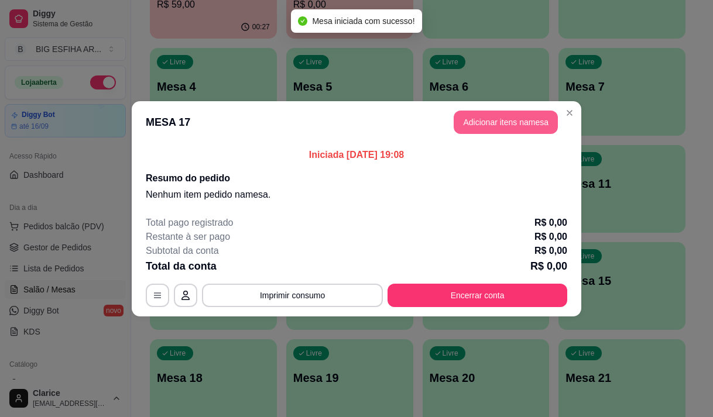
click at [519, 124] on button "Adicionar itens na mesa" at bounding box center [506, 122] width 104 height 23
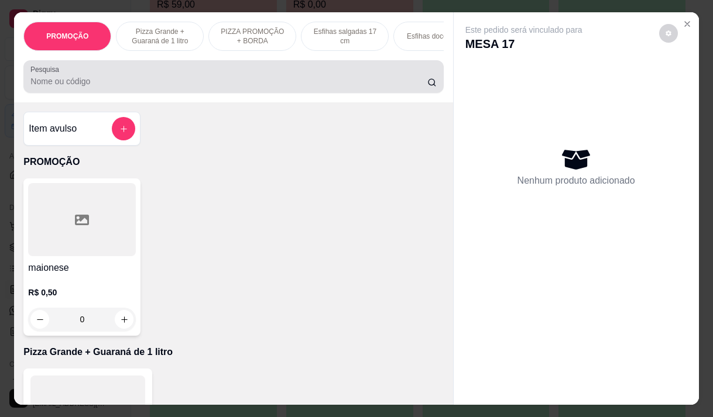
click at [164, 80] on input "Pesquisa" at bounding box center [228, 82] width 397 height 12
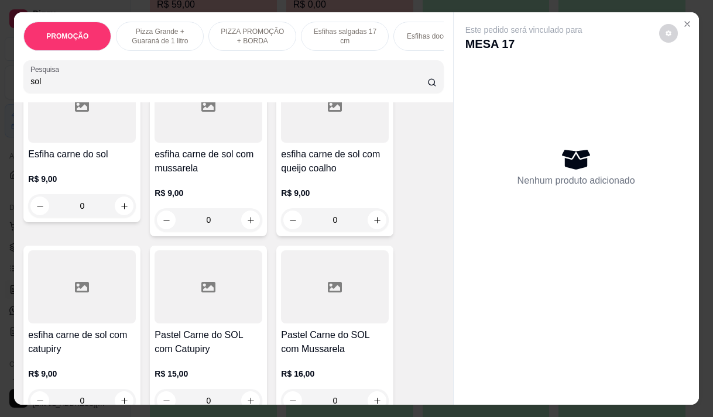
scroll to position [117, 0]
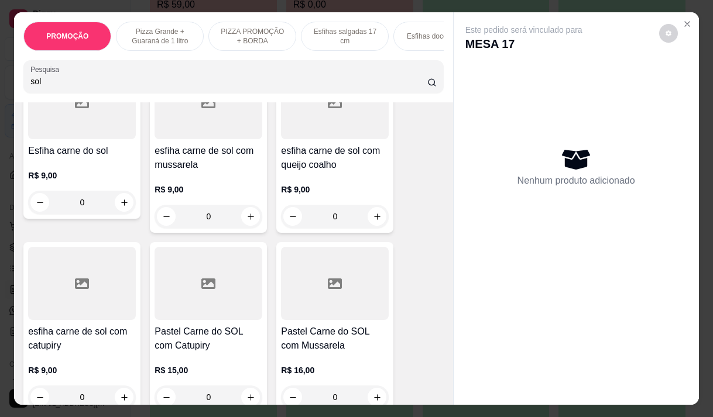
type input "sol"
click at [74, 314] on div at bounding box center [82, 283] width 108 height 73
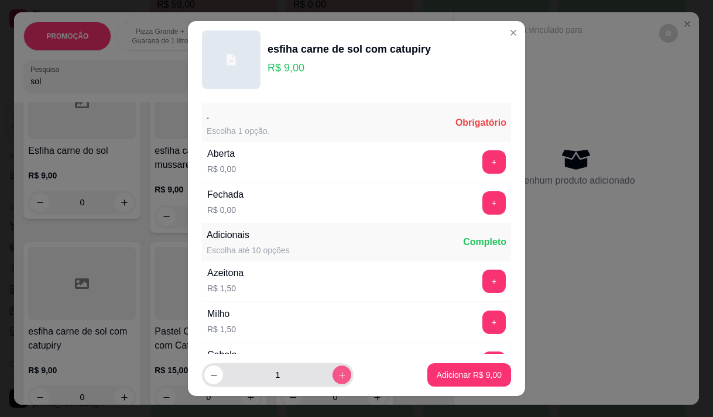
click at [339, 374] on icon "increase-product-quantity" at bounding box center [342, 375] width 6 height 6
type input "2"
click at [482, 166] on button "+" at bounding box center [493, 161] width 23 height 23
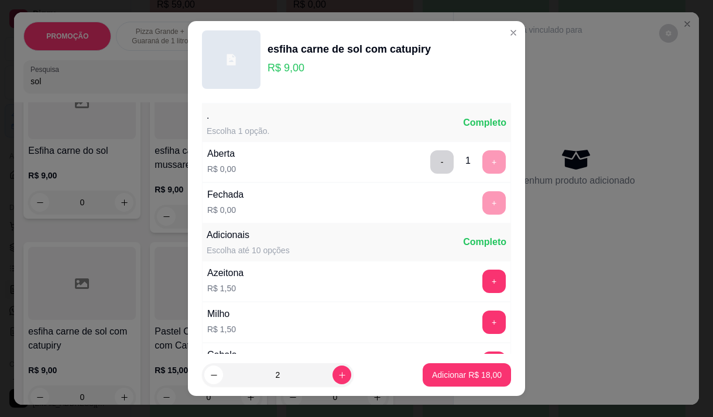
scroll to position [125, 0]
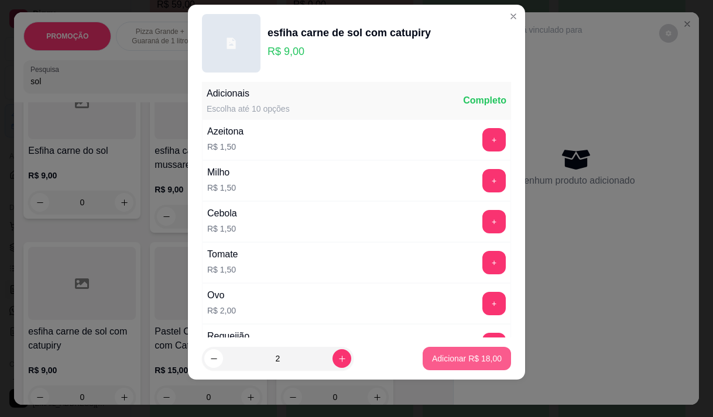
click at [434, 355] on p "Adicionar R$ 18,00" at bounding box center [467, 359] width 70 height 12
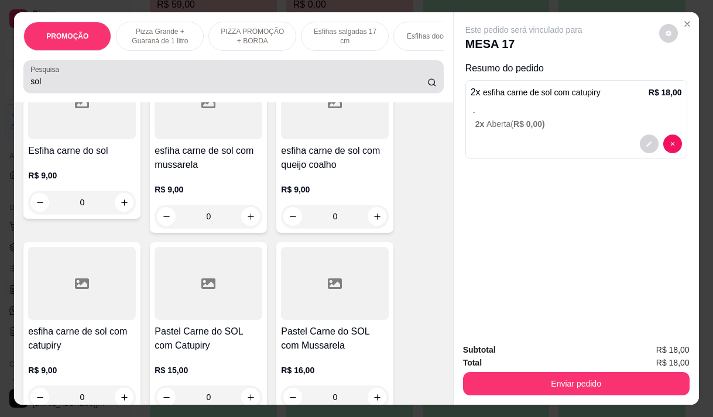
click at [98, 78] on div "sol" at bounding box center [233, 76] width 406 height 23
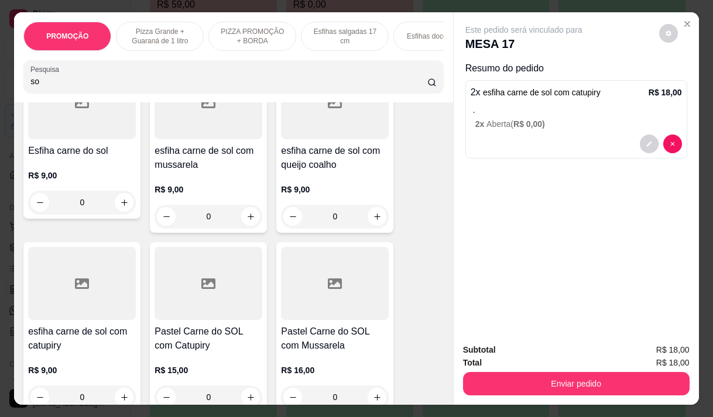
type input "s"
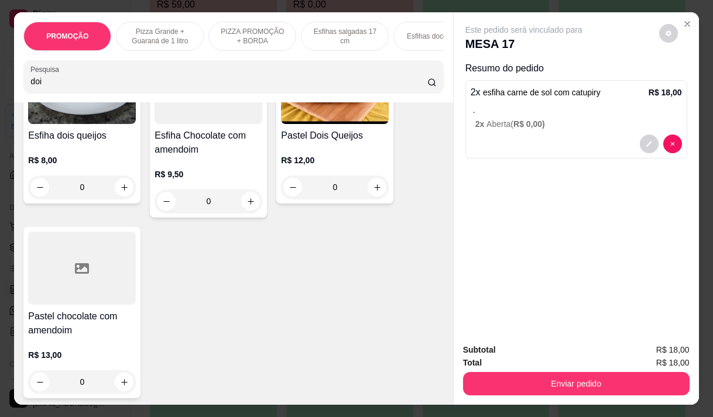
scroll to position [8, 0]
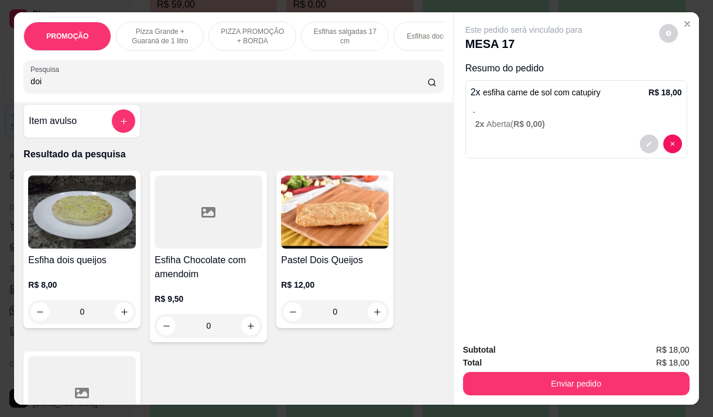
type input "doi"
click at [64, 249] on img at bounding box center [82, 212] width 108 height 73
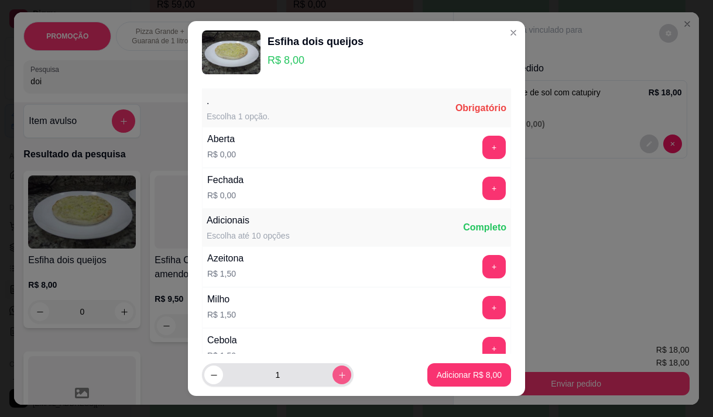
click at [338, 376] on icon "increase-product-quantity" at bounding box center [342, 375] width 9 height 9
type input "2"
click at [482, 140] on button "+" at bounding box center [493, 147] width 23 height 23
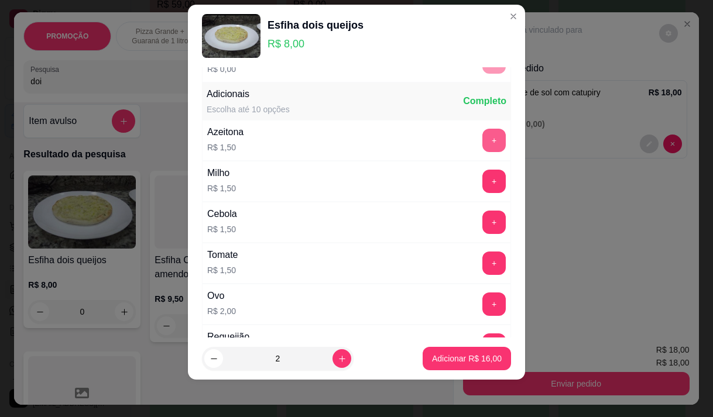
scroll to position [125, 0]
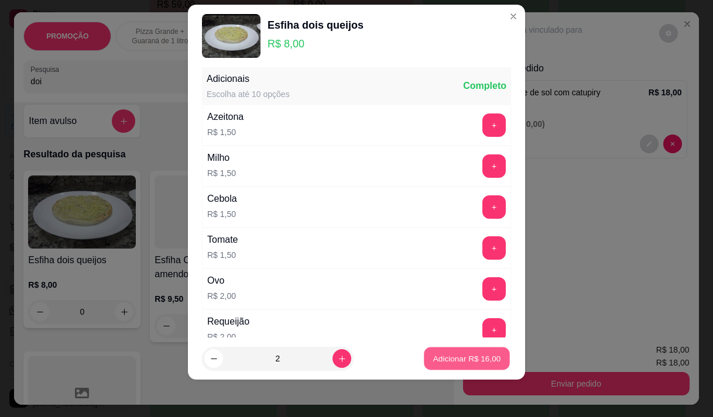
click at [440, 362] on p "Adicionar R$ 16,00" at bounding box center [467, 359] width 68 height 11
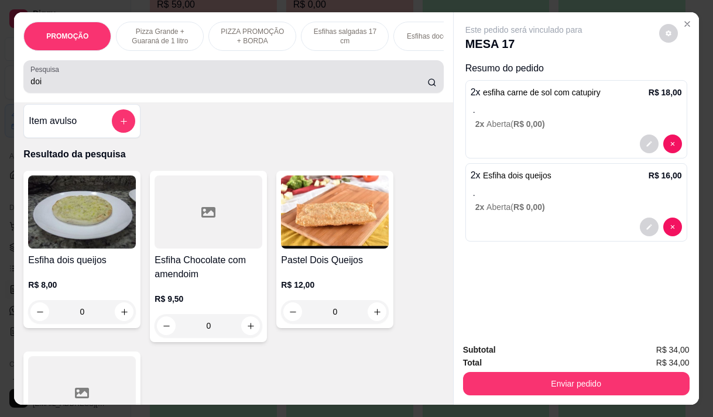
click at [56, 79] on div "doi" at bounding box center [233, 76] width 406 height 23
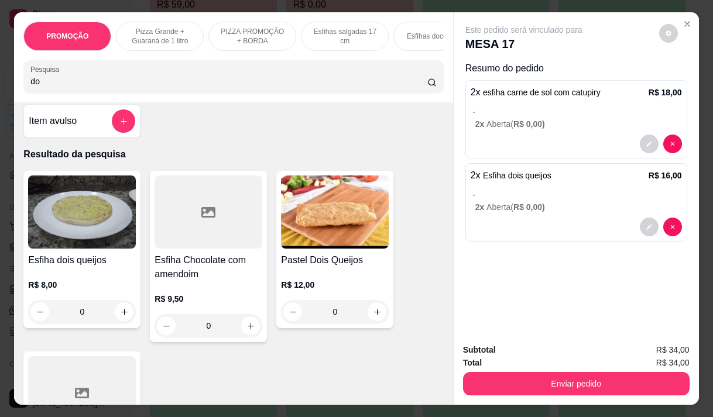
type input "d"
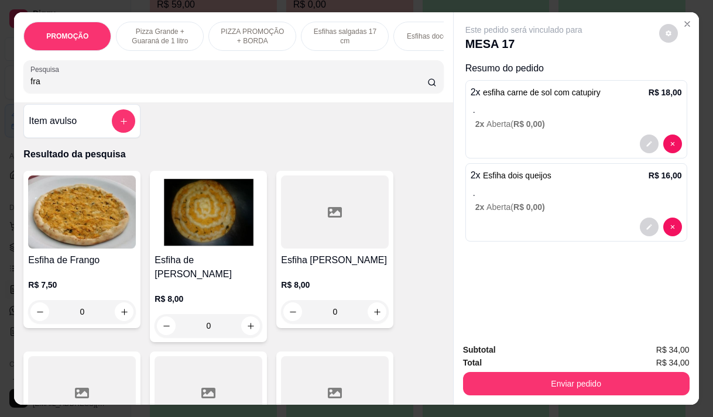
type input "fra"
click at [227, 235] on img at bounding box center [209, 212] width 108 height 73
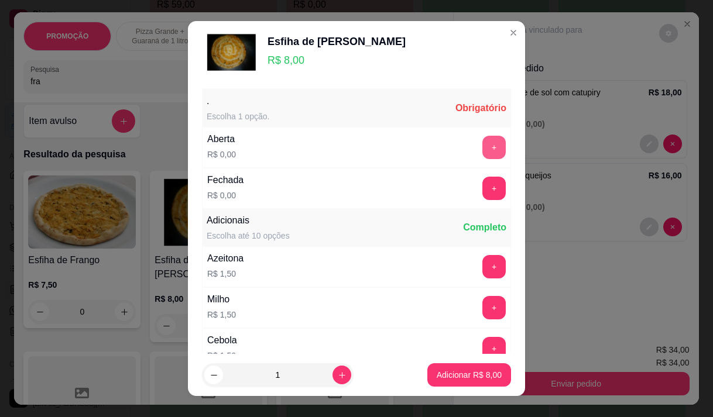
click at [482, 144] on button "+" at bounding box center [493, 147] width 23 height 23
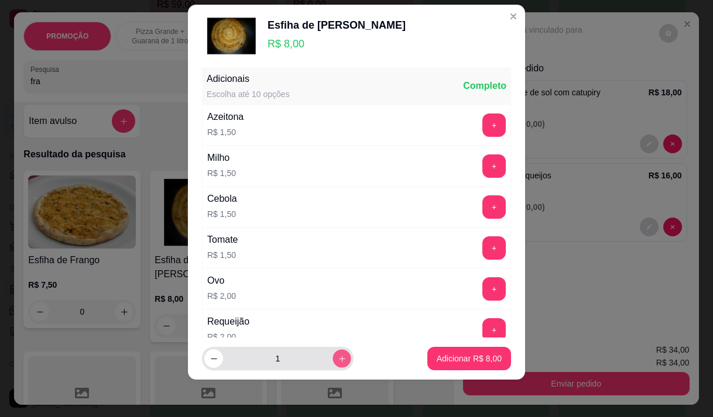
click at [332, 354] on button "increase-product-quantity" at bounding box center [341, 359] width 18 height 18
type input "2"
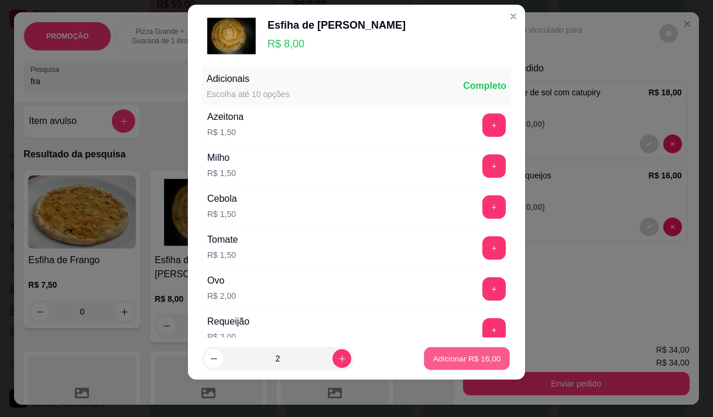
click at [436, 352] on button "Adicionar R$ 16,00" at bounding box center [467, 359] width 86 height 23
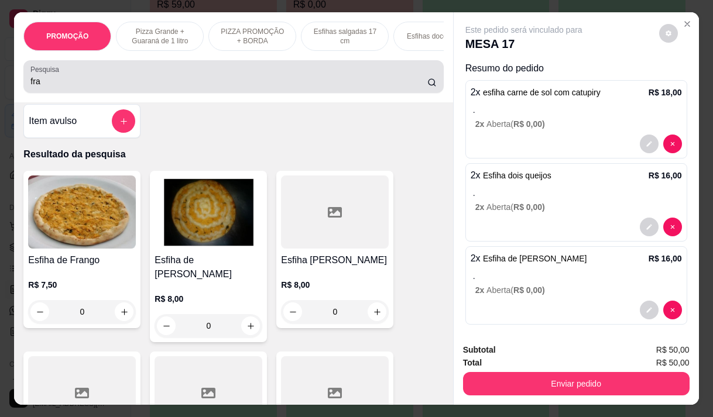
click at [63, 84] on input "fra" at bounding box center [228, 82] width 397 height 12
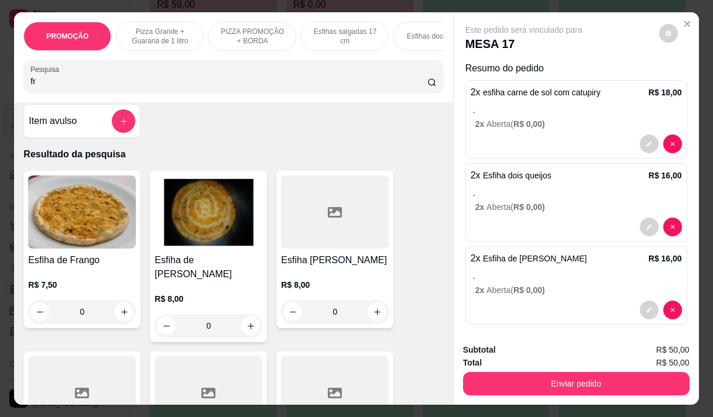
type input "f"
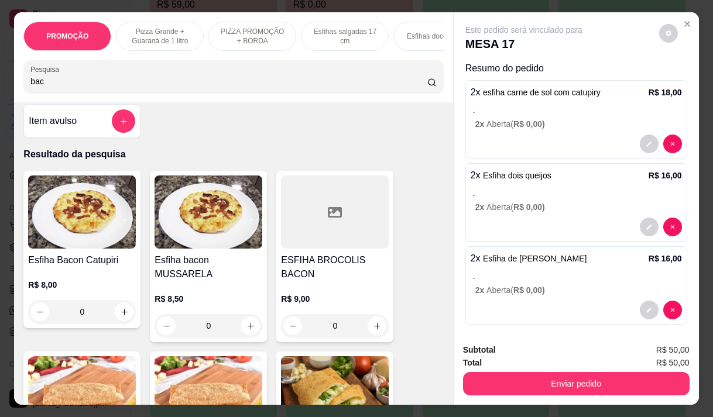
click at [46, 259] on h4 "Esfiha Bacon Catupiri" at bounding box center [82, 260] width 108 height 14
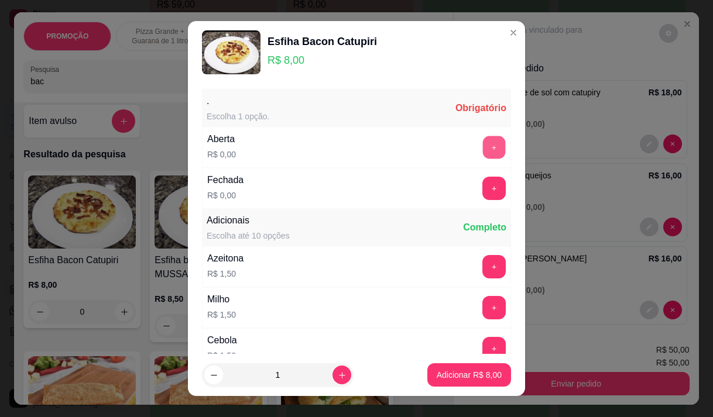
click at [483, 144] on button "+" at bounding box center [494, 147] width 23 height 23
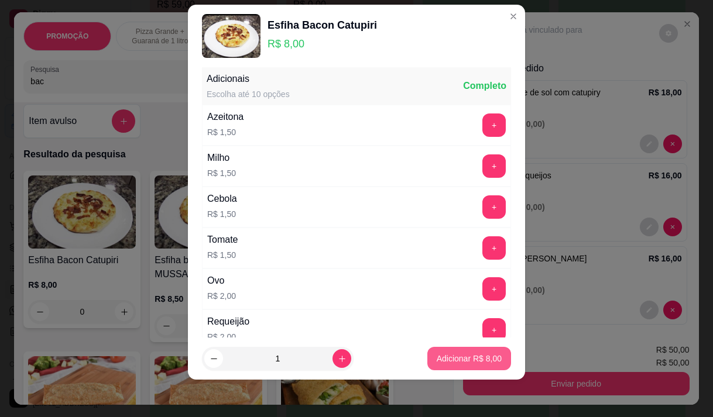
click at [453, 353] on p "Adicionar R$ 8,00" at bounding box center [469, 359] width 65 height 12
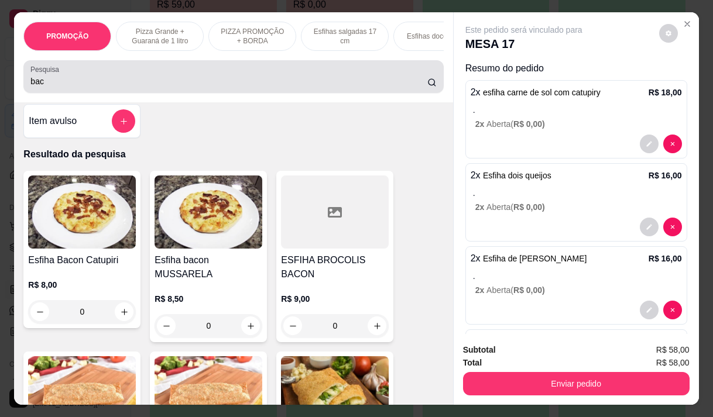
click at [50, 87] on input "bac" at bounding box center [228, 82] width 397 height 12
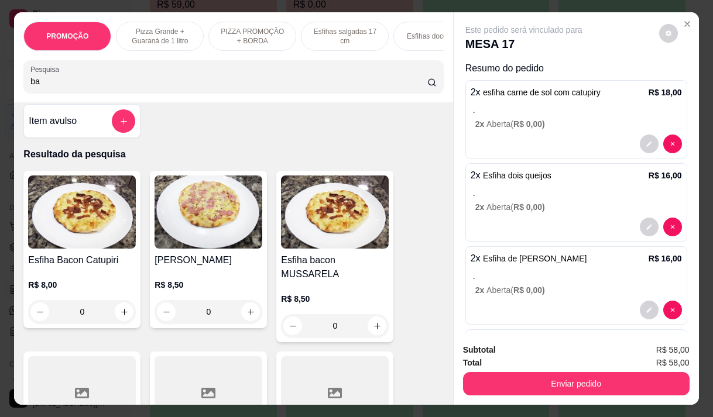
type input "b"
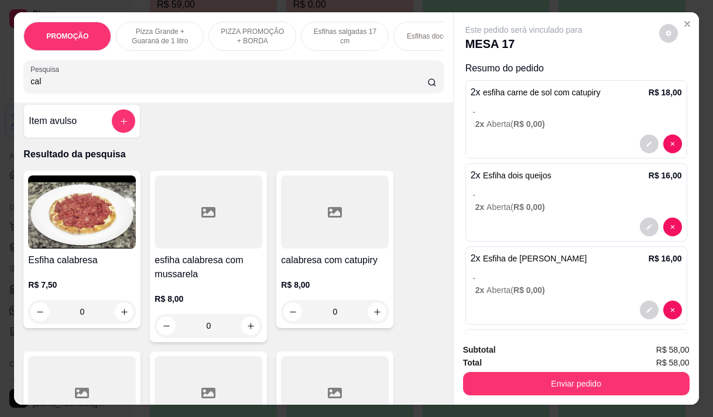
click at [321, 218] on div at bounding box center [335, 212] width 108 height 73
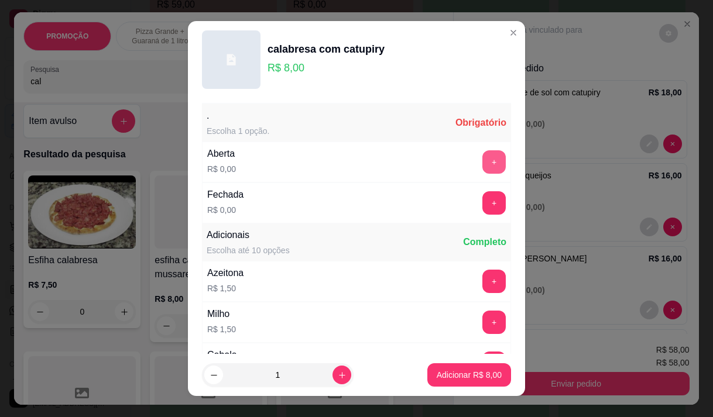
click at [482, 162] on button "+" at bounding box center [493, 161] width 23 height 23
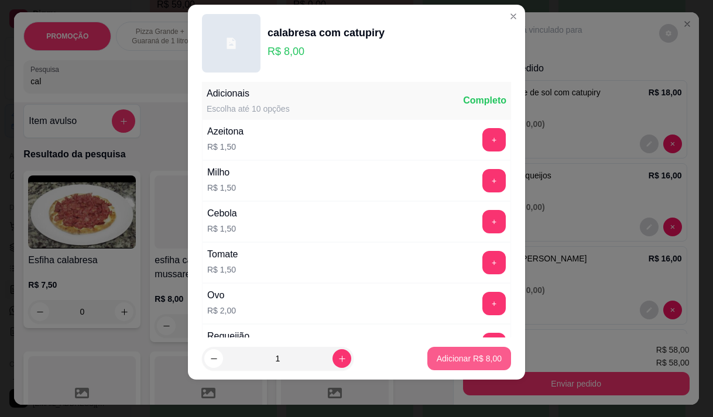
click at [437, 360] on p "Adicionar R$ 8,00" at bounding box center [469, 359] width 65 height 12
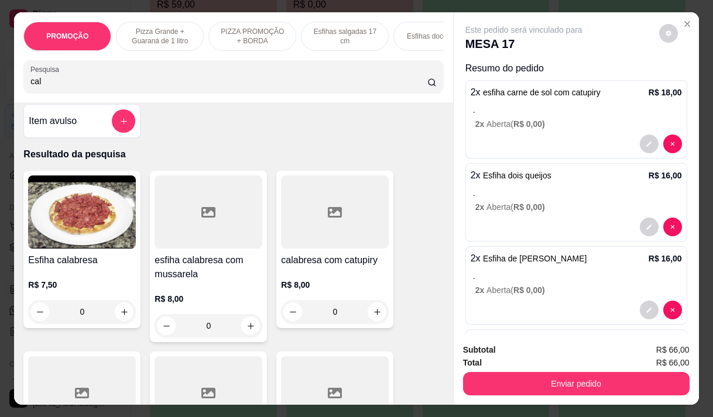
scroll to position [174, 0]
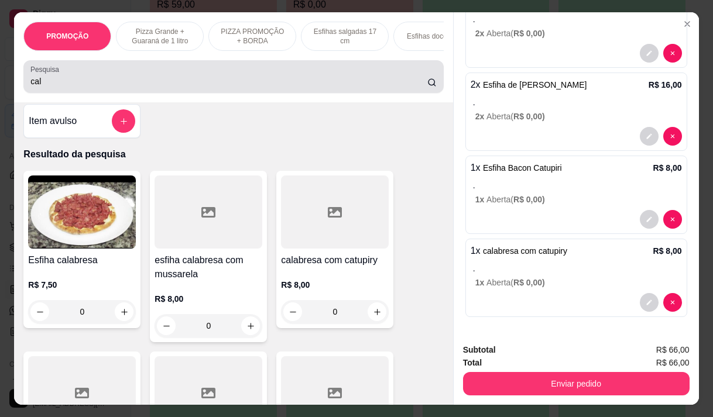
click at [67, 87] on input "cal" at bounding box center [228, 82] width 397 height 12
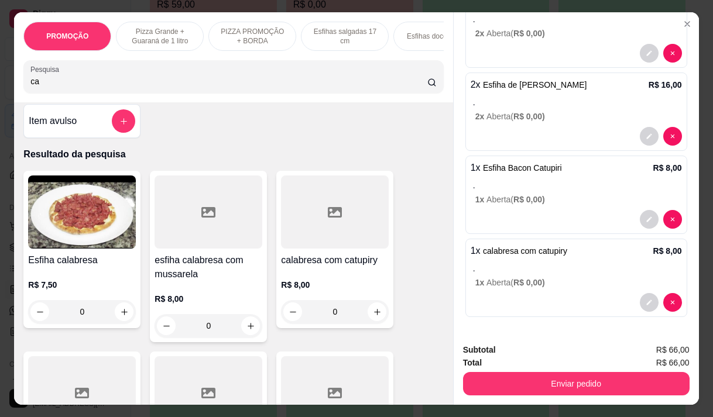
type input "c"
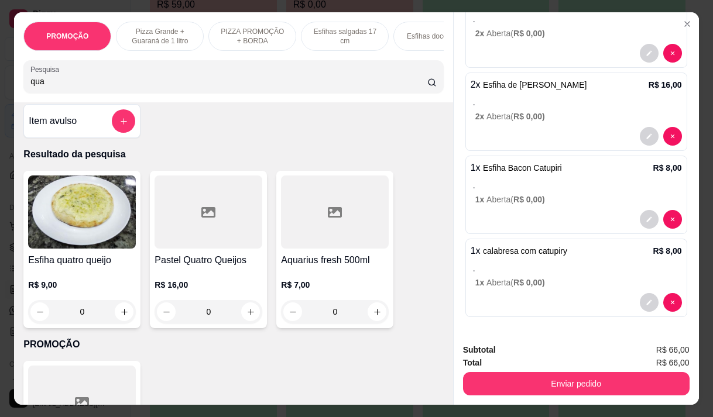
type input "qua"
click at [65, 225] on img at bounding box center [82, 212] width 108 height 73
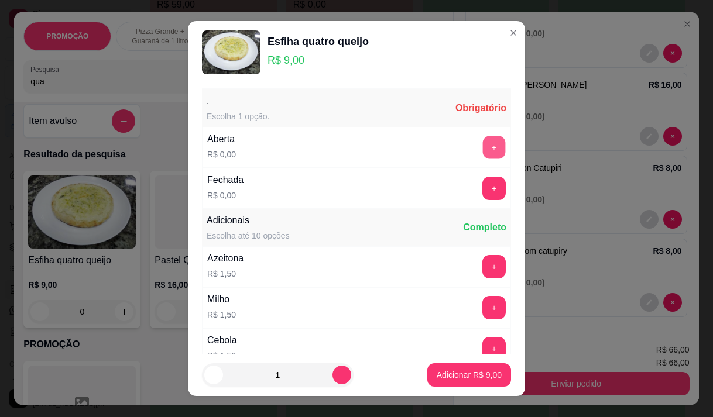
click at [483, 148] on button "+" at bounding box center [494, 147] width 23 height 23
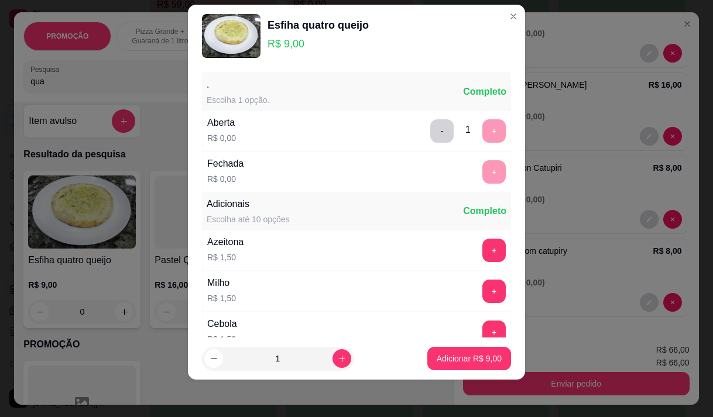
scroll to position [125, 0]
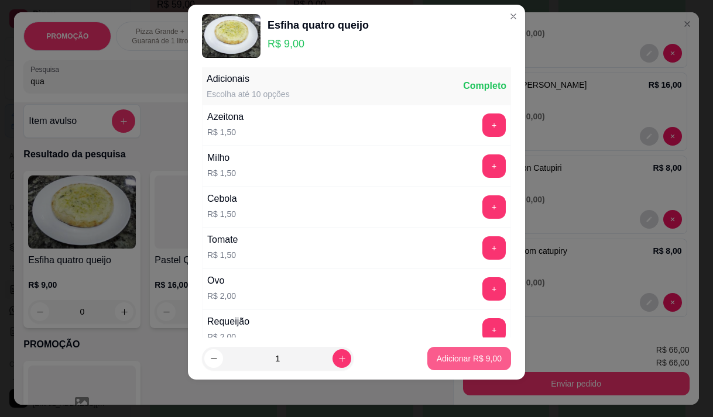
click at [468, 354] on p "Adicionar R$ 9,00" at bounding box center [469, 359] width 65 height 12
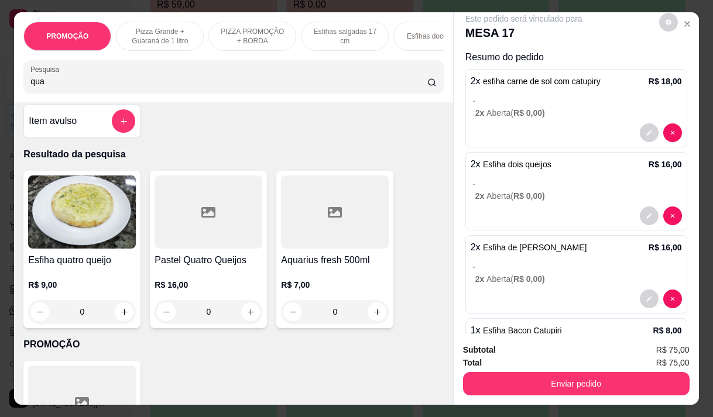
scroll to position [0, 0]
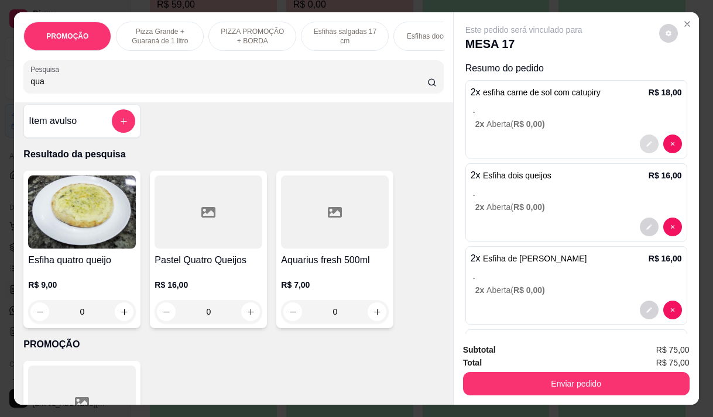
click at [640, 139] on button "decrease-product-quantity" at bounding box center [649, 144] width 19 height 19
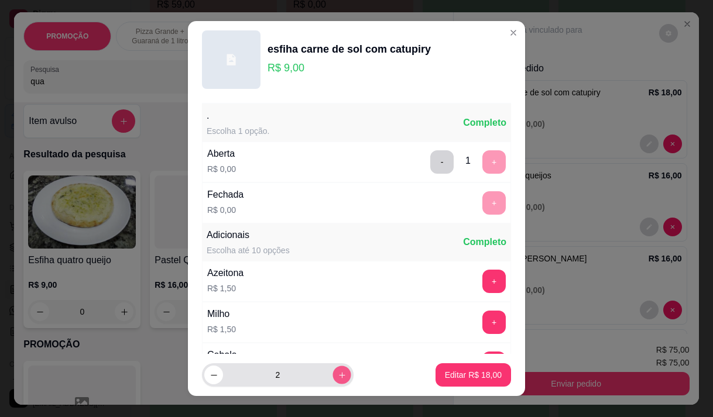
click at [332, 380] on button "increase-product-quantity" at bounding box center [341, 375] width 18 height 18
type input "3"
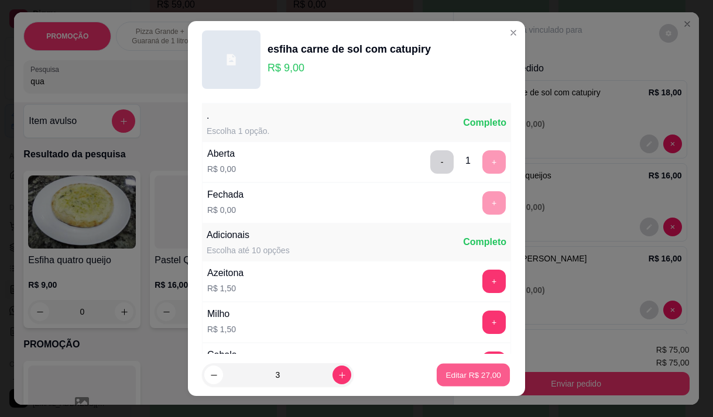
click at [445, 370] on p "Editar R$ 27,00" at bounding box center [472, 375] width 55 height 11
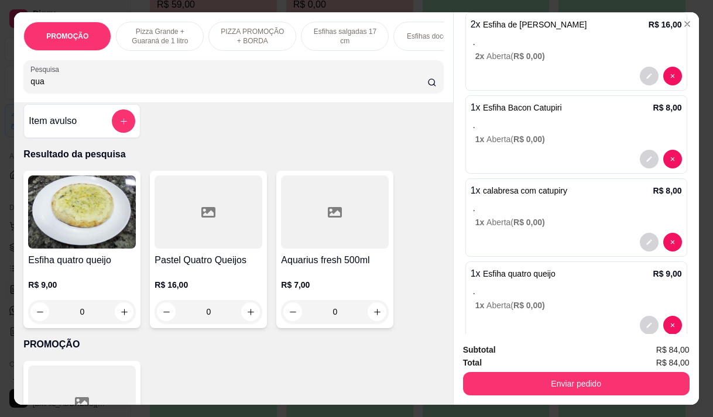
scroll to position [257, 0]
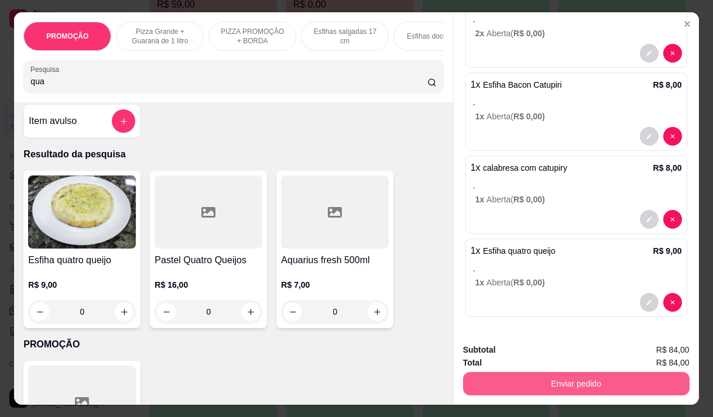
click at [519, 387] on button "Enviar pedido" at bounding box center [576, 383] width 227 height 23
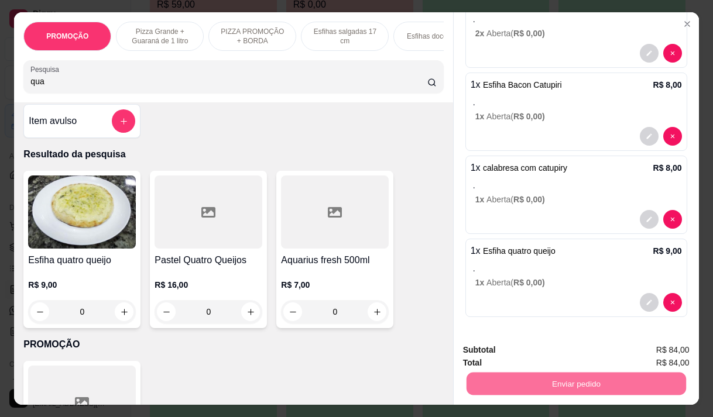
click at [524, 356] on button "Não registrar e enviar pedido" at bounding box center [537, 350] width 118 height 22
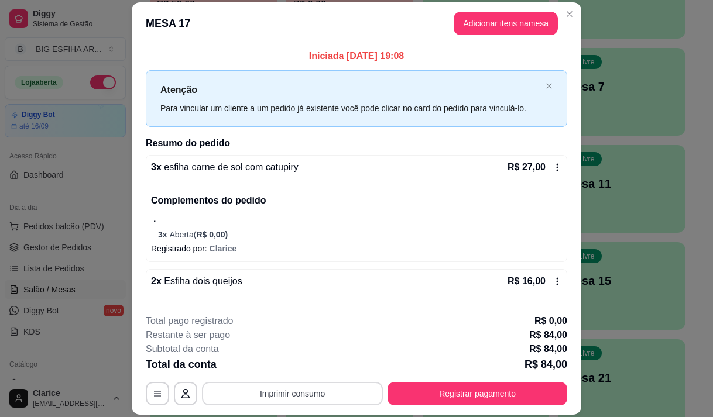
click at [331, 387] on button "Imprimir consumo" at bounding box center [292, 393] width 181 height 23
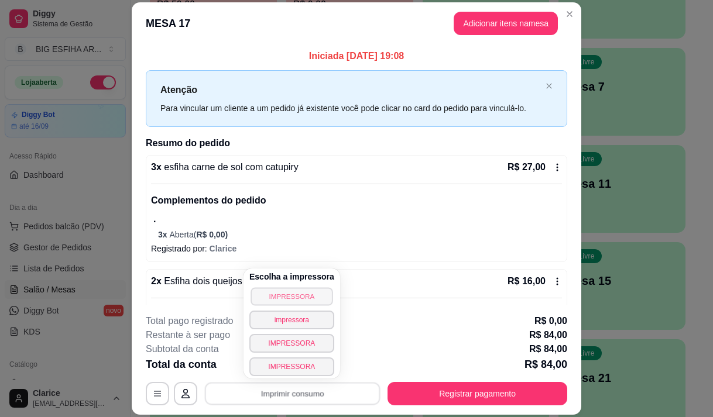
click at [286, 288] on button "IMPRESSORA" at bounding box center [292, 296] width 82 height 18
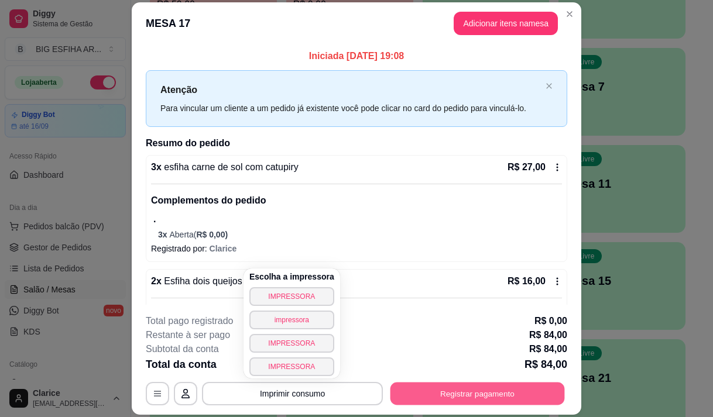
click at [436, 392] on button "Registrar pagamento" at bounding box center [477, 394] width 174 height 23
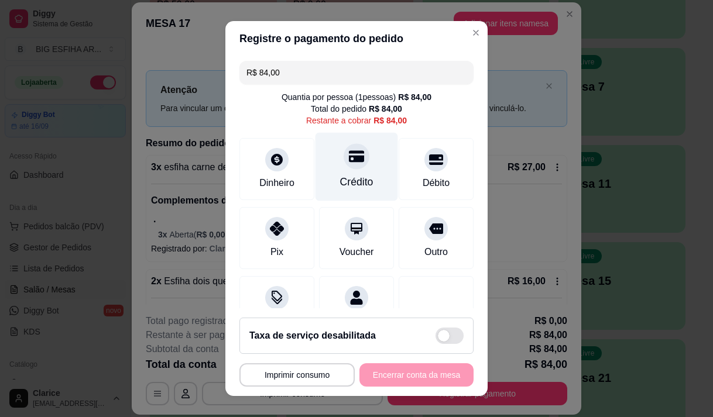
click at [351, 173] on div "Crédito" at bounding box center [356, 166] width 83 height 68
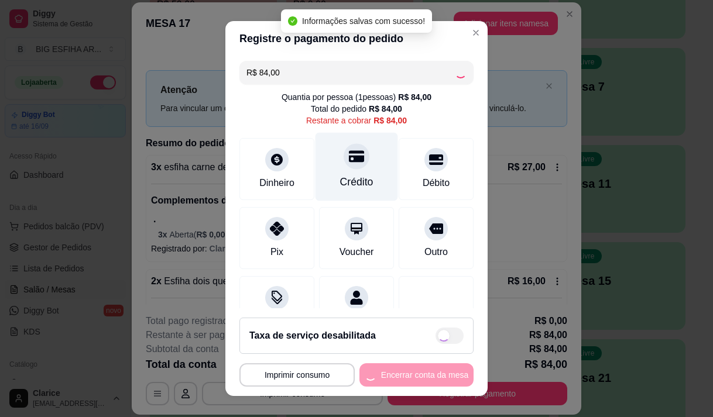
type input "R$ 0,00"
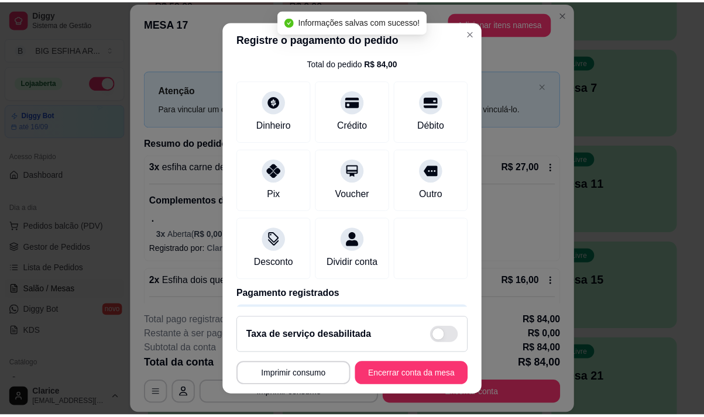
scroll to position [97, 0]
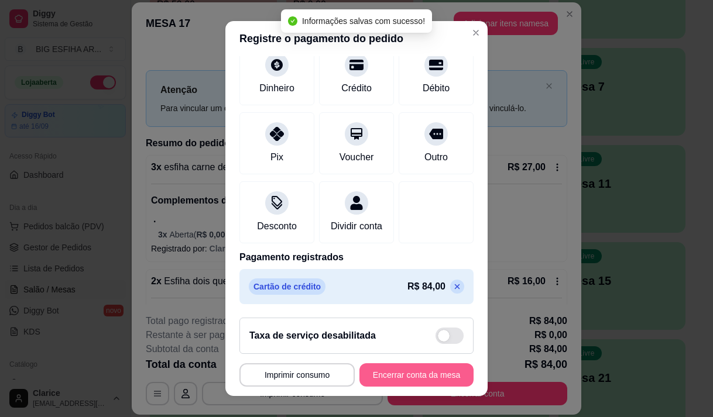
click at [397, 375] on button "Encerrar conta da mesa" at bounding box center [416, 374] width 114 height 23
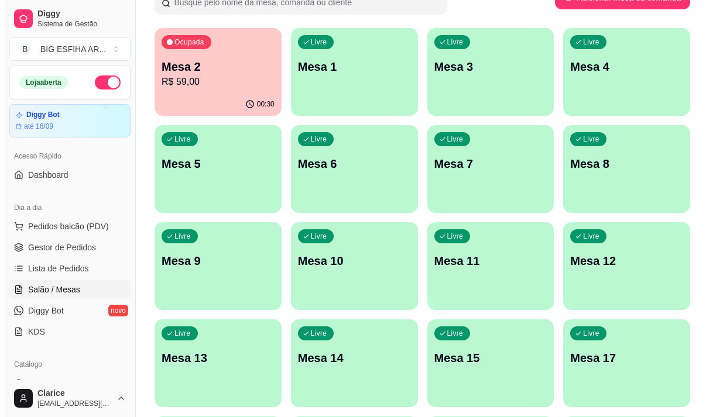
scroll to position [0, 0]
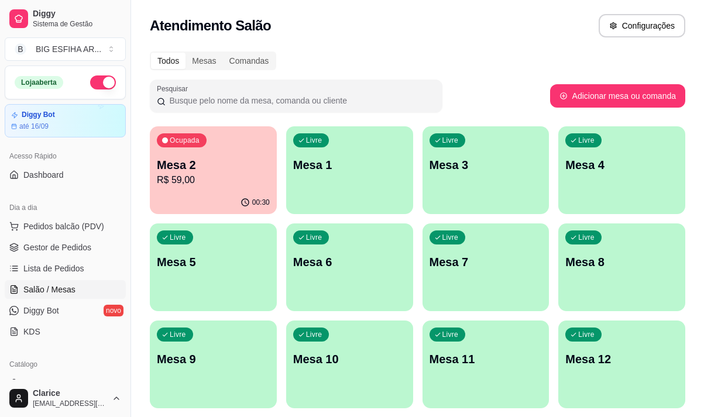
click at [186, 166] on p "Mesa 2" at bounding box center [213, 165] width 113 height 16
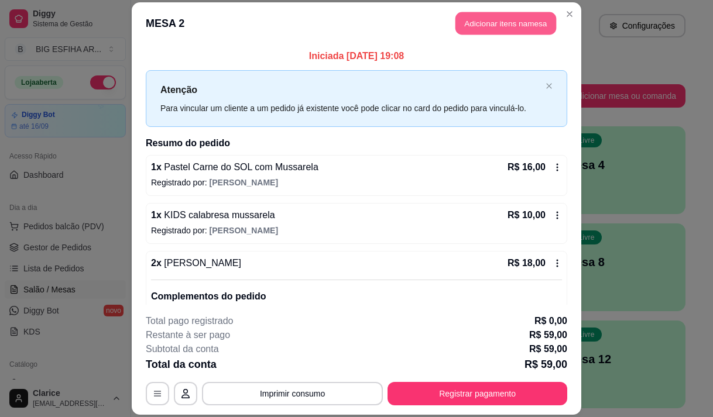
click at [475, 27] on button "Adicionar itens na mesa" at bounding box center [505, 23] width 101 height 23
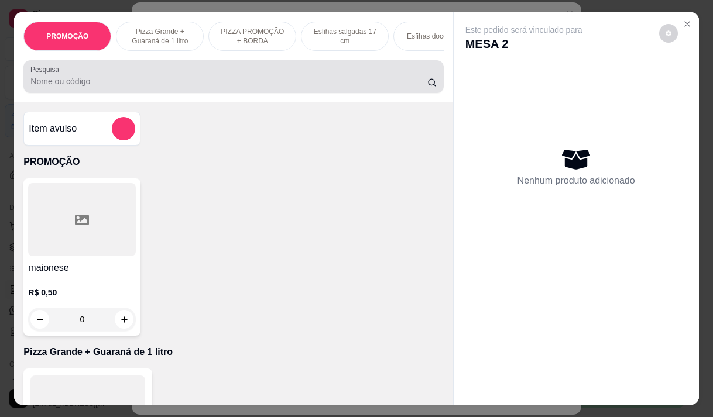
click at [63, 87] on input "Pesquisa" at bounding box center [228, 82] width 397 height 12
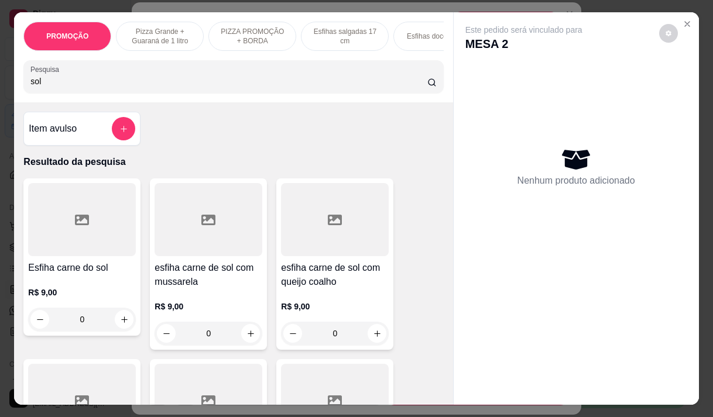
scroll to position [234, 0]
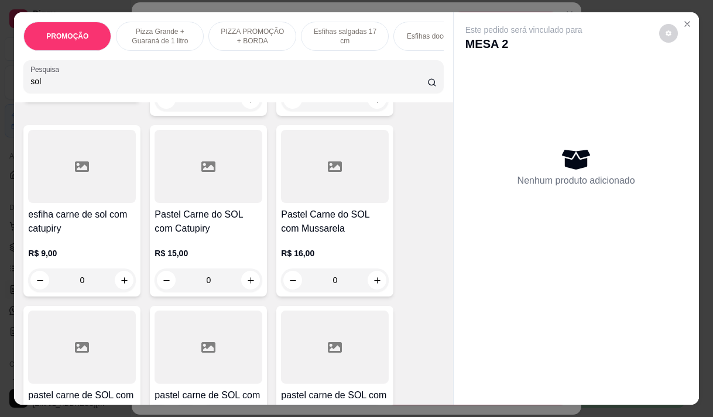
type input "sol"
click at [155, 230] on h4 "Pastel Carne do SOL com Catupiry" at bounding box center [209, 222] width 108 height 28
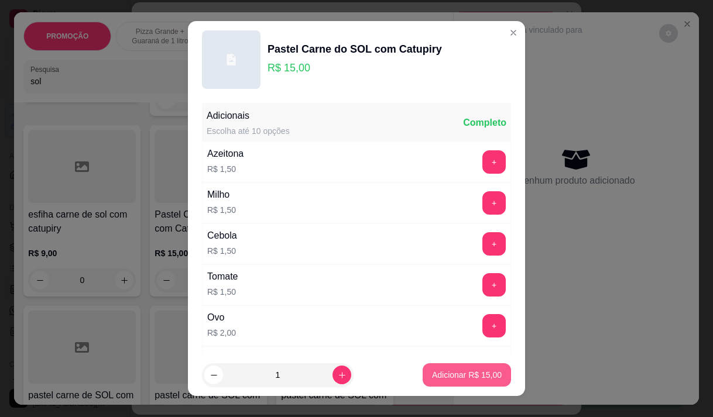
click at [438, 373] on p "Adicionar R$ 15,00" at bounding box center [467, 375] width 70 height 12
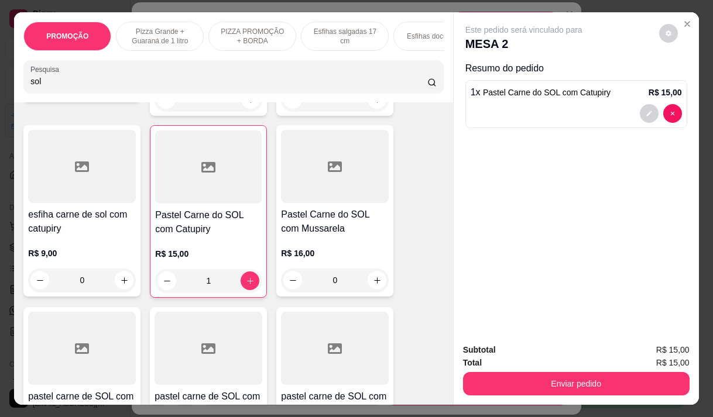
type input "1"
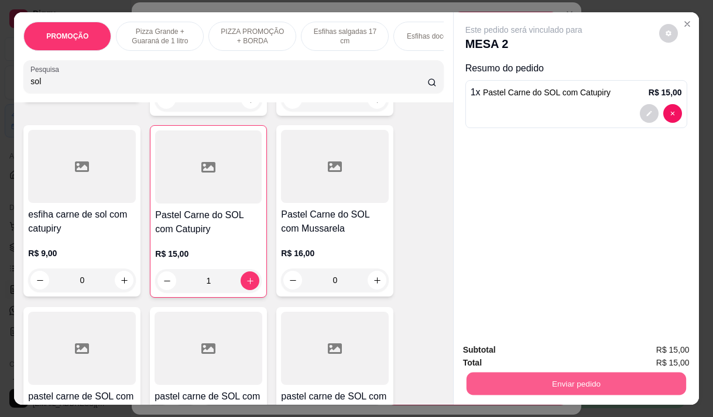
click at [491, 373] on button "Enviar pedido" at bounding box center [575, 383] width 219 height 23
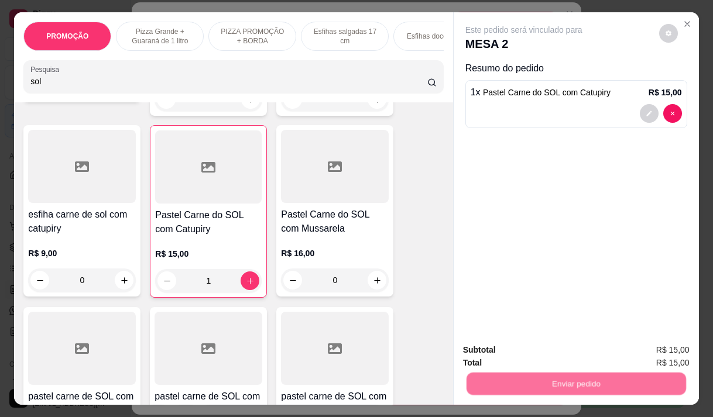
click at [504, 353] on button "Não registrar e enviar pedido" at bounding box center [537, 350] width 122 height 22
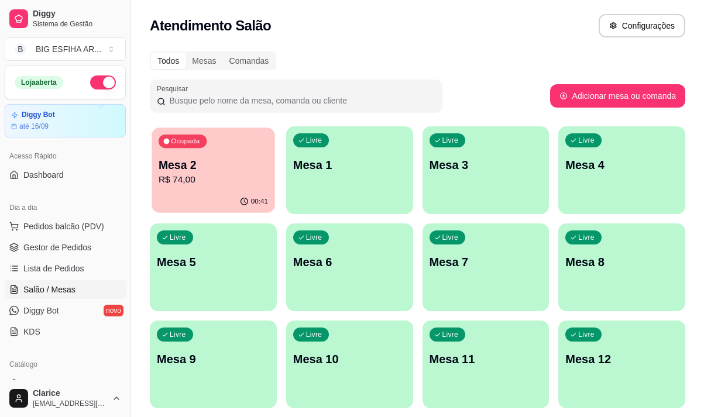
click at [180, 184] on p "R$ 74,00" at bounding box center [213, 179] width 109 height 13
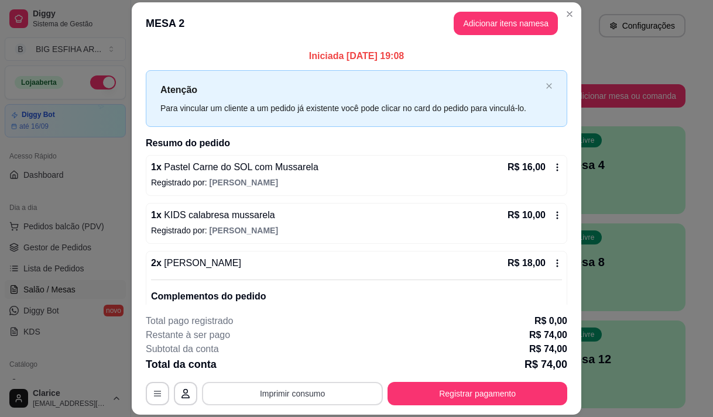
click at [255, 390] on button "Imprimir consumo" at bounding box center [292, 393] width 181 height 23
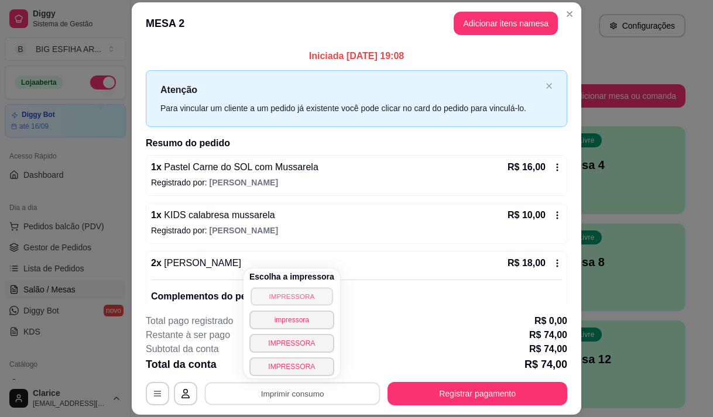
click at [299, 297] on button "IMPRESSORA" at bounding box center [292, 296] width 82 height 18
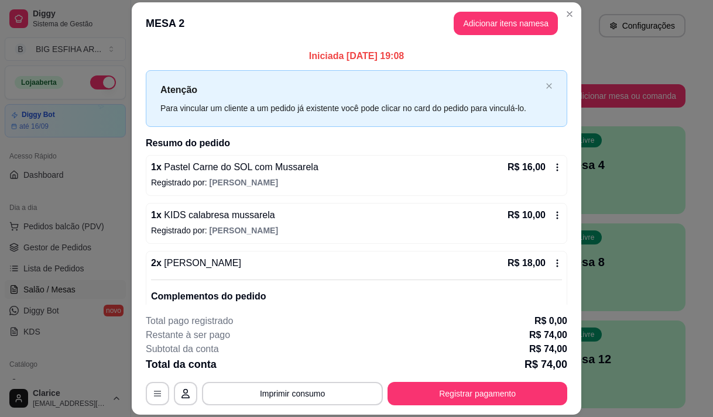
click at [194, 40] on header "MESA 2 Adicionar itens na mesa" at bounding box center [357, 23] width 450 height 42
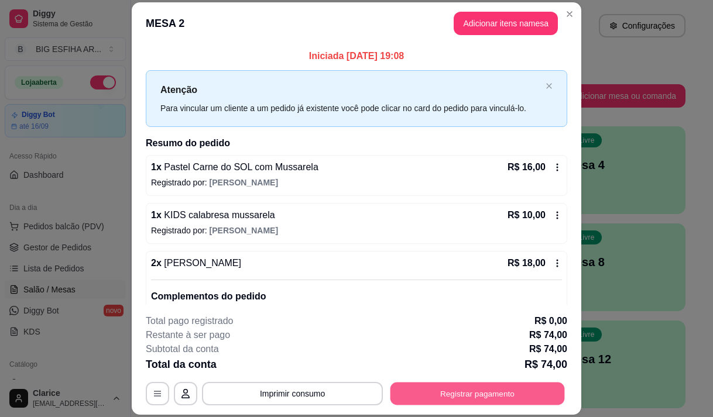
click at [489, 393] on button "Registrar pagamento" at bounding box center [477, 394] width 174 height 23
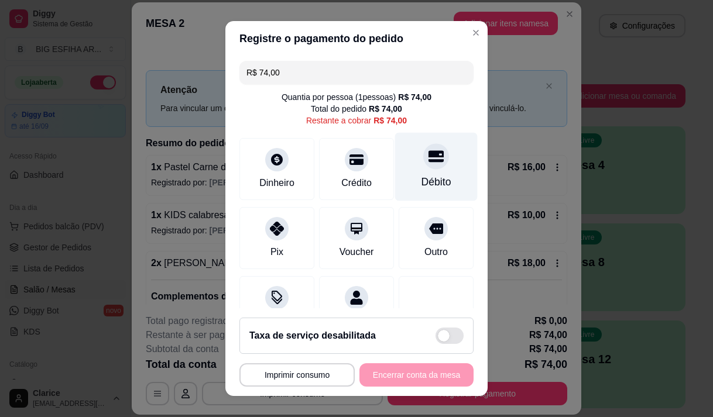
click at [407, 167] on div "Débito" at bounding box center [436, 166] width 83 height 68
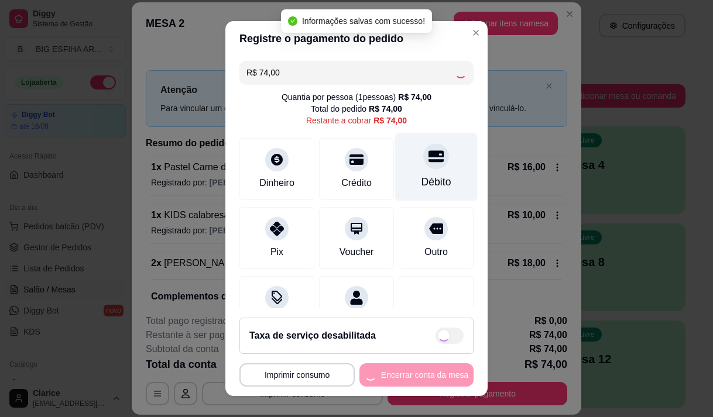
type input "R$ 0,00"
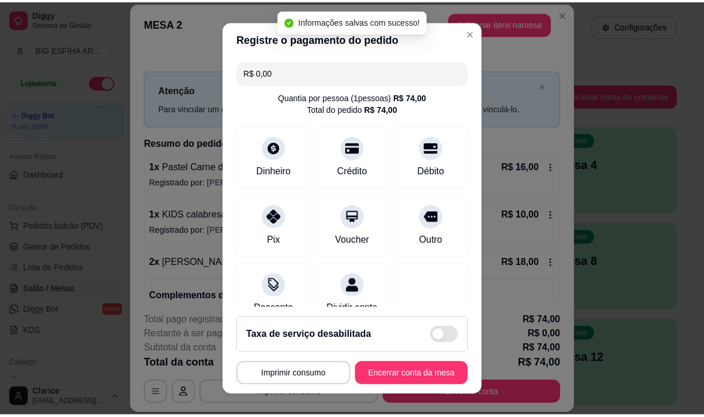
scroll to position [97, 0]
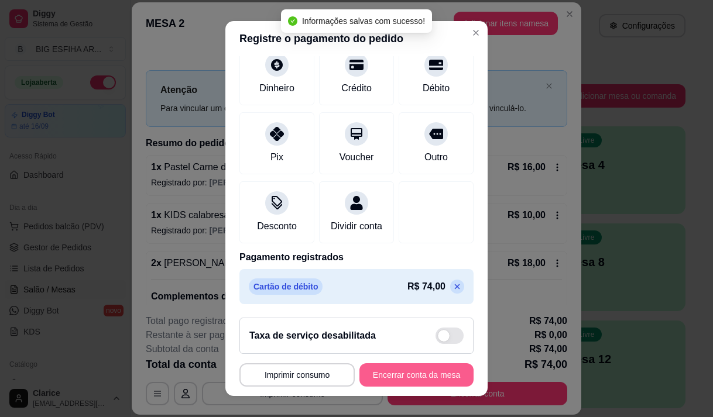
click at [383, 375] on button "Encerrar conta da mesa" at bounding box center [416, 374] width 114 height 23
